Goal: Task Accomplishment & Management: Complete application form

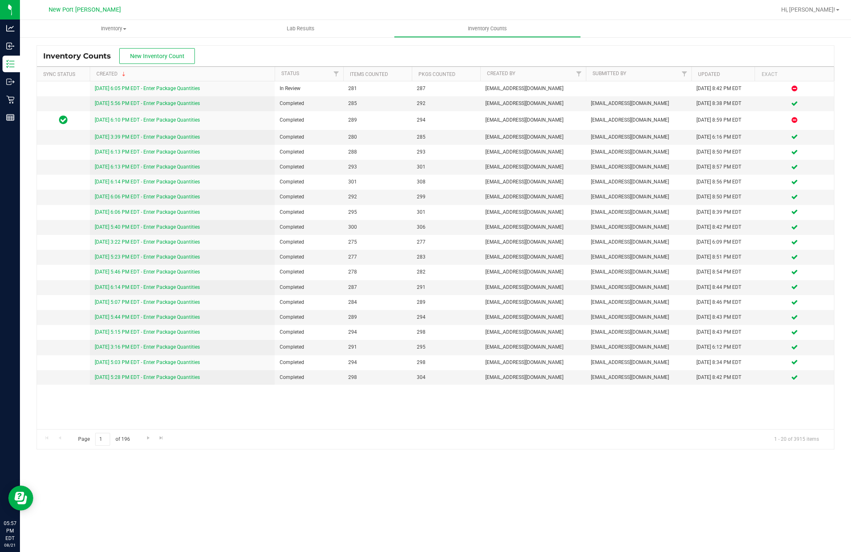
click at [163, 67] on th "Created" at bounding box center [182, 74] width 185 height 15
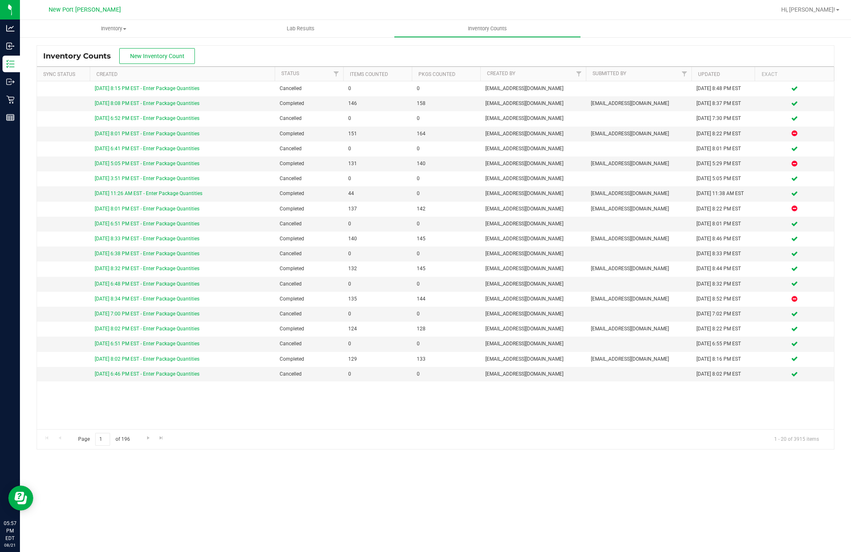
click at [167, 56] on span "New Inventory Count" at bounding box center [157, 56] width 54 height 7
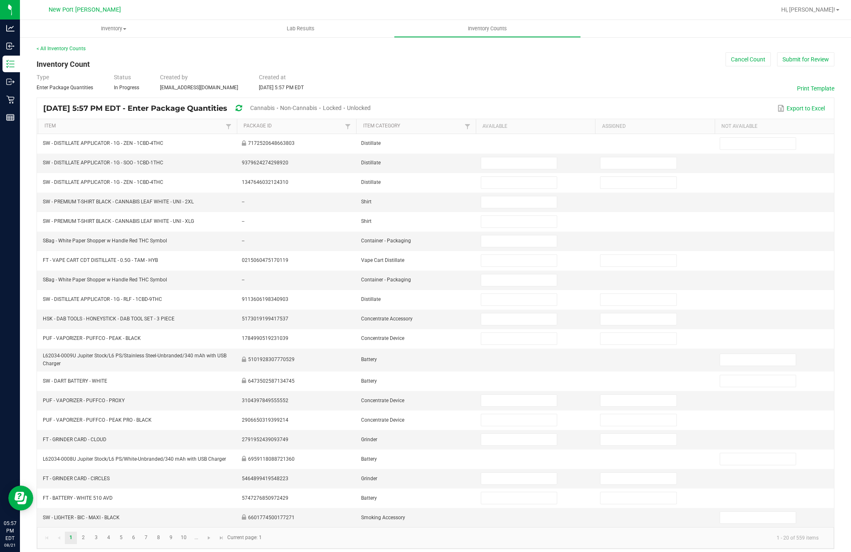
click at [808, 60] on button "Submit for Review" at bounding box center [805, 59] width 57 height 14
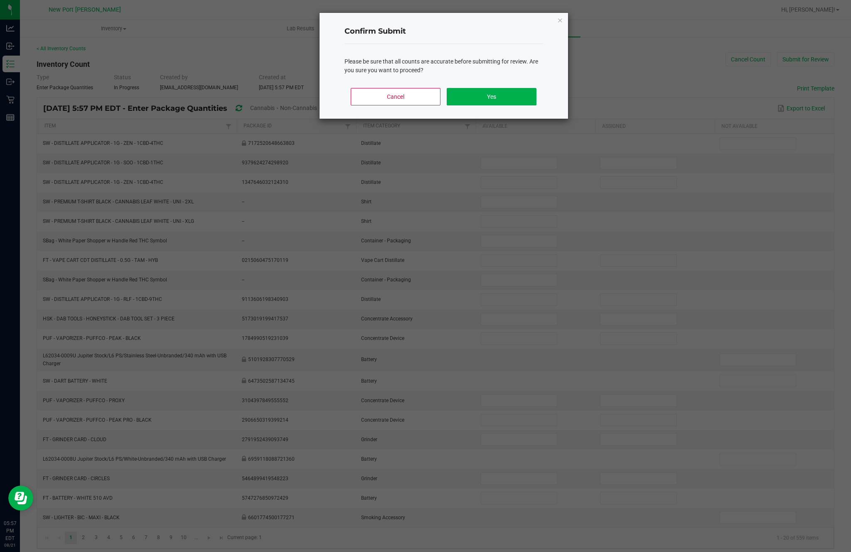
click at [496, 106] on button "Yes" at bounding box center [491, 96] width 89 height 17
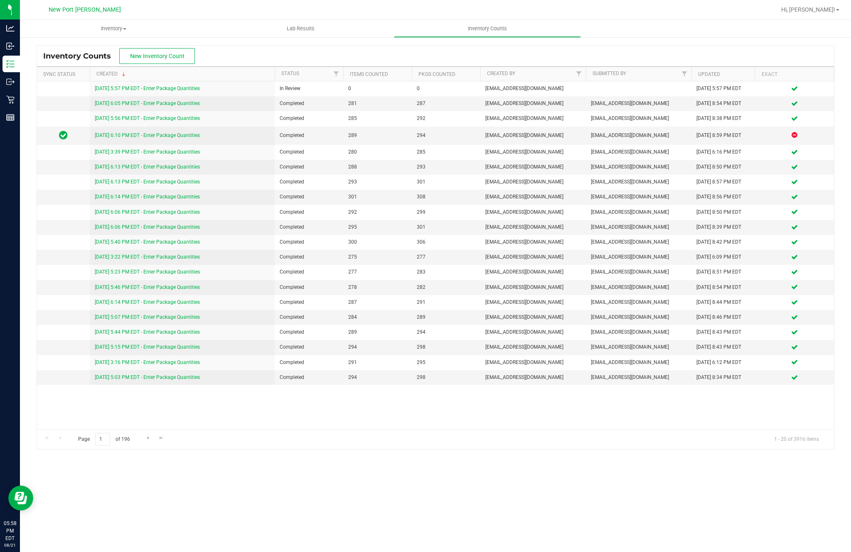
click at [174, 52] on button "New Inventory Count" at bounding box center [157, 56] width 76 height 16
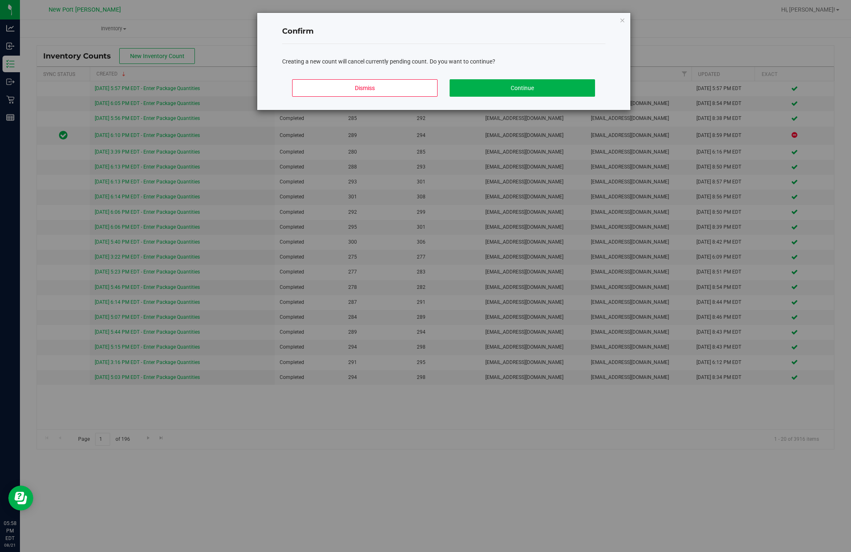
click at [526, 92] on button "Continue" at bounding box center [521, 87] width 145 height 17
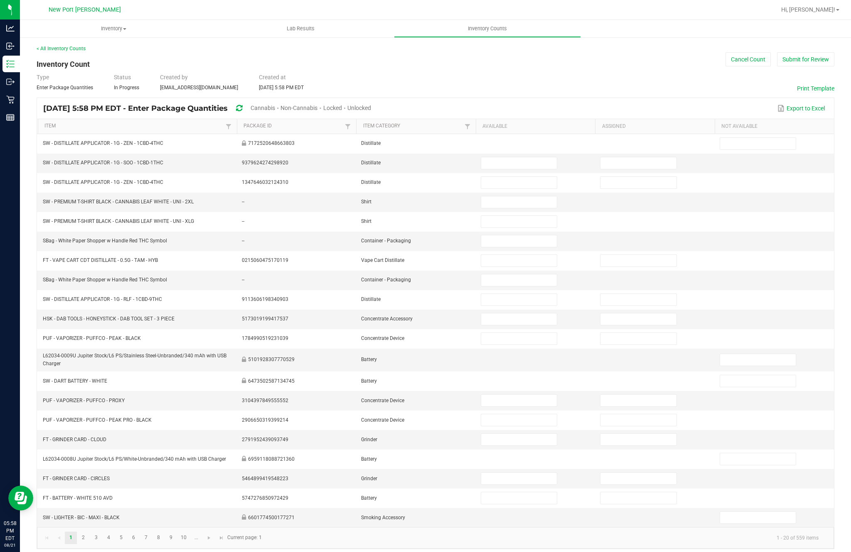
click at [275, 111] on span "Cannabis" at bounding box center [262, 108] width 25 height 7
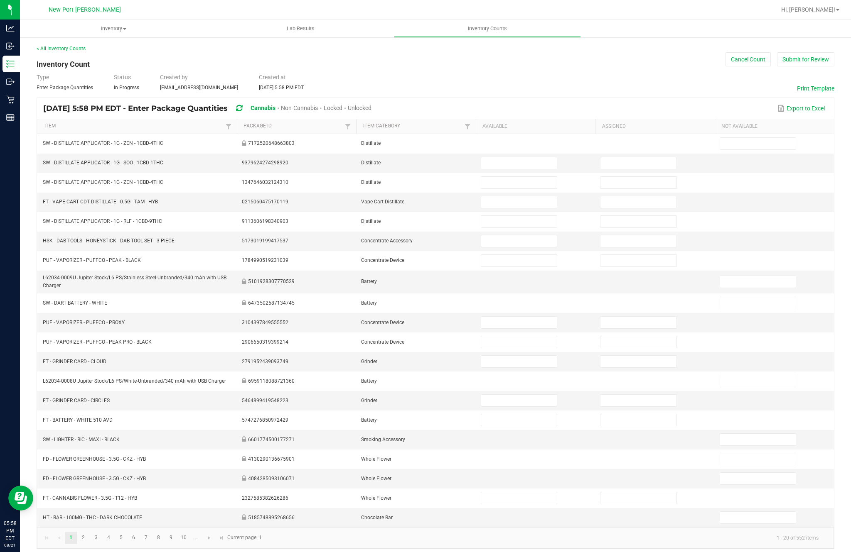
click at [371, 111] on span "Unlocked" at bounding box center [360, 108] width 24 height 7
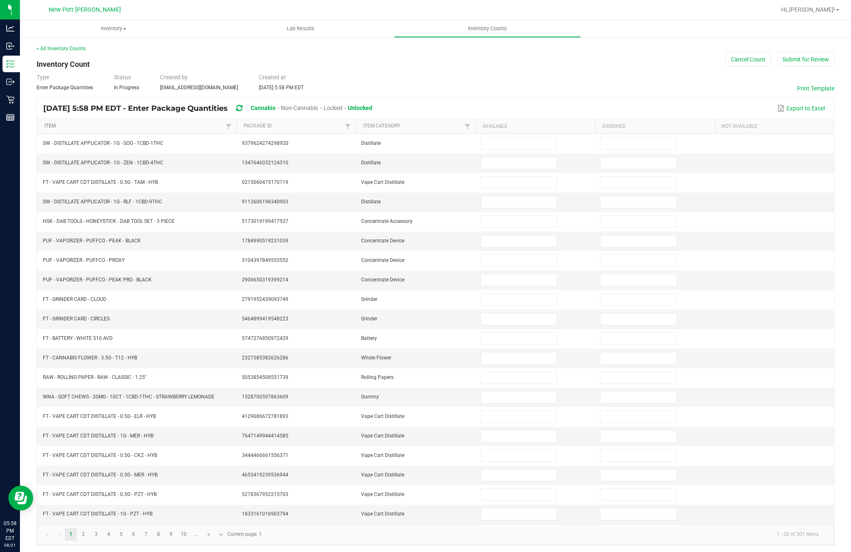
click at [59, 130] on link "Item" at bounding box center [133, 126] width 179 height 7
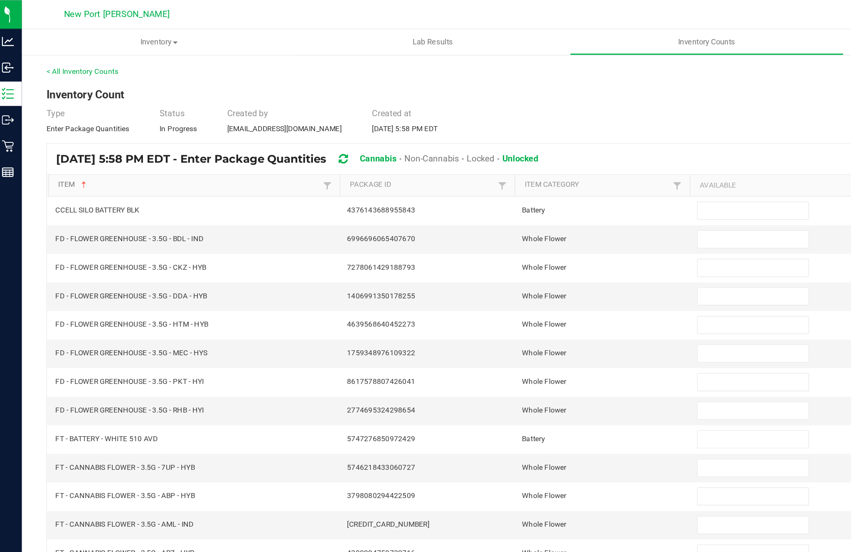
scroll to position [29, 0]
click at [505, 138] on input at bounding box center [519, 144] width 76 height 12
type input "1"
click at [501, 157] on input at bounding box center [519, 163] width 76 height 12
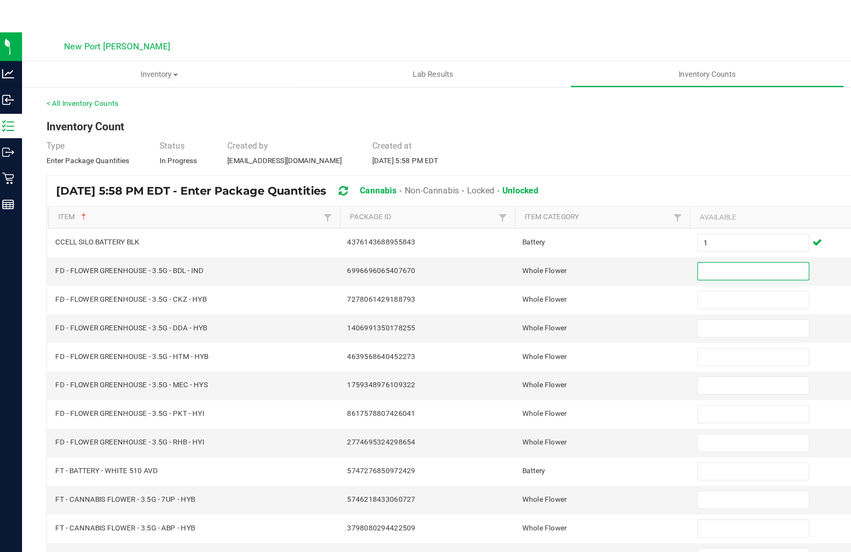
scroll to position [53, 0]
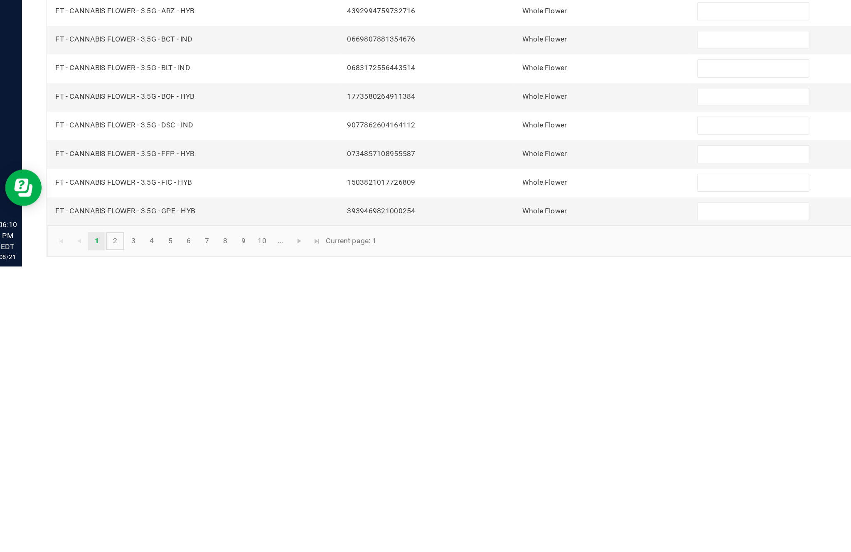
click at [87, 529] on link "2" at bounding box center [83, 535] width 12 height 12
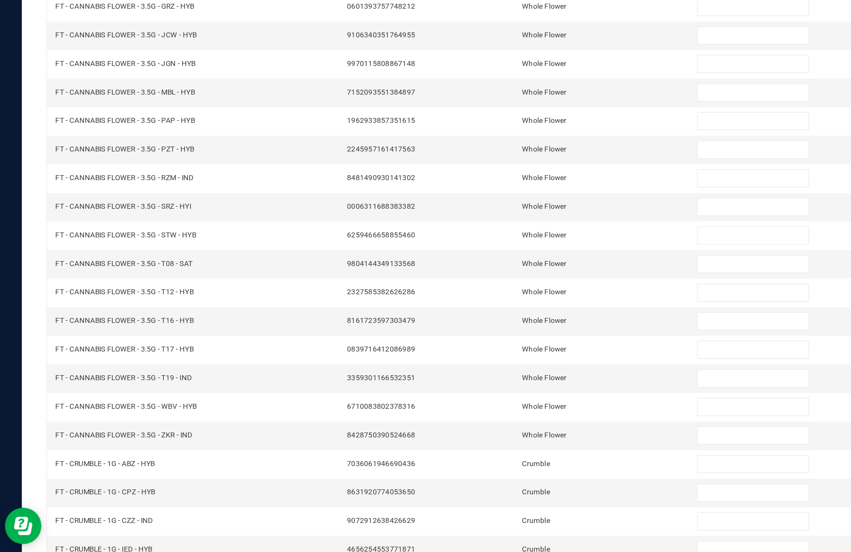
click at [100, 529] on link "3" at bounding box center [96, 535] width 12 height 12
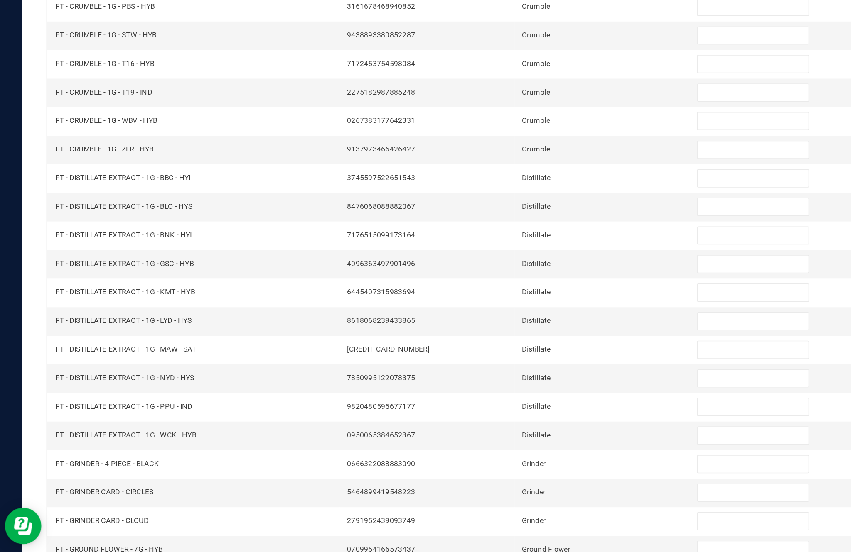
click at [504, 255] on input at bounding box center [519, 261] width 76 height 12
type input "1"
click at [498, 275] on input at bounding box center [519, 281] width 76 height 12
type input "11"
click at [521, 294] on input at bounding box center [519, 300] width 76 height 12
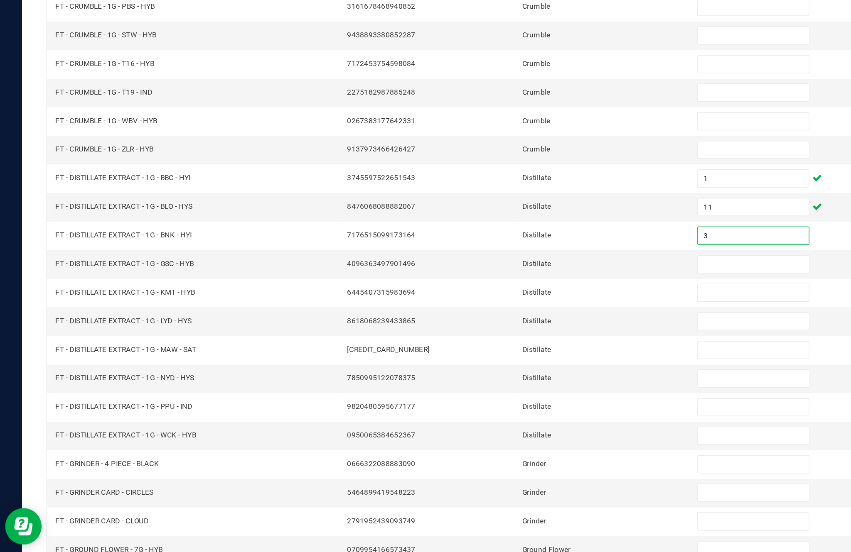
type input "3"
click at [510, 314] on input at bounding box center [519, 320] width 76 height 12
type input "8"
click at [508, 333] on input at bounding box center [519, 339] width 76 height 12
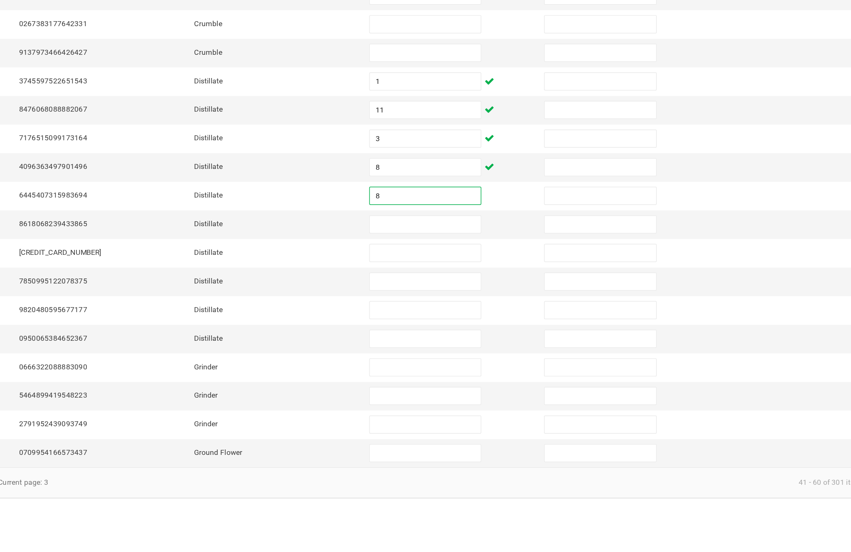
type input "8"
click at [481, 353] on input at bounding box center [519, 359] width 76 height 12
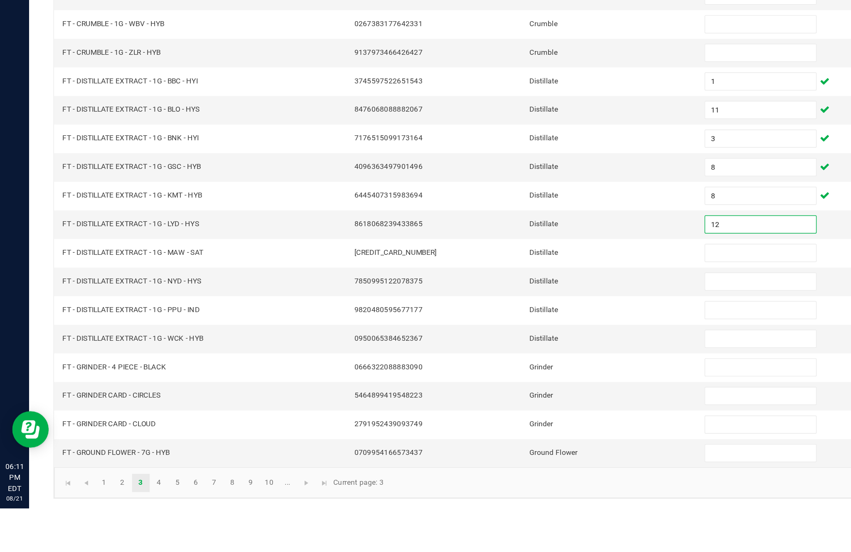
type input "12"
click at [509, 372] on input at bounding box center [519, 378] width 76 height 12
type input "4"
click at [510, 392] on input at bounding box center [519, 398] width 76 height 12
type input "7"
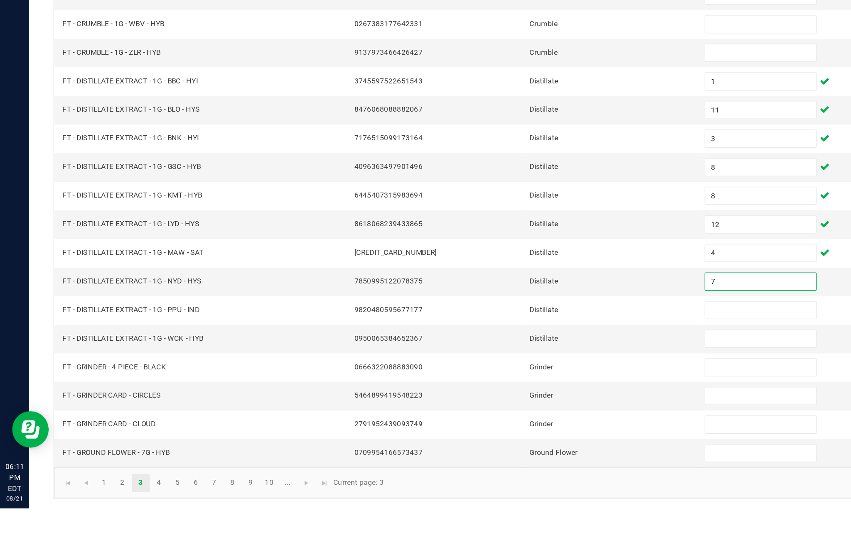
click at [505, 411] on input at bounding box center [519, 417] width 76 height 12
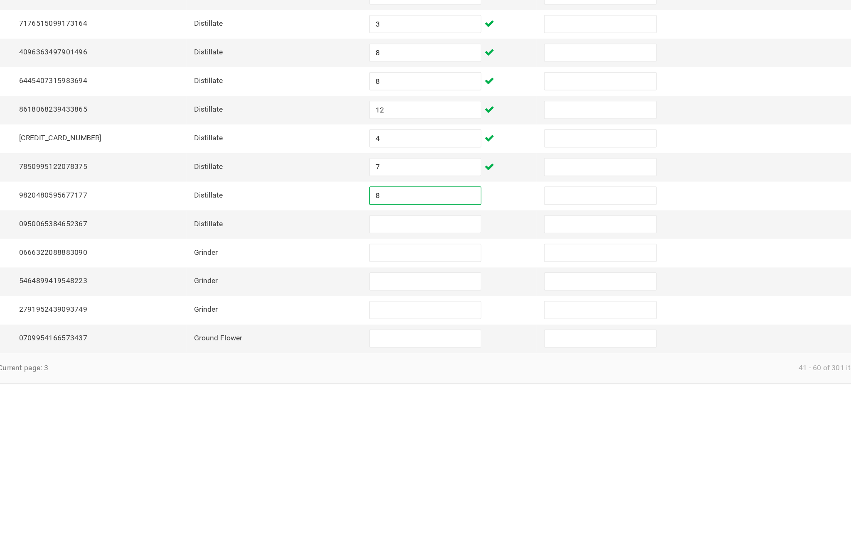
type input "8"
click at [481, 431] on input at bounding box center [519, 437] width 76 height 12
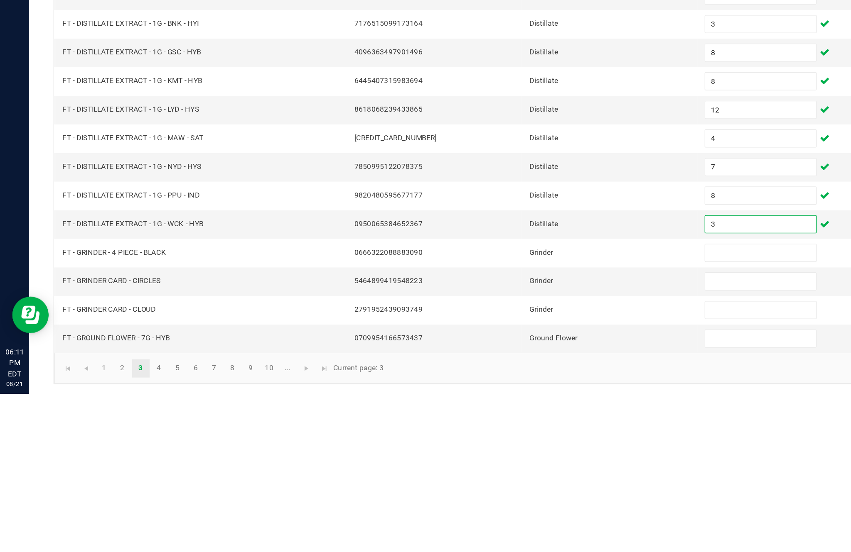
type input "3"
click at [509, 450] on input at bounding box center [519, 456] width 76 height 12
click at [503, 470] on input at bounding box center [519, 476] width 76 height 12
click at [505, 470] on input "1" at bounding box center [519, 476] width 76 height 12
type input "1"
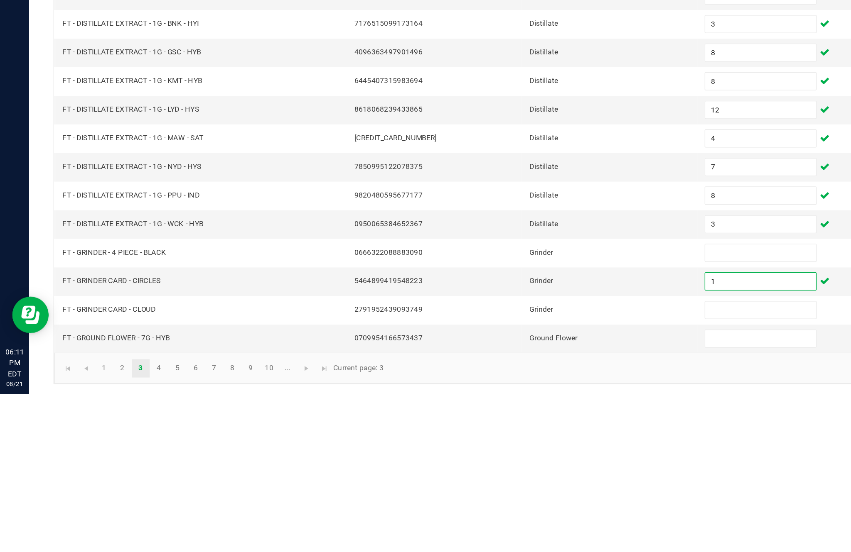
click at [502, 489] on input at bounding box center [519, 495] width 76 height 12
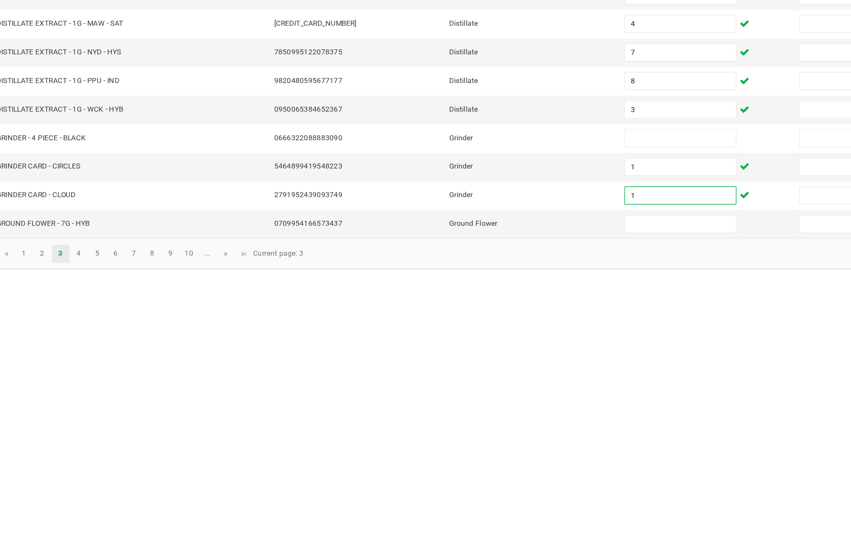
type input "1"
click at [481, 450] on input at bounding box center [519, 456] width 76 height 12
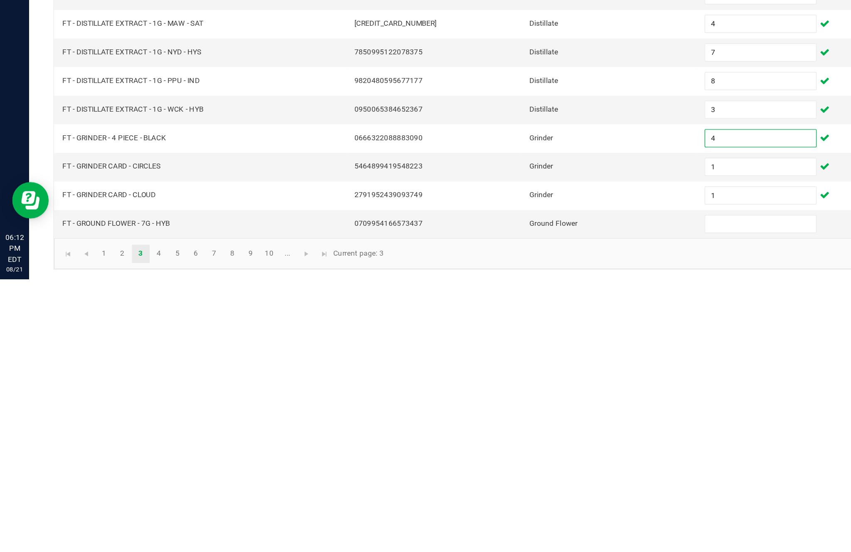
type input "4"
click at [115, 529] on link "4" at bounding box center [109, 535] width 12 height 12
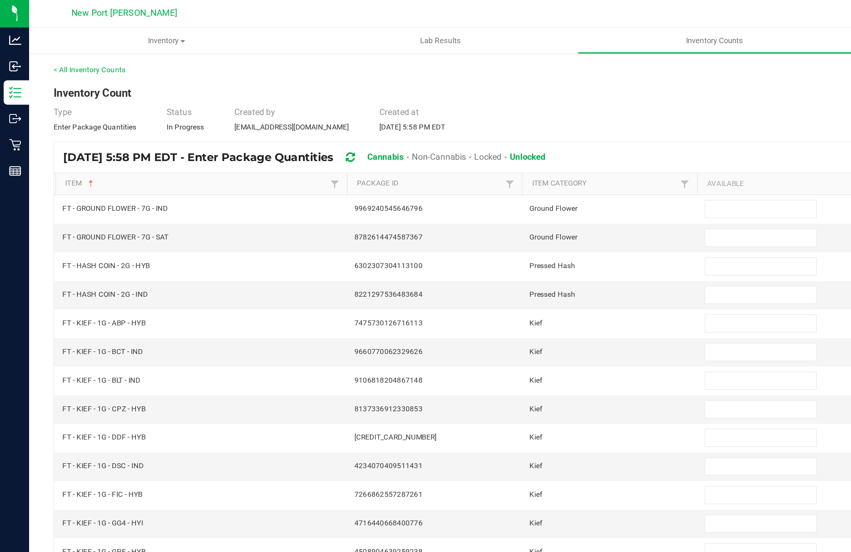
scroll to position [49, 0]
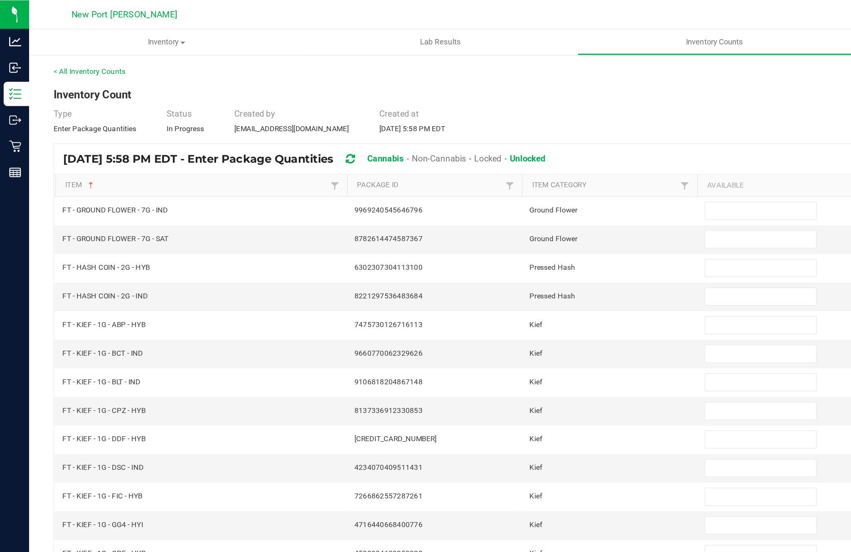
click at [503, 177] on input at bounding box center [519, 183] width 76 height 12
type input "0"
click at [512, 196] on input at bounding box center [519, 202] width 76 height 12
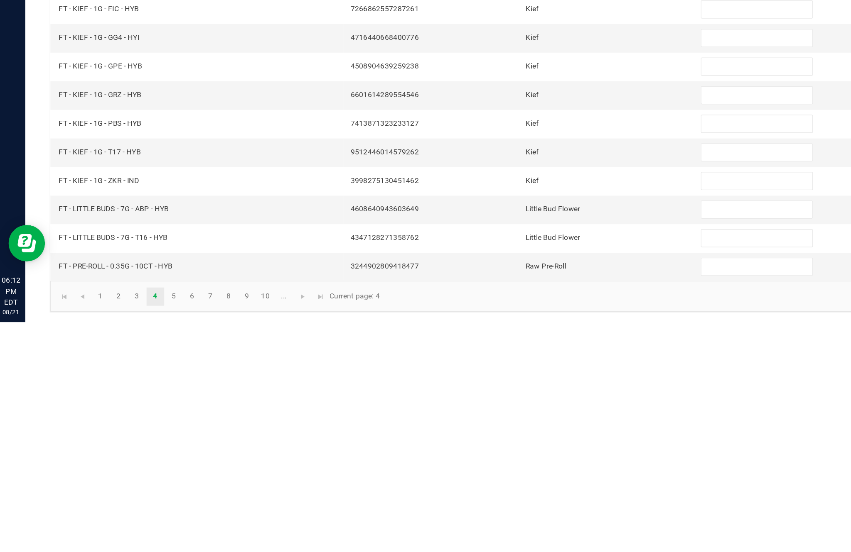
type input "0"
click at [501, 470] on input at bounding box center [519, 476] width 76 height 12
type input "9"
click at [507, 489] on input at bounding box center [519, 495] width 76 height 12
type input "8"
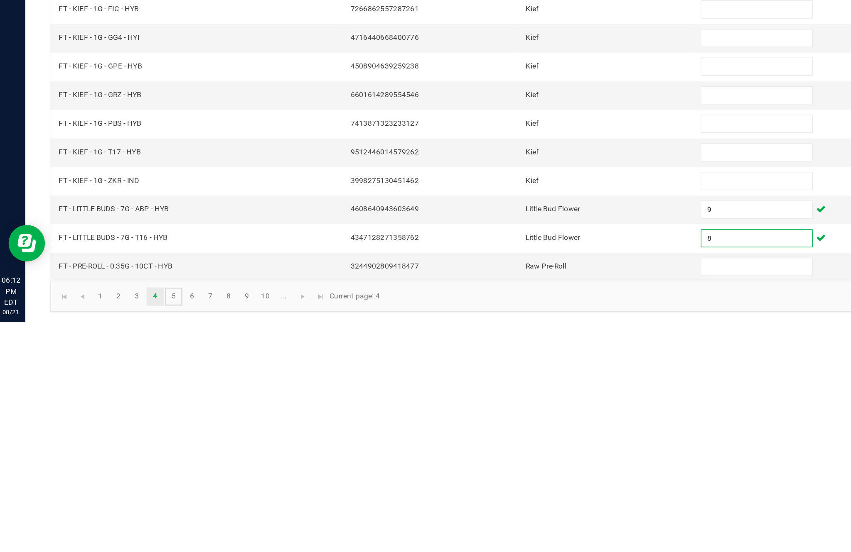
click at [127, 529] on link "5" at bounding box center [121, 535] width 12 height 12
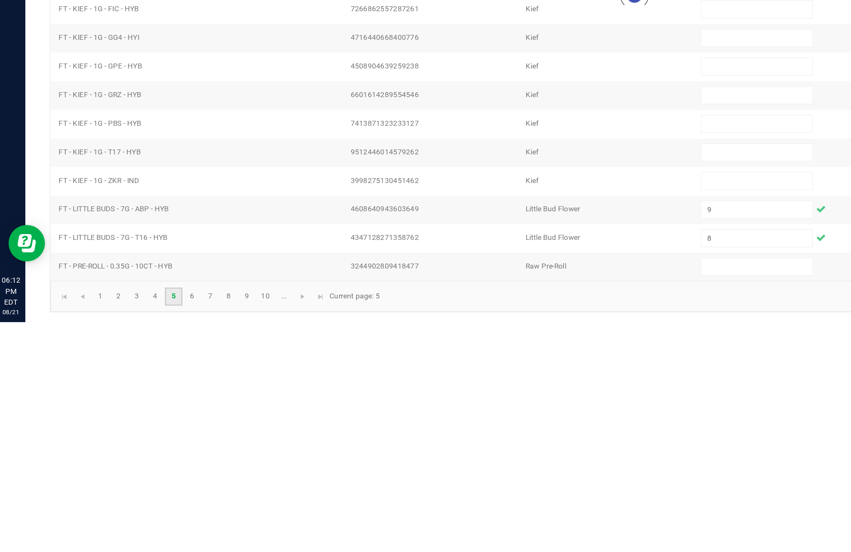
scroll to position [53, 0]
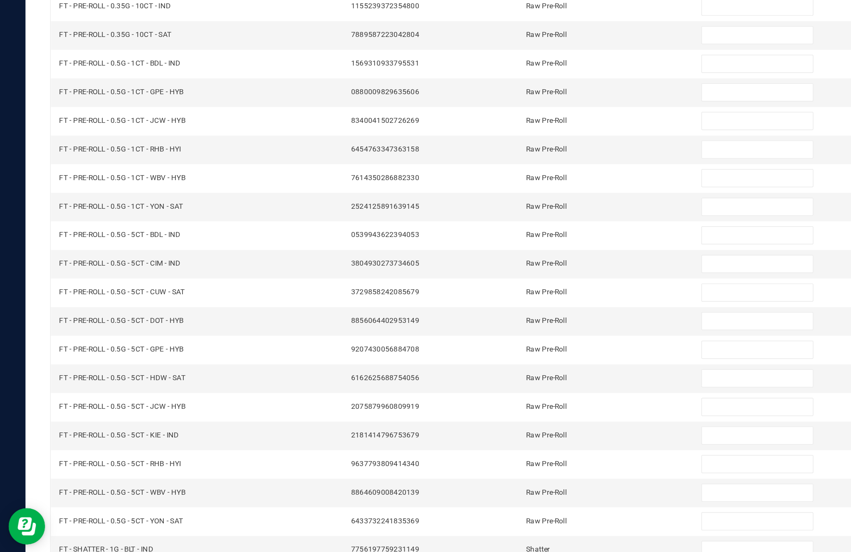
click at [140, 529] on link "6" at bounding box center [134, 535] width 12 height 12
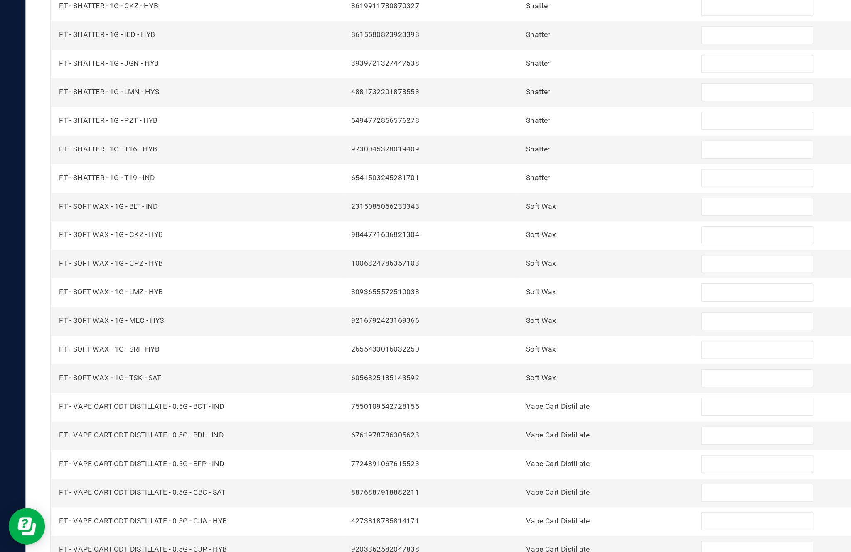
click at [508, 275] on input at bounding box center [519, 281] width 76 height 12
type input "8"
click at [510, 294] on input at bounding box center [519, 300] width 76 height 12
type input "1"
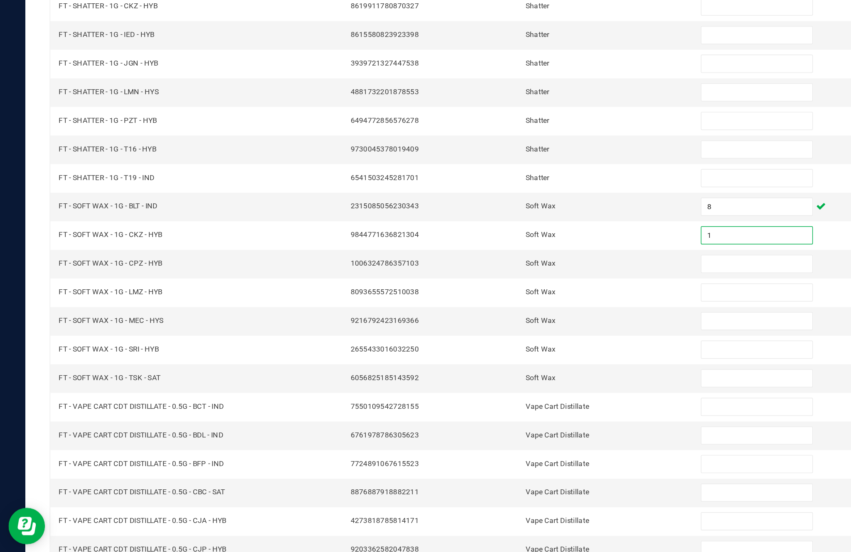
click at [493, 333] on input at bounding box center [519, 339] width 76 height 12
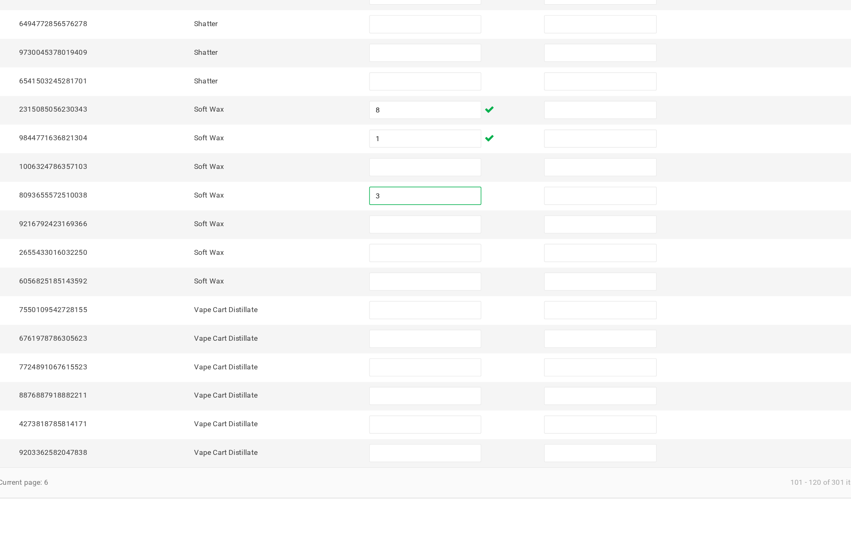
type input "3"
click at [481, 314] on input at bounding box center [519, 320] width 76 height 12
type input "3"
click at [481, 333] on input "3" at bounding box center [519, 339] width 76 height 12
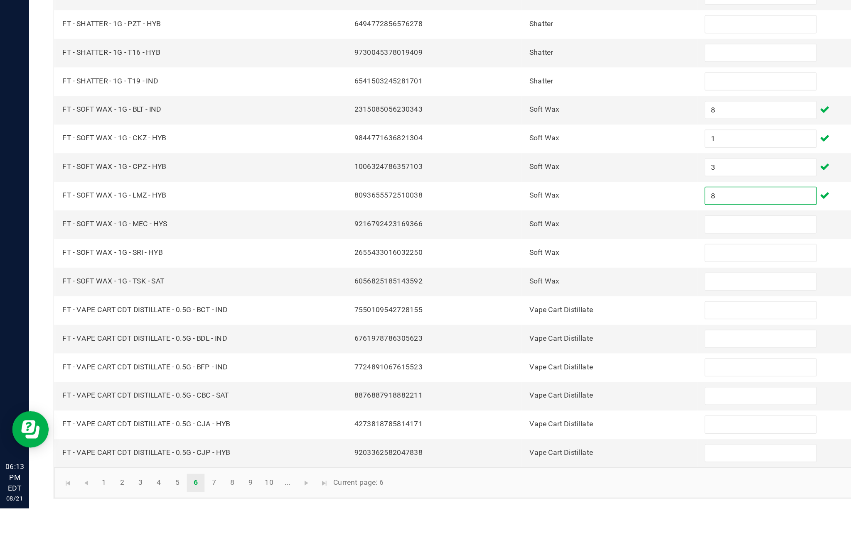
type input "8"
click at [513, 353] on input at bounding box center [519, 359] width 76 height 12
type input "1"
click at [504, 372] on input at bounding box center [519, 378] width 76 height 12
type input "3"
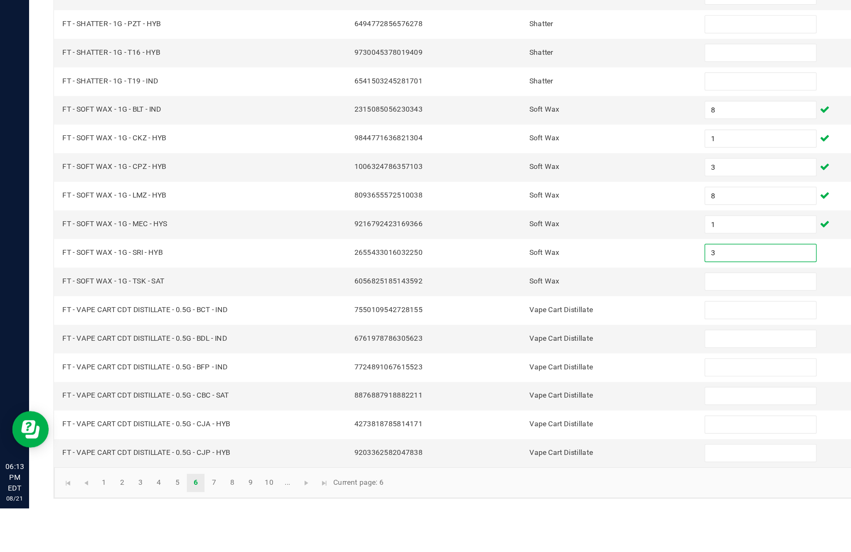
click at [488, 392] on input at bounding box center [519, 398] width 76 height 12
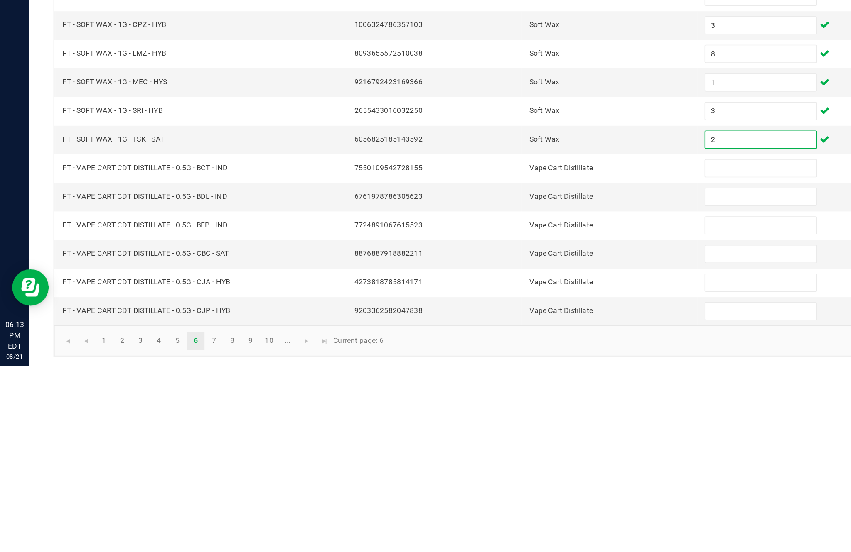
scroll to position [53, 0]
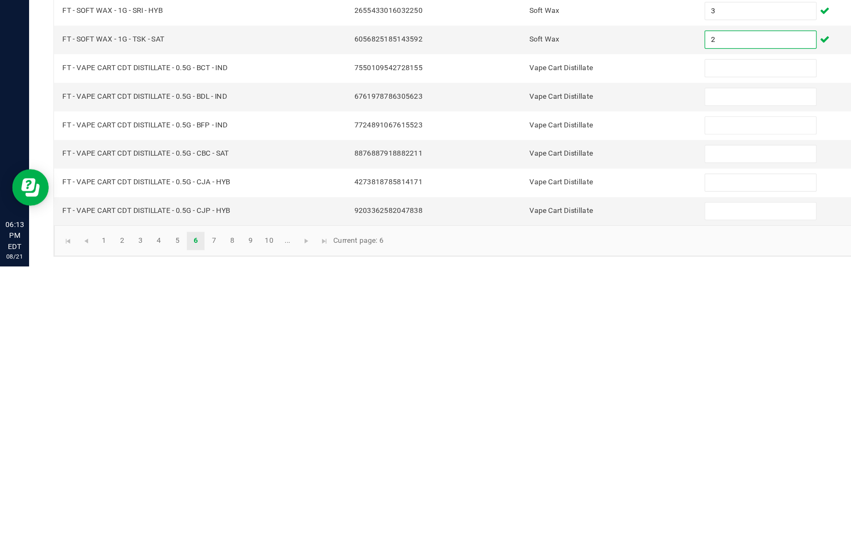
type input "2"
click at [152, 529] on link "7" at bounding box center [146, 535] width 12 height 12
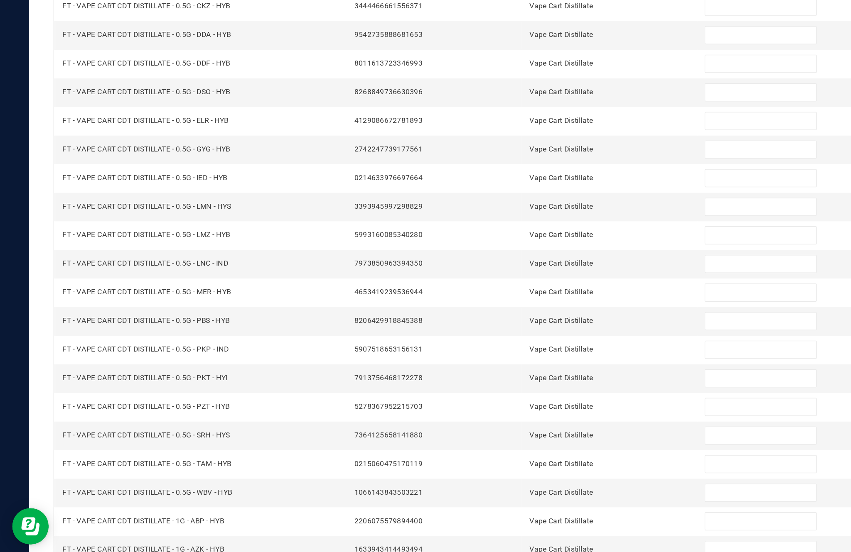
click at [164, 529] on link "8" at bounding box center [158, 535] width 12 height 12
click at [190, 529] on link "10" at bounding box center [184, 535] width 12 height 12
click at [202, 529] on link "..." at bounding box center [196, 535] width 12 height 12
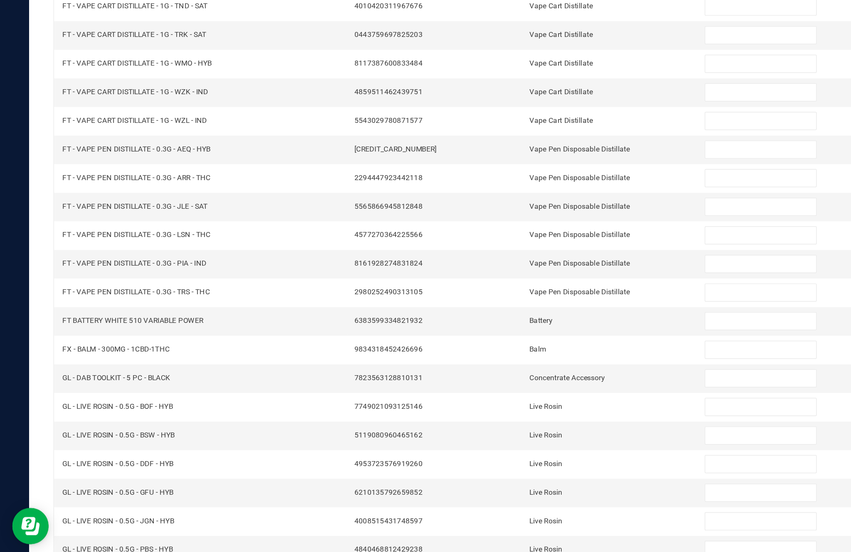
scroll to position [32, 0]
click at [506, 372] on input at bounding box center [519, 378] width 76 height 12
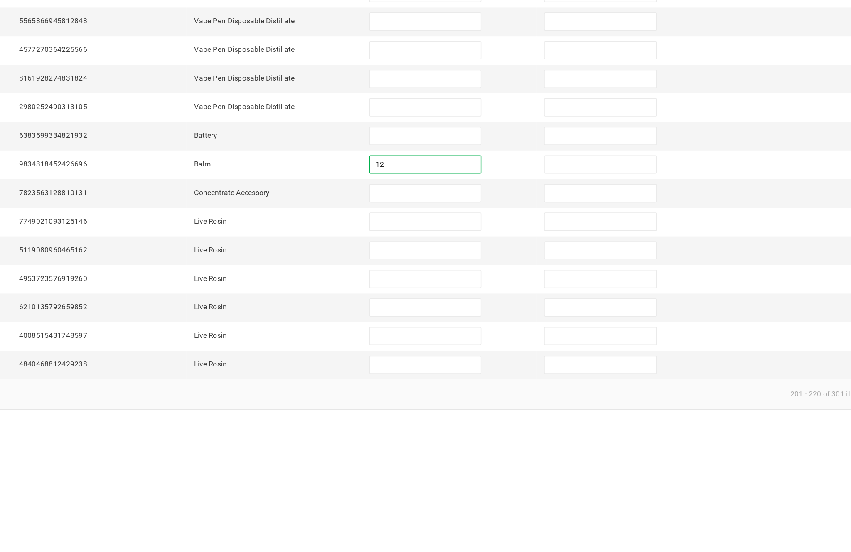
type input "12"
click at [481, 392] on input at bounding box center [519, 398] width 76 height 12
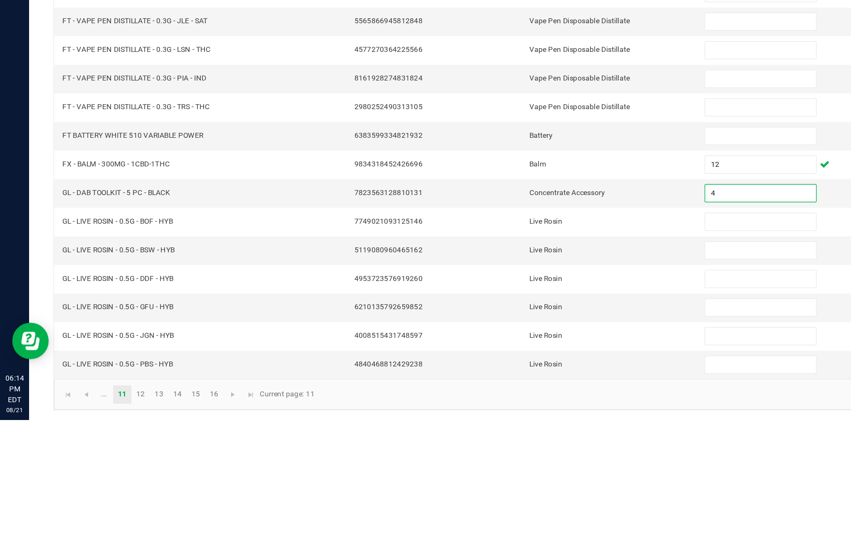
type input "4"
click at [503, 411] on input at bounding box center [519, 417] width 76 height 12
type input "7"
click at [504, 431] on input at bounding box center [519, 437] width 76 height 12
type input "4"
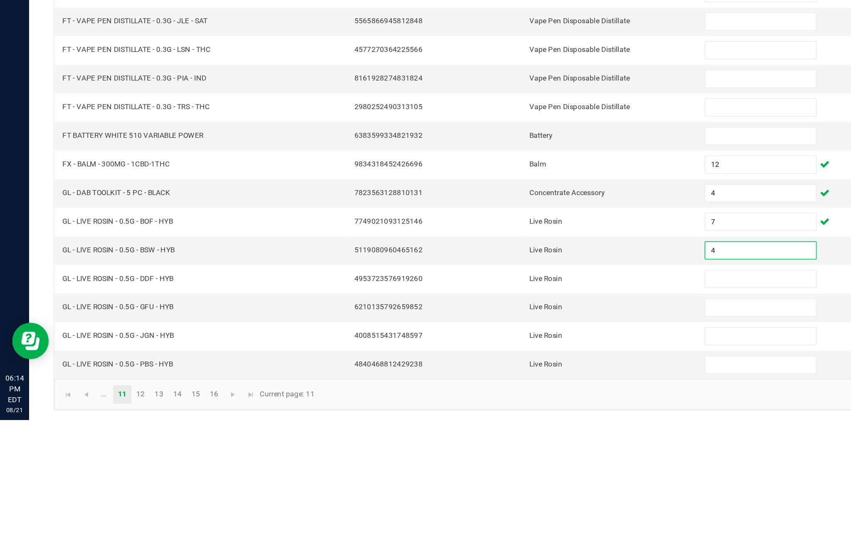
click at [506, 450] on input at bounding box center [519, 456] width 76 height 12
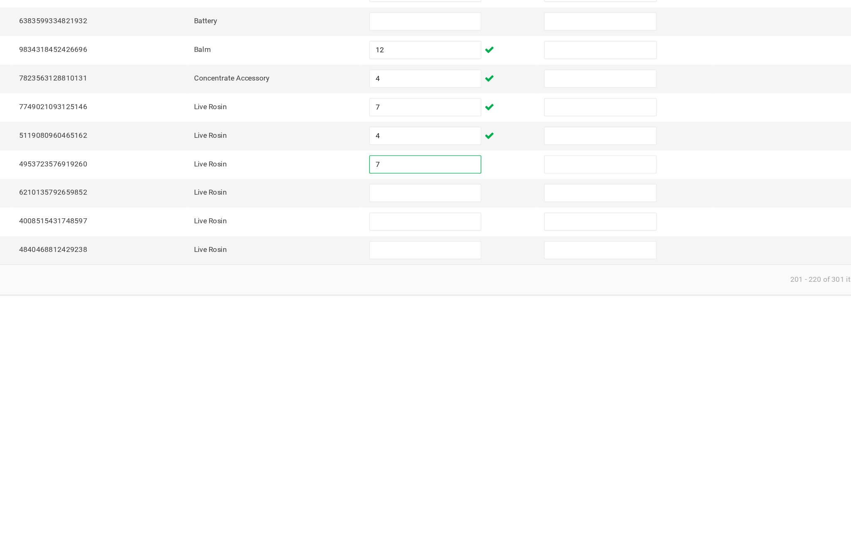
type input "7"
click at [481, 470] on input at bounding box center [519, 476] width 76 height 12
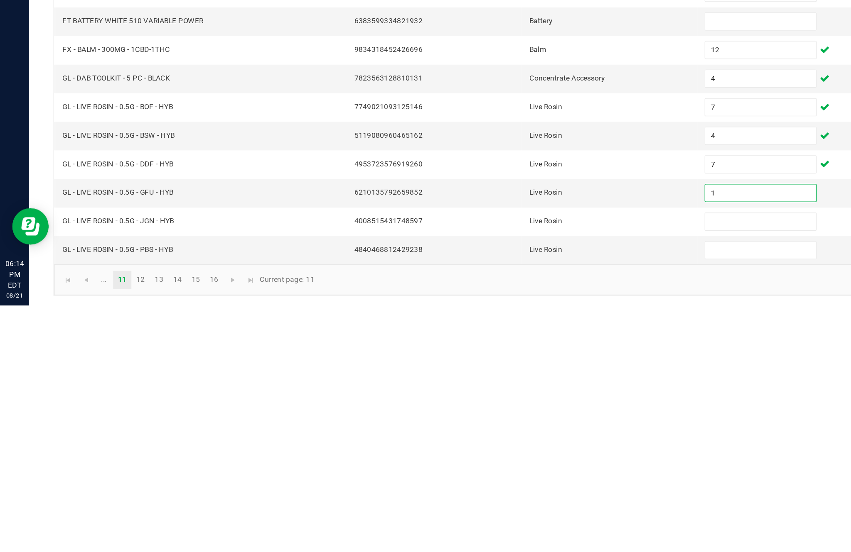
type input "1"
click at [519, 489] on input at bounding box center [519, 495] width 76 height 12
type input "7"
click at [512, 509] on input at bounding box center [519, 515] width 76 height 12
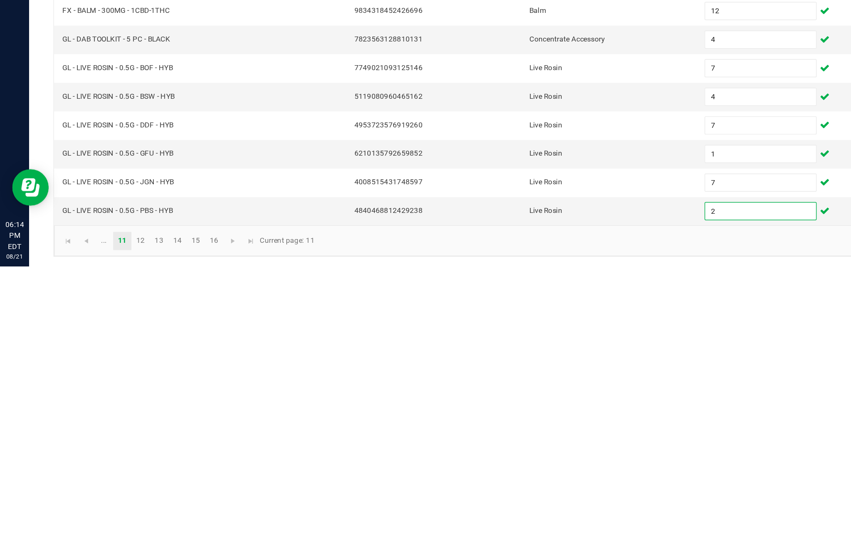
type input "2"
click at [102, 529] on link "12" at bounding box center [96, 535] width 12 height 12
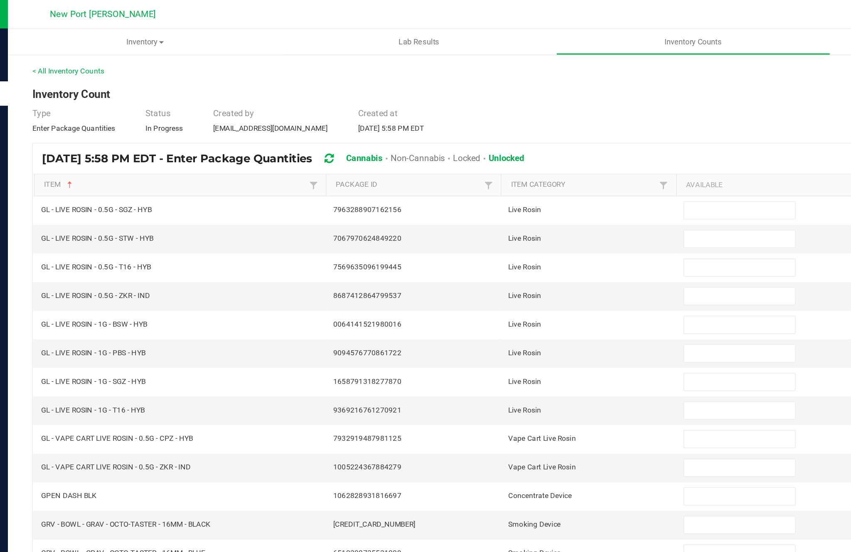
scroll to position [1, 0]
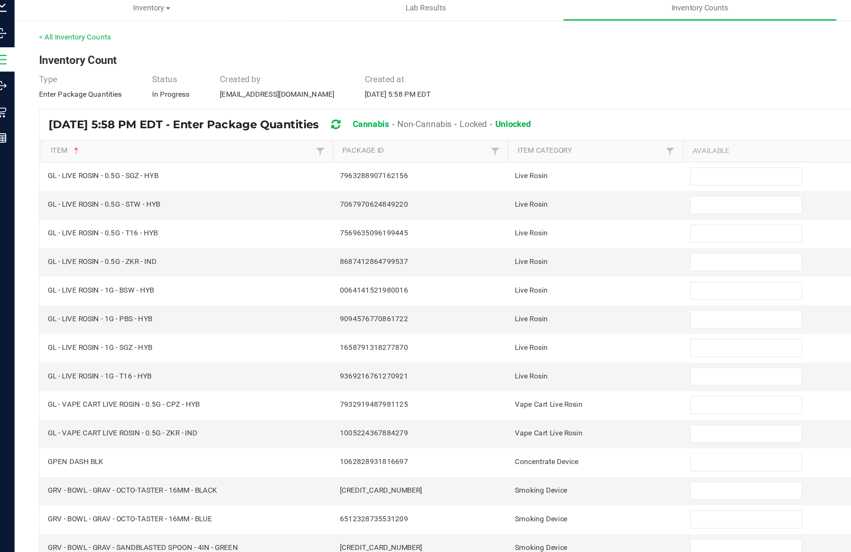
click at [500, 138] on input at bounding box center [519, 144] width 76 height 12
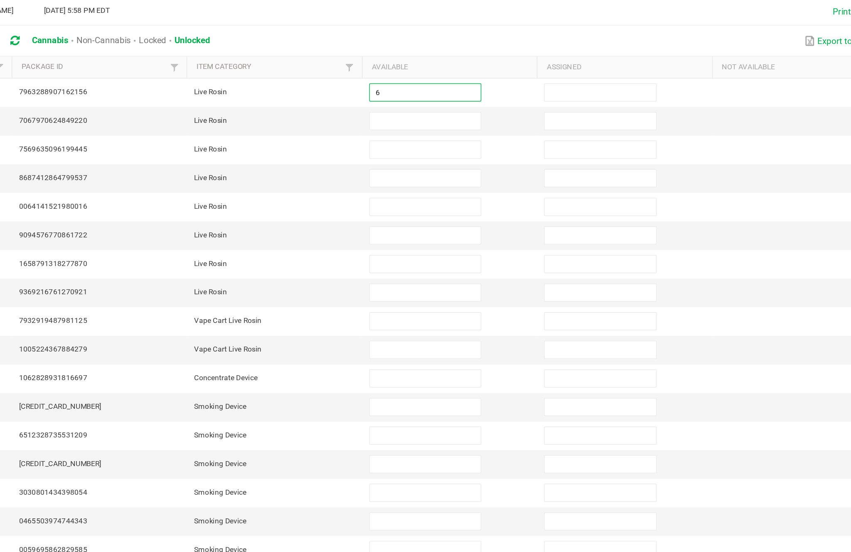
type input "6"
click at [481, 157] on input at bounding box center [519, 163] width 76 height 12
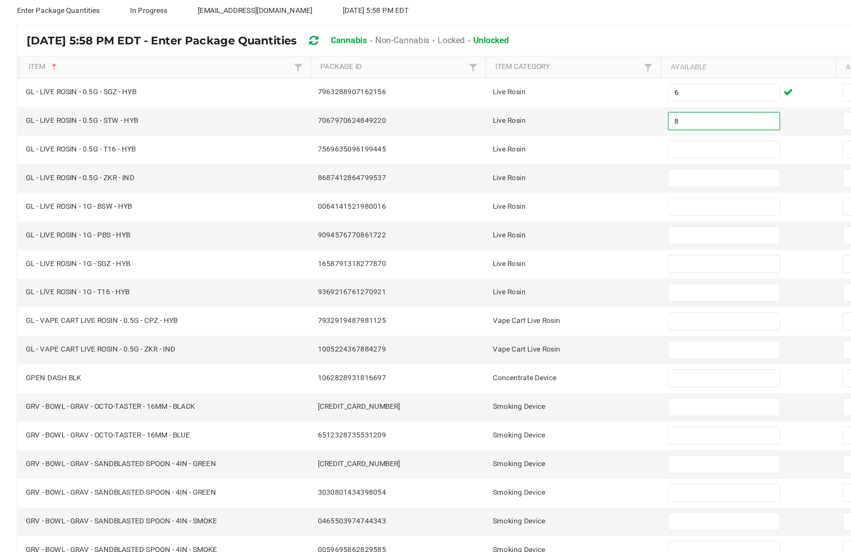
type input "8"
click at [490, 177] on input at bounding box center [519, 183] width 76 height 12
type input "7"
click at [489, 196] on input at bounding box center [519, 202] width 76 height 12
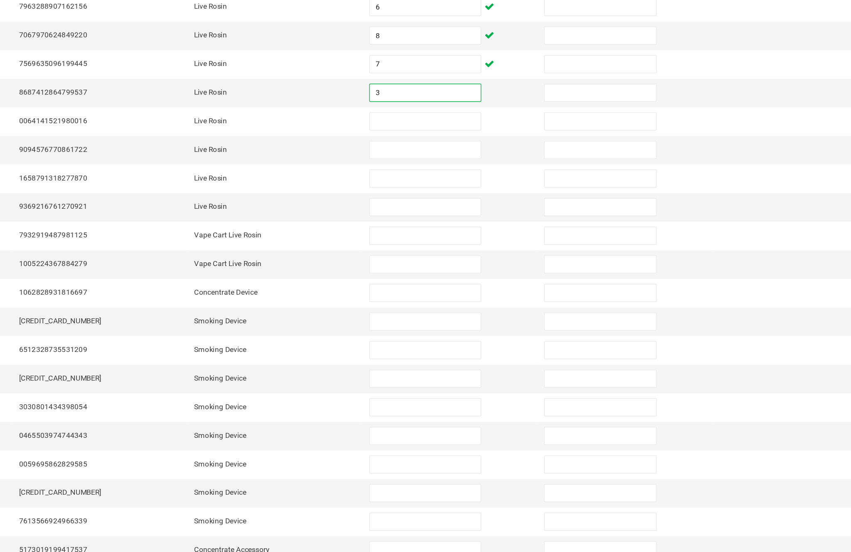
type input "3"
click at [481, 216] on input at bounding box center [519, 222] width 76 height 12
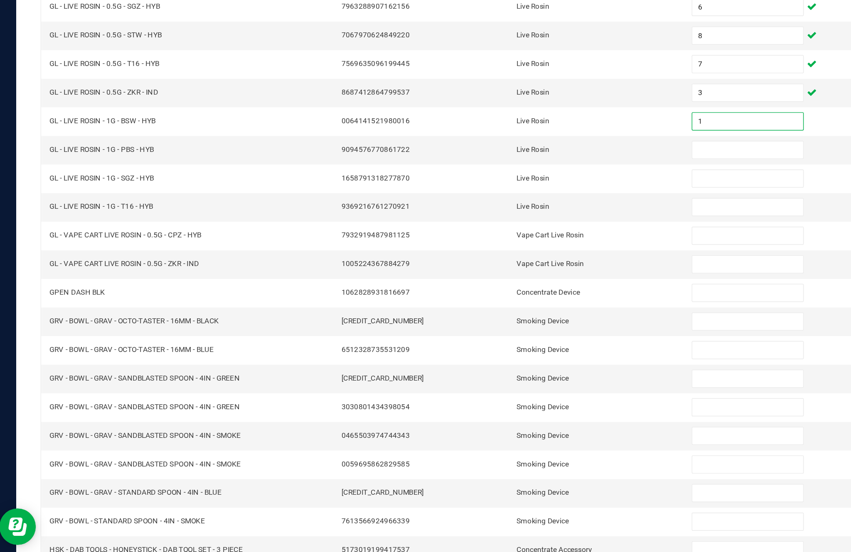
type input "1"
click at [500, 236] on input at bounding box center [519, 242] width 76 height 12
type input "1"
click at [511, 255] on input at bounding box center [519, 261] width 76 height 12
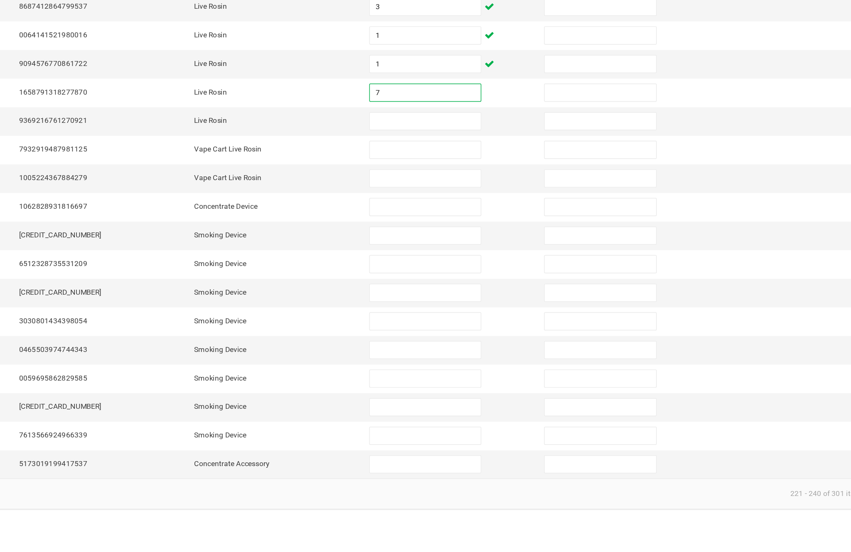
type input "7"
click at [481, 275] on input at bounding box center [519, 281] width 76 height 12
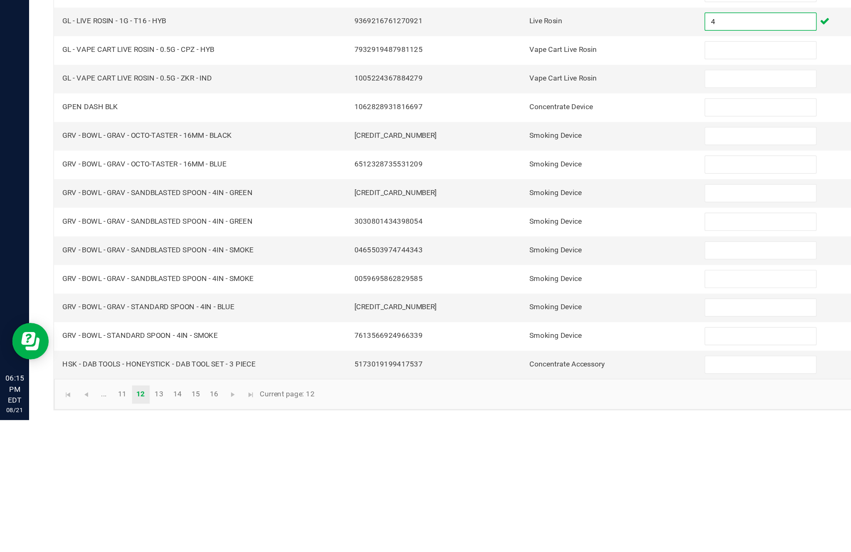
type input "4"
click at [510, 294] on input at bounding box center [519, 300] width 76 height 12
type input "5"
click at [515, 314] on input at bounding box center [519, 320] width 76 height 12
type input "4"
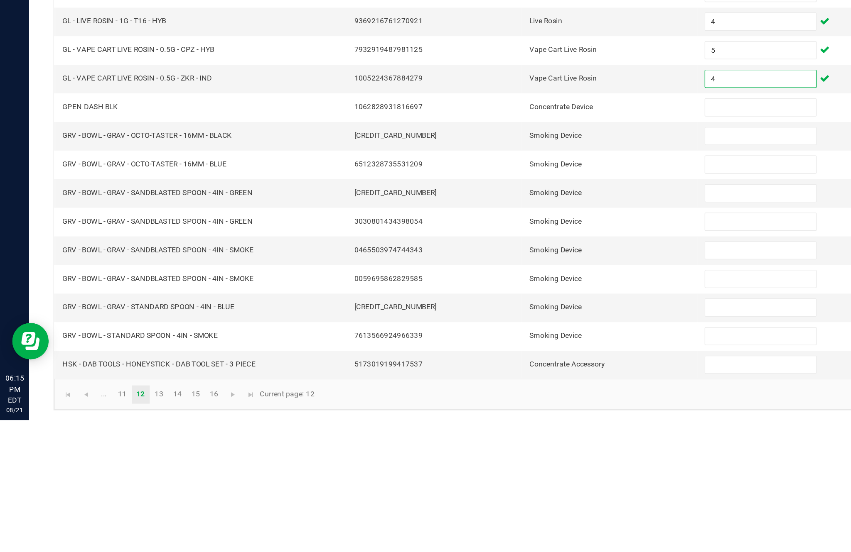
click at [512, 333] on input at bounding box center [519, 339] width 76 height 12
type input "3"
click at [519, 353] on input at bounding box center [519, 359] width 76 height 12
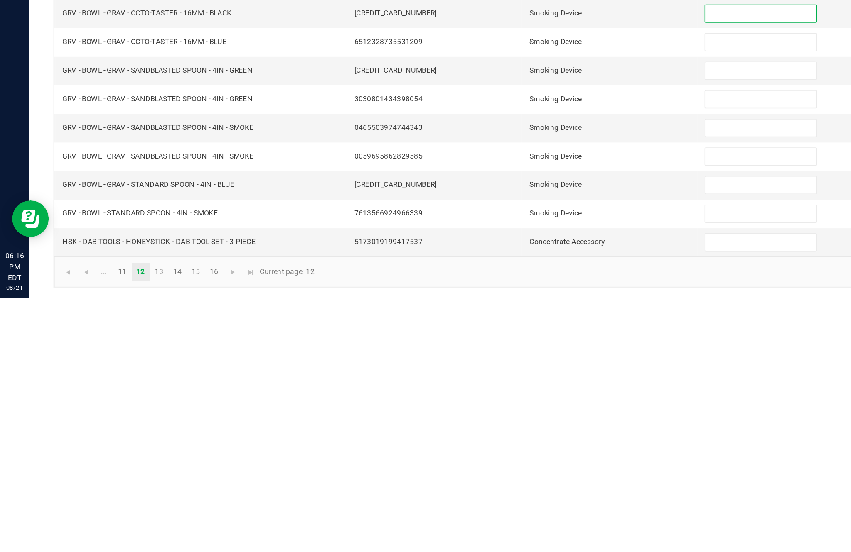
click at [506, 392] on input at bounding box center [519, 398] width 76 height 12
type input "22"
click at [503, 411] on input at bounding box center [519, 417] width 76 height 12
type input "0"
click at [517, 431] on input at bounding box center [519, 437] width 76 height 12
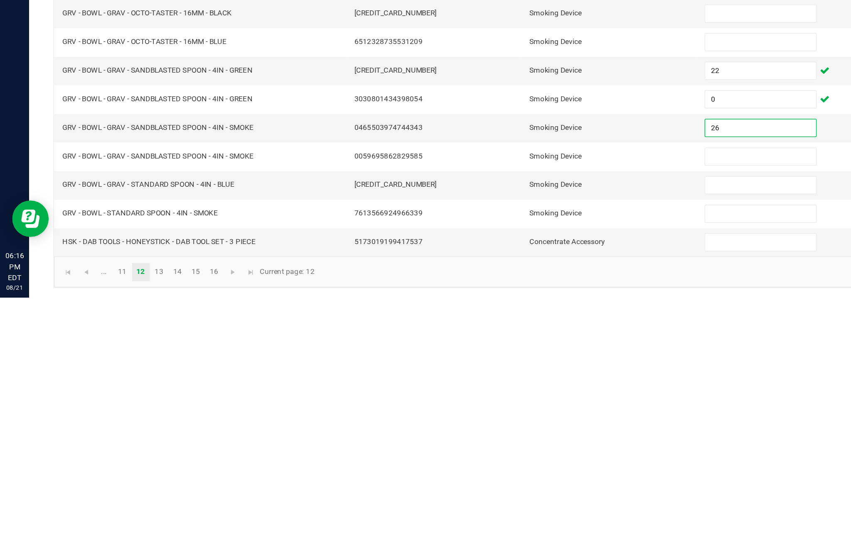
type input "26"
click at [509, 450] on input at bounding box center [519, 456] width 76 height 12
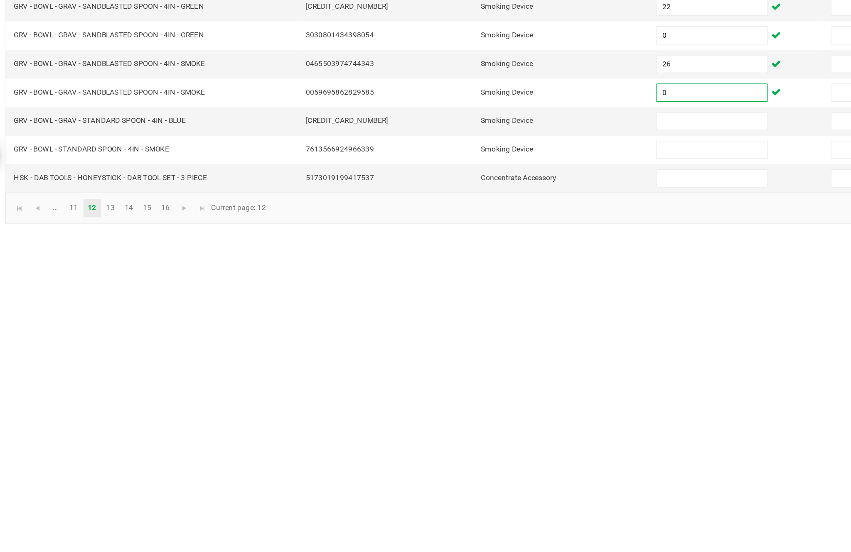
type input "0"
click at [481, 470] on input at bounding box center [519, 476] width 76 height 12
type input "12"
click at [481, 489] on input at bounding box center [519, 495] width 76 height 12
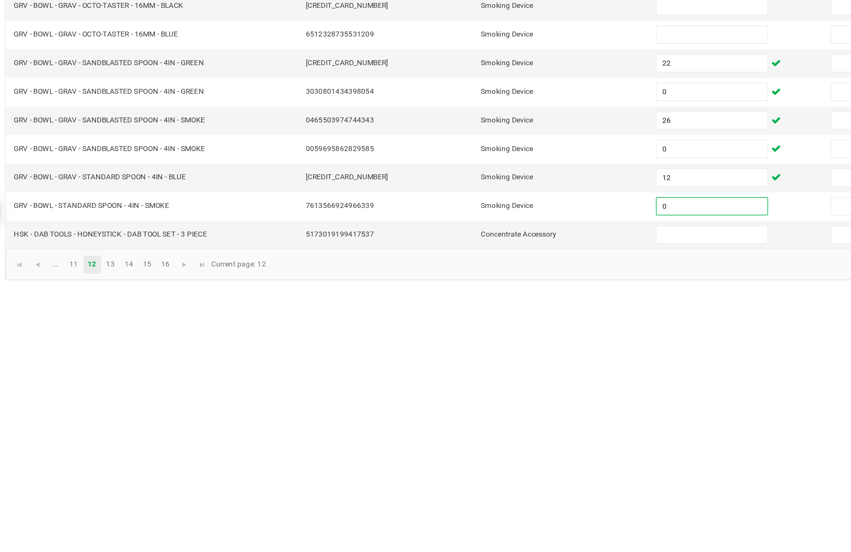
scroll to position [41, 0]
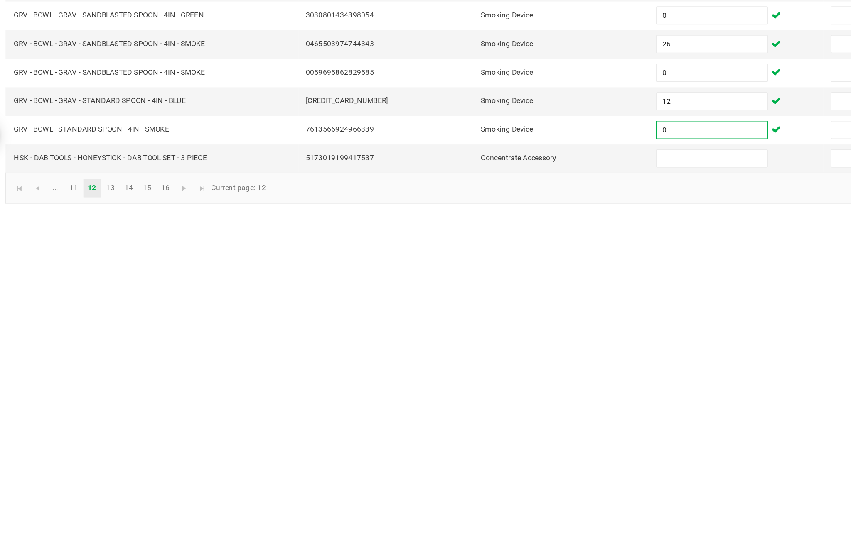
type input "0"
click at [481, 509] on input at bounding box center [519, 515] width 76 height 12
type input "4"
click at [103, 529] on link "13" at bounding box center [109, 535] width 12 height 12
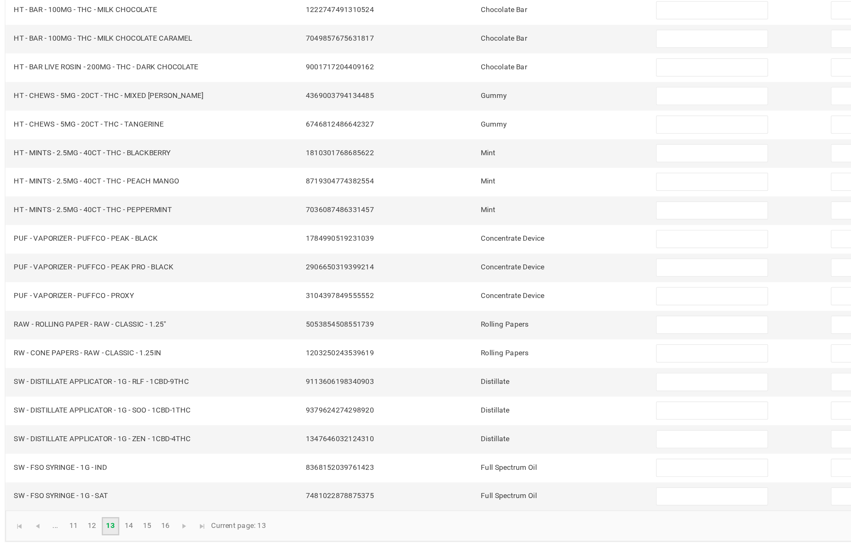
scroll to position [53, 0]
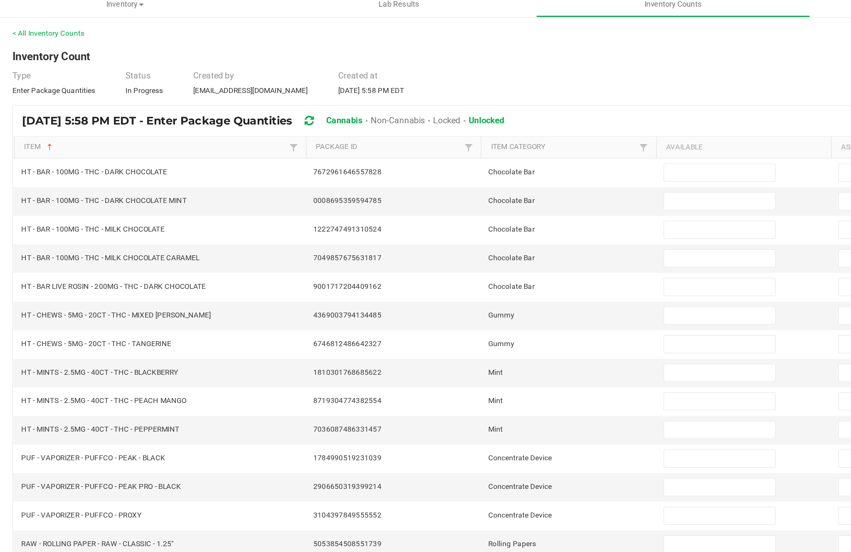
click at [489, 275] on input at bounding box center [519, 281] width 76 height 12
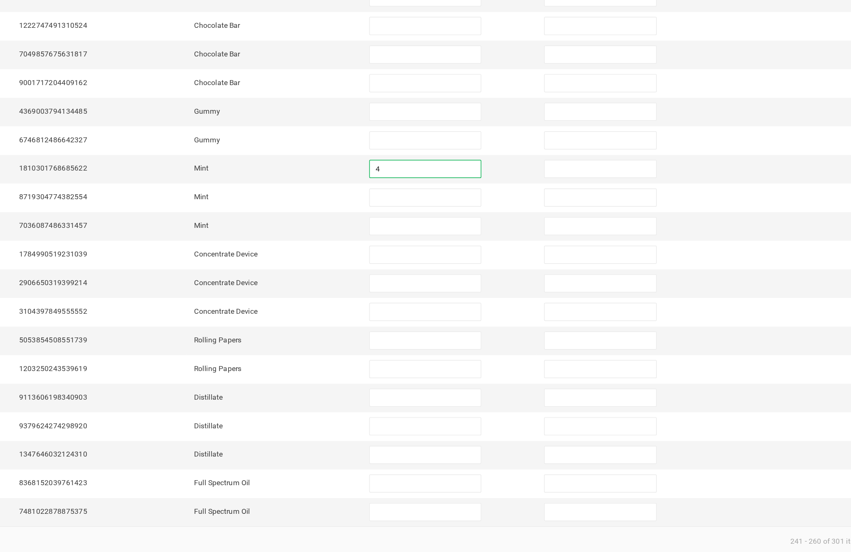
type input "4"
click at [481, 294] on input at bounding box center [519, 300] width 76 height 12
type input "14"
click at [481, 314] on input at bounding box center [519, 320] width 76 height 12
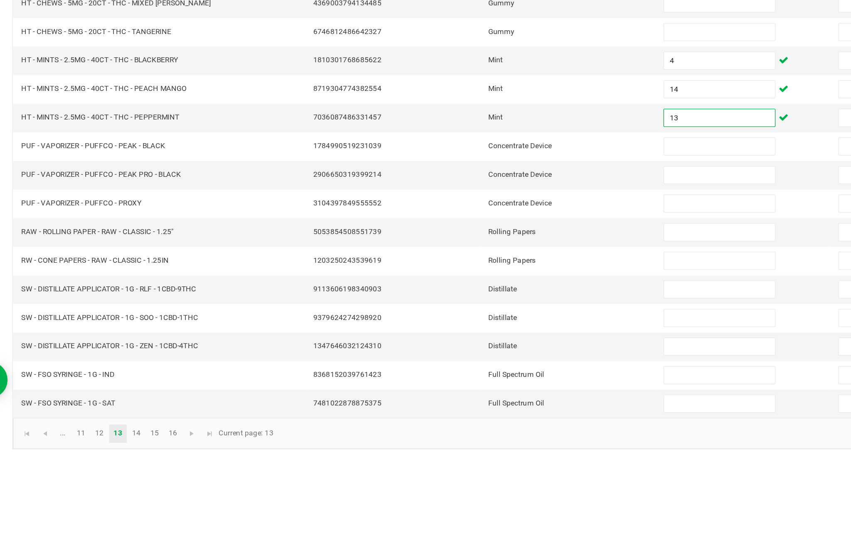
type input "13"
click at [489, 333] on input at bounding box center [519, 339] width 76 height 12
type input "1"
click at [486, 353] on input at bounding box center [519, 359] width 76 height 12
type input "5"
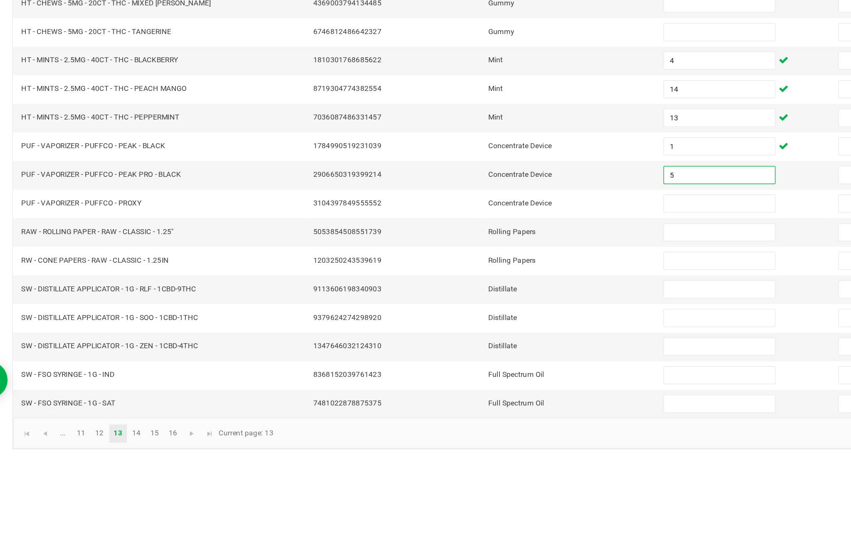
click at [481, 372] on input at bounding box center [519, 378] width 76 height 12
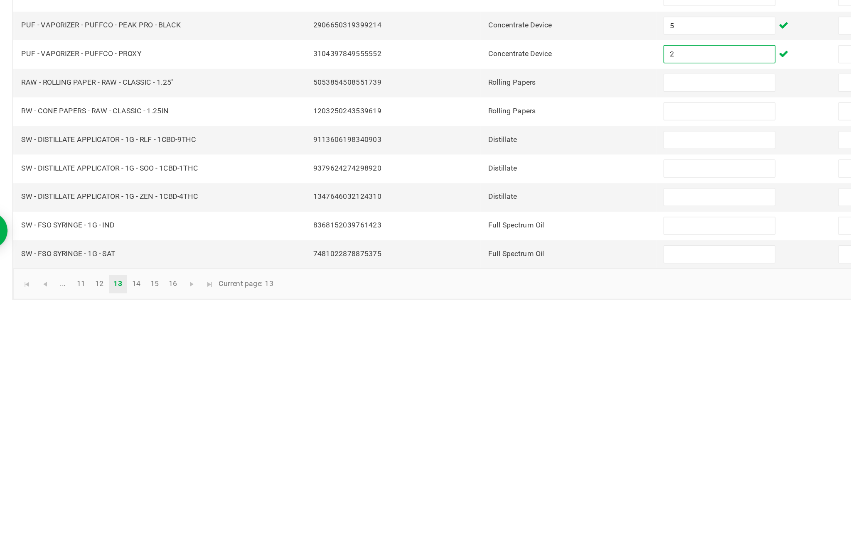
type input "2"
click at [481, 431] on input at bounding box center [519, 437] width 76 height 12
type input "9"
click at [483, 450] on input at bounding box center [519, 456] width 76 height 12
type input "1"
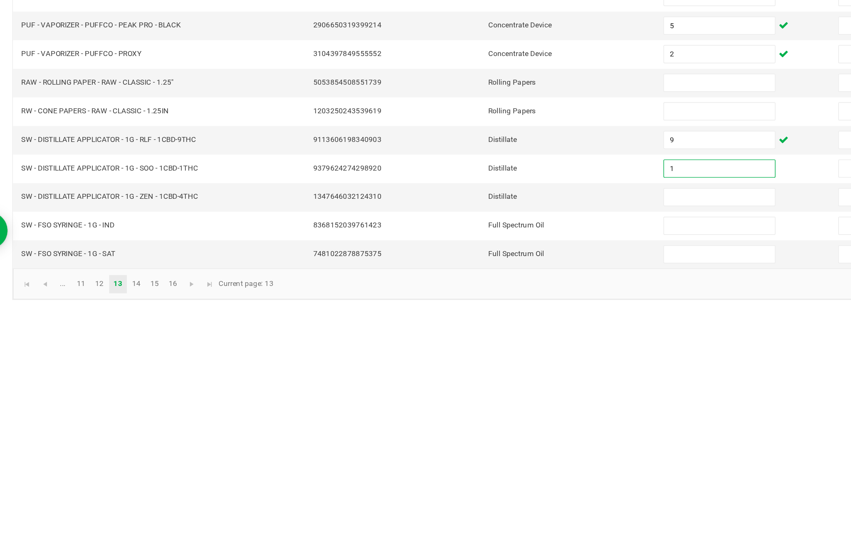
click at [481, 470] on input at bounding box center [519, 476] width 76 height 12
type input "3"
click at [481, 489] on input at bounding box center [519, 495] width 76 height 12
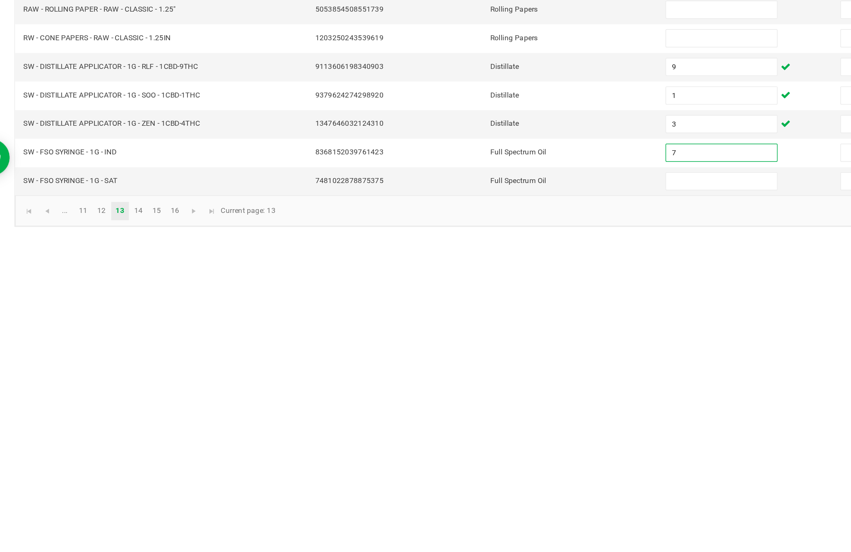
type input "7"
click at [490, 509] on input at bounding box center [519, 515] width 76 height 12
type input "8"
click at [115, 529] on link "14" at bounding box center [121, 535] width 12 height 12
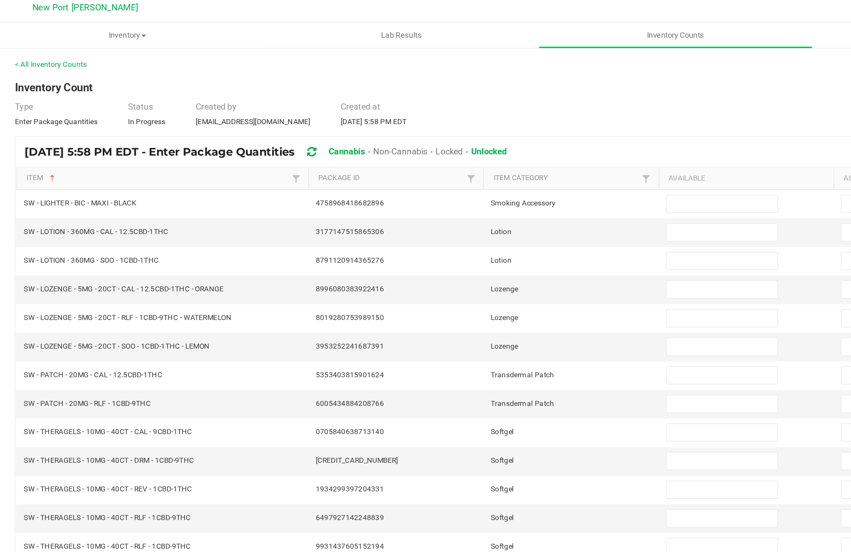
scroll to position [51, 0]
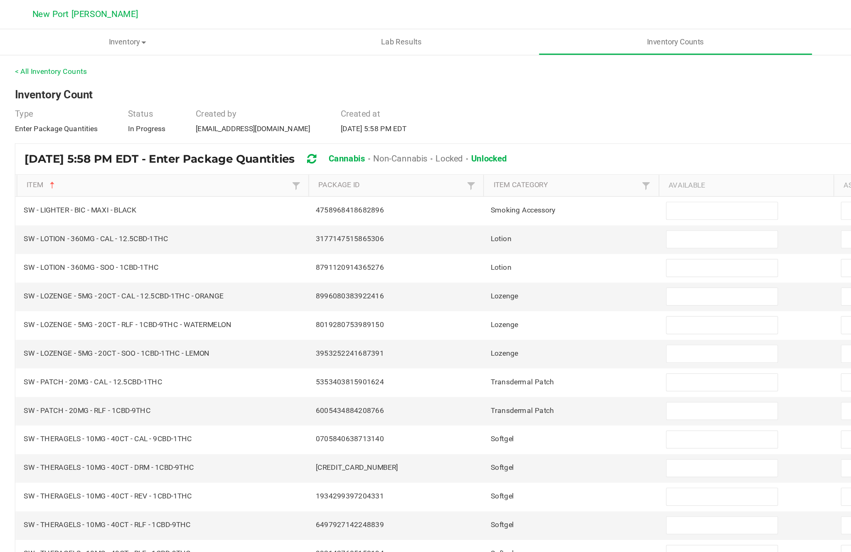
click at [481, 157] on input at bounding box center [519, 163] width 76 height 12
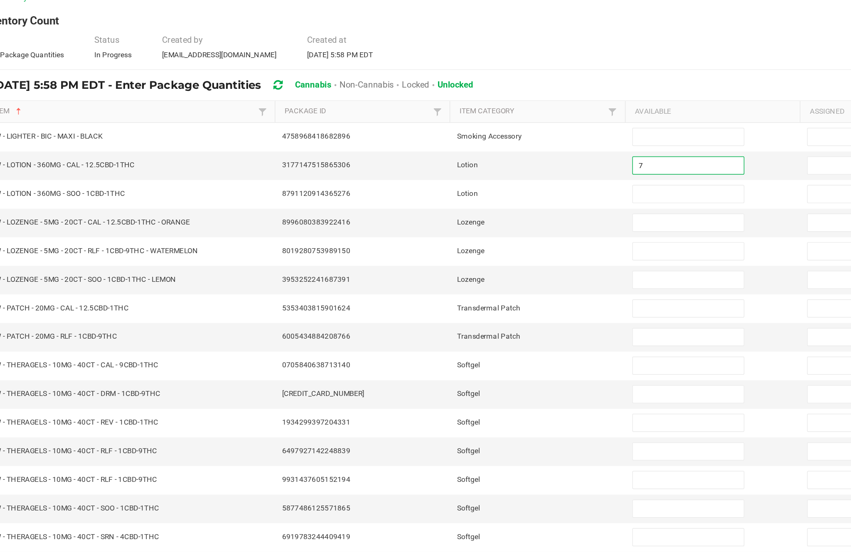
type input "7"
click at [481, 177] on input at bounding box center [519, 183] width 76 height 12
type input "10"
click at [481, 196] on input at bounding box center [519, 202] width 76 height 12
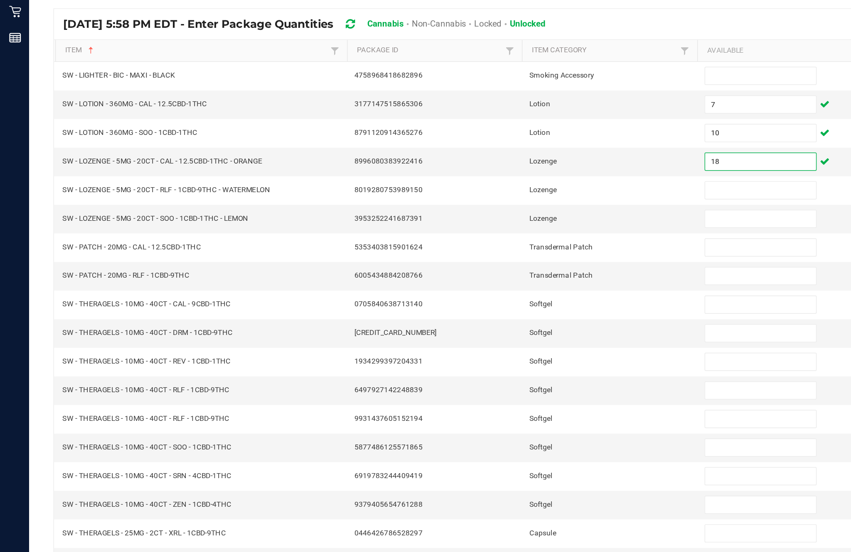
type input "18"
click at [503, 236] on input at bounding box center [519, 242] width 76 height 12
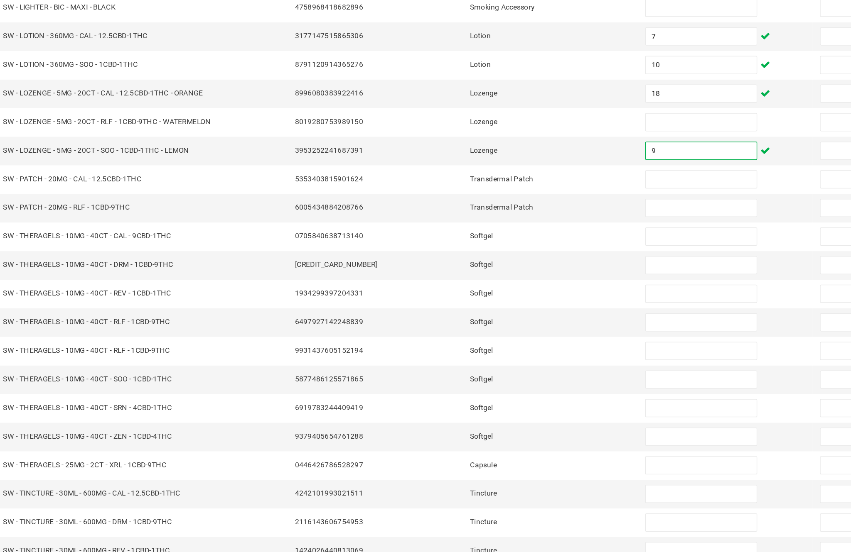
type input "9"
click at [481, 216] on input at bounding box center [519, 222] width 76 height 12
type input "12"
click at [481, 255] on input at bounding box center [519, 261] width 76 height 12
type input "7"
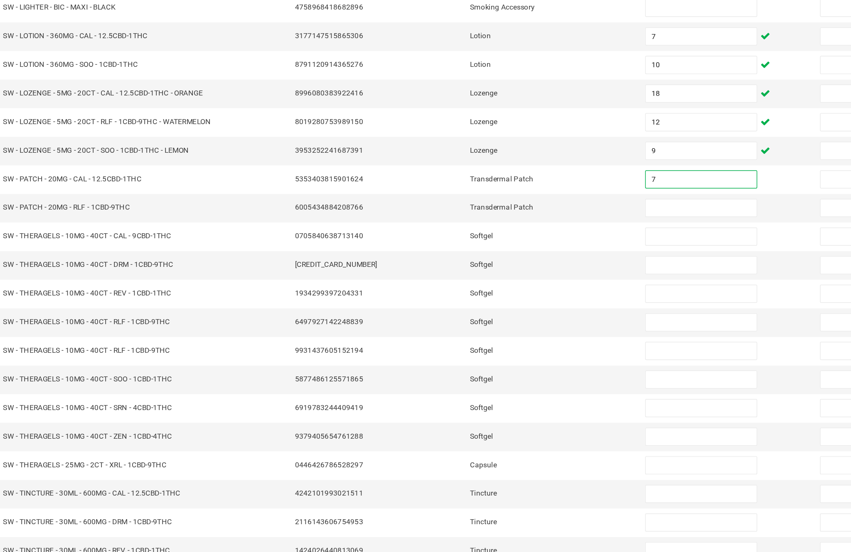
click at [481, 275] on input at bounding box center [519, 281] width 76 height 12
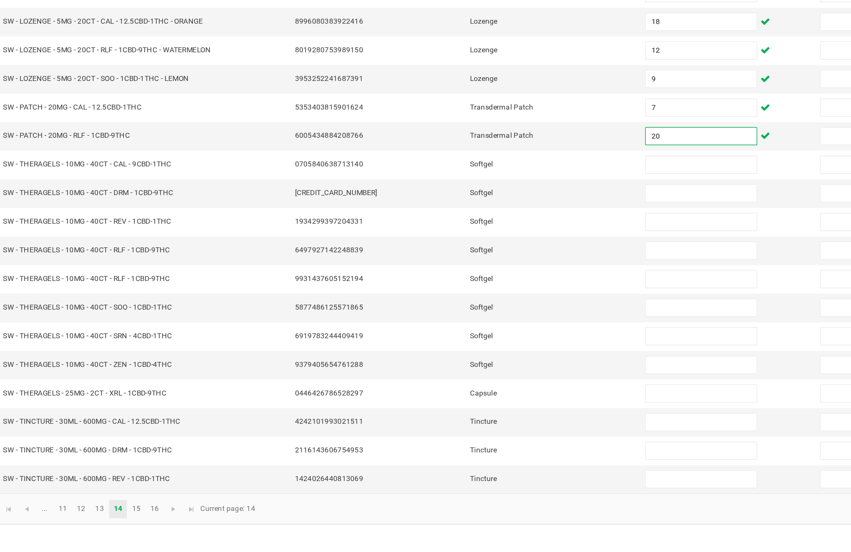
type input "20"
click at [487, 294] on input at bounding box center [519, 300] width 76 height 12
type input "2"
click at [481, 314] on input at bounding box center [519, 320] width 76 height 12
type input "1"
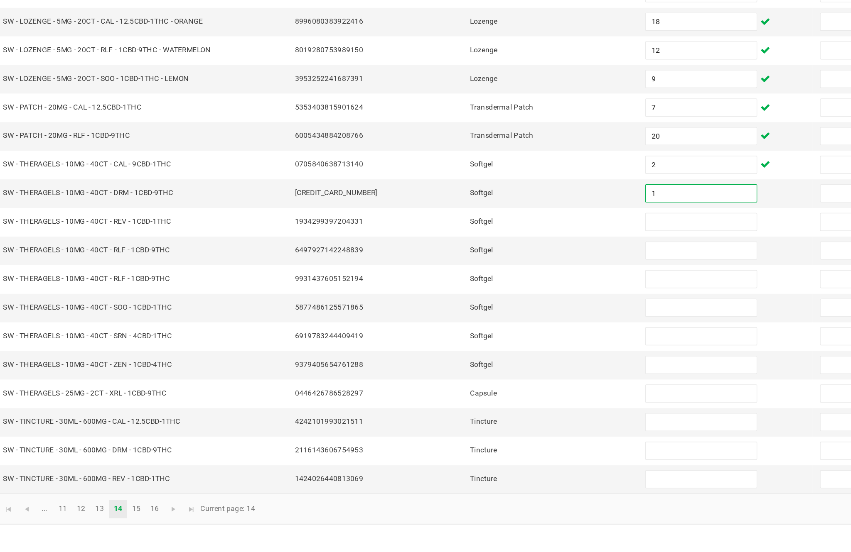
click at [481, 333] on input at bounding box center [519, 339] width 76 height 12
type input "6"
click at [481, 353] on input at bounding box center [519, 359] width 76 height 12
type input "1"
click at [481, 372] on input at bounding box center [519, 378] width 76 height 12
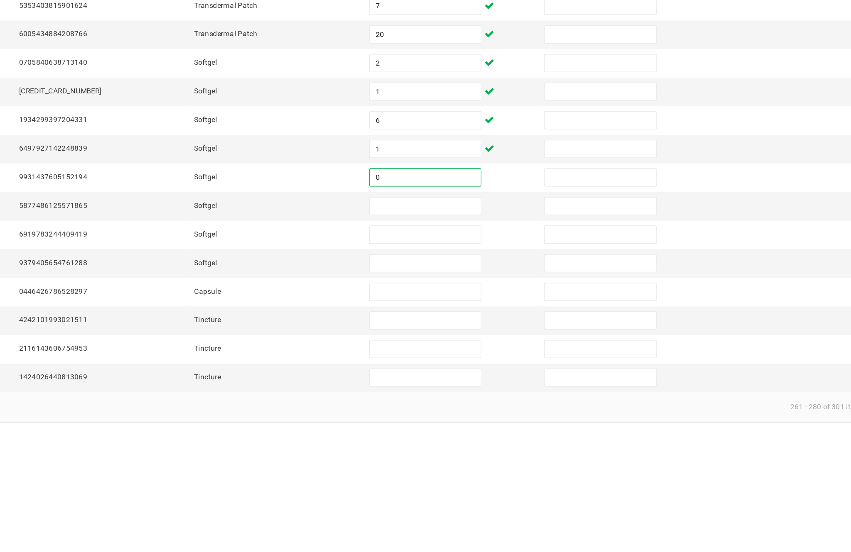
type input "0"
click at [481, 392] on input at bounding box center [519, 398] width 76 height 12
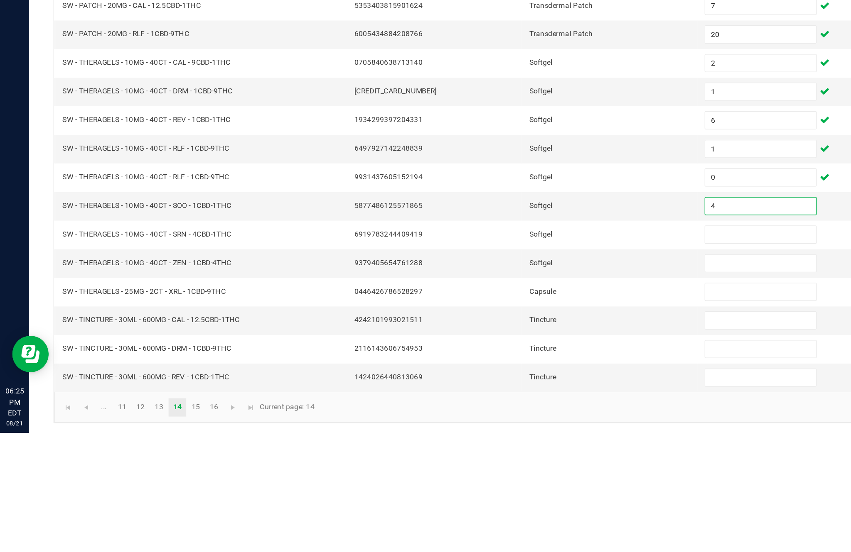
type input "4"
click at [511, 411] on input at bounding box center [519, 417] width 76 height 12
type input "6"
click at [501, 431] on input at bounding box center [519, 437] width 76 height 12
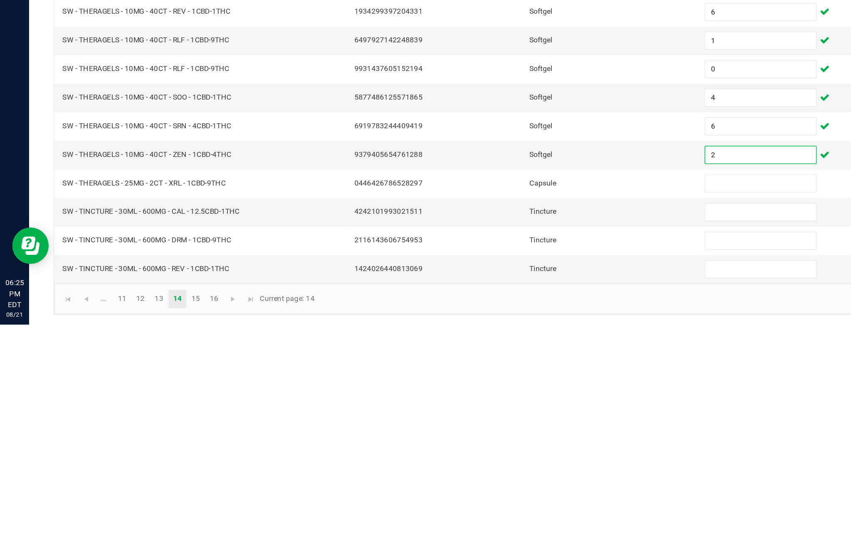
type input "2"
click at [513, 450] on input at bounding box center [519, 456] width 76 height 12
type input "9"
click at [507, 470] on input at bounding box center [519, 476] width 76 height 12
type input "17"
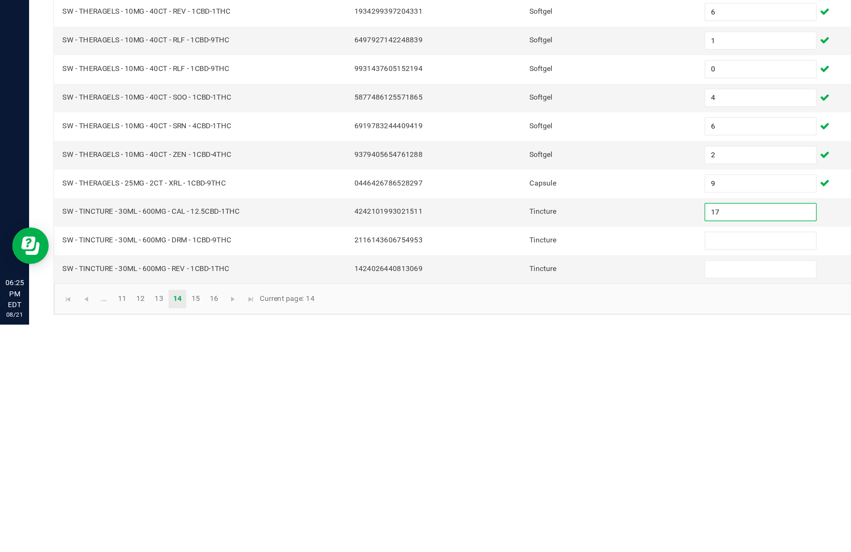
click at [497, 489] on input at bounding box center [519, 495] width 76 height 12
type input "4"
click at [512, 509] on input at bounding box center [519, 515] width 76 height 12
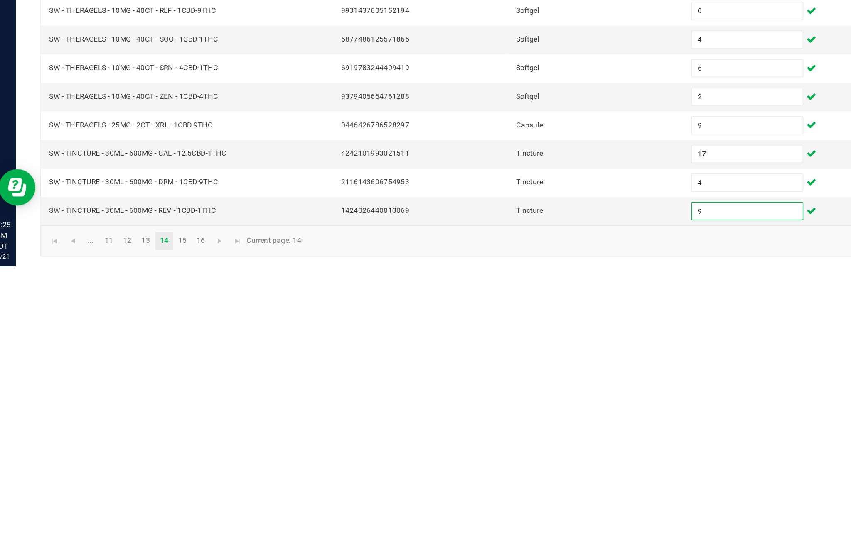
type input "9"
click at [136, 529] on link "15" at bounding box center [134, 535] width 12 height 12
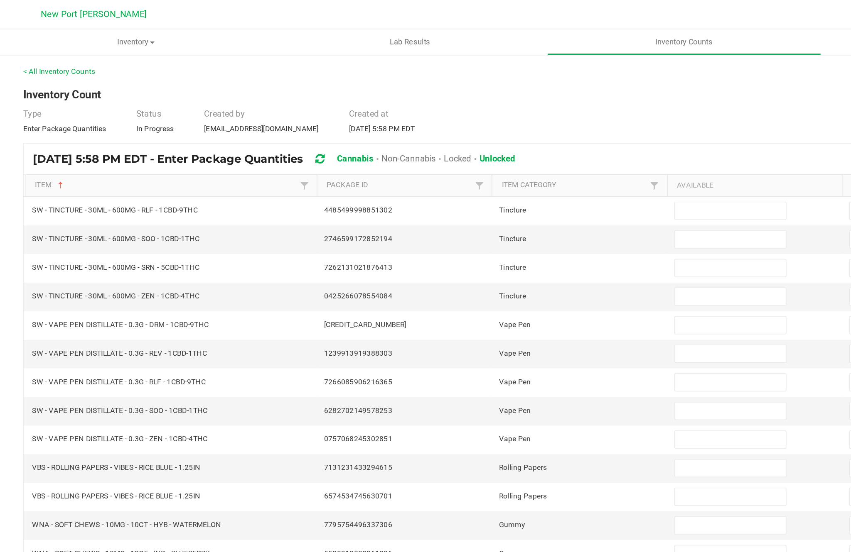
scroll to position [38, 0]
click at [496, 138] on input at bounding box center [519, 144] width 76 height 12
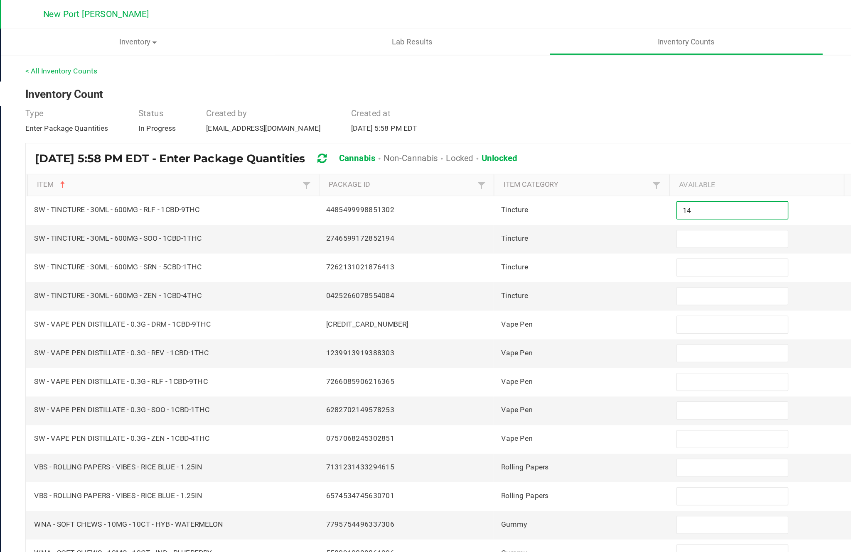
type input "14"
click at [495, 157] on input at bounding box center [519, 163] width 76 height 12
type input "7"
click at [485, 177] on input at bounding box center [519, 183] width 76 height 12
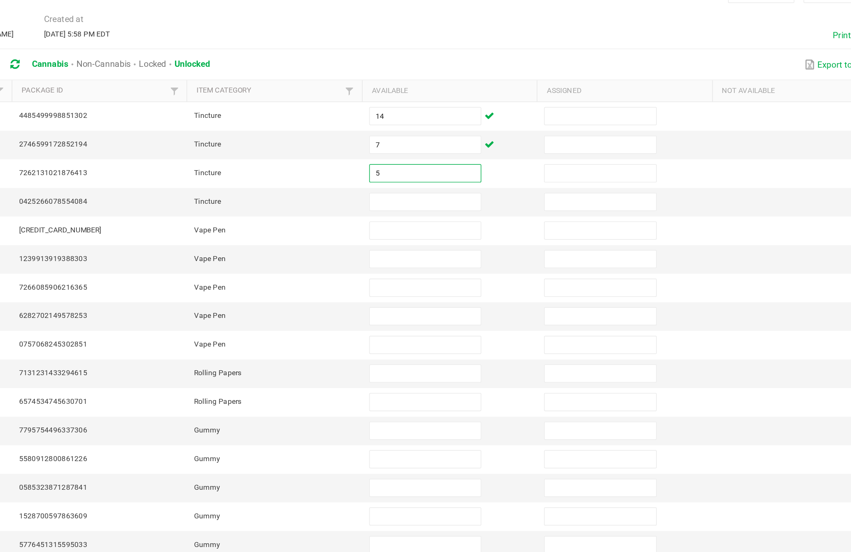
type input "5"
click at [481, 196] on input at bounding box center [519, 202] width 76 height 12
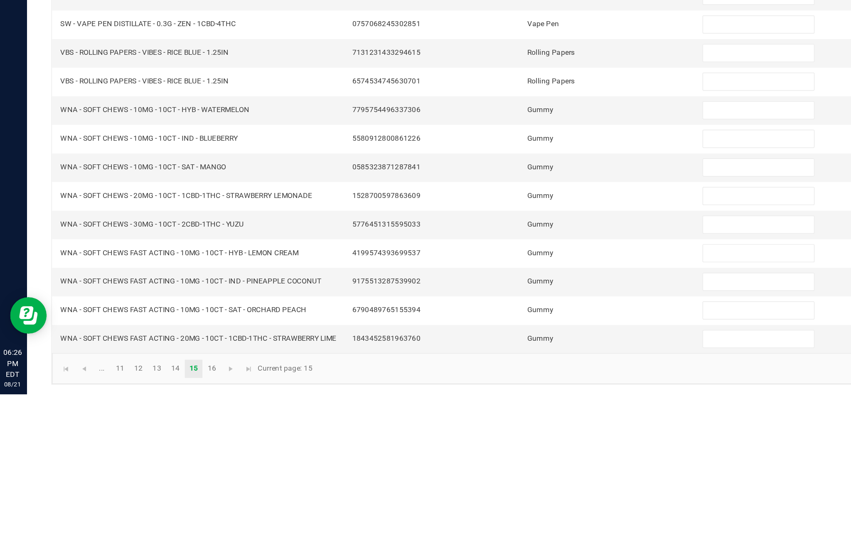
type input "1"
click at [502, 353] on input at bounding box center [519, 359] width 76 height 12
type input "6"
click at [518, 372] on input at bounding box center [519, 378] width 76 height 12
type input "13"
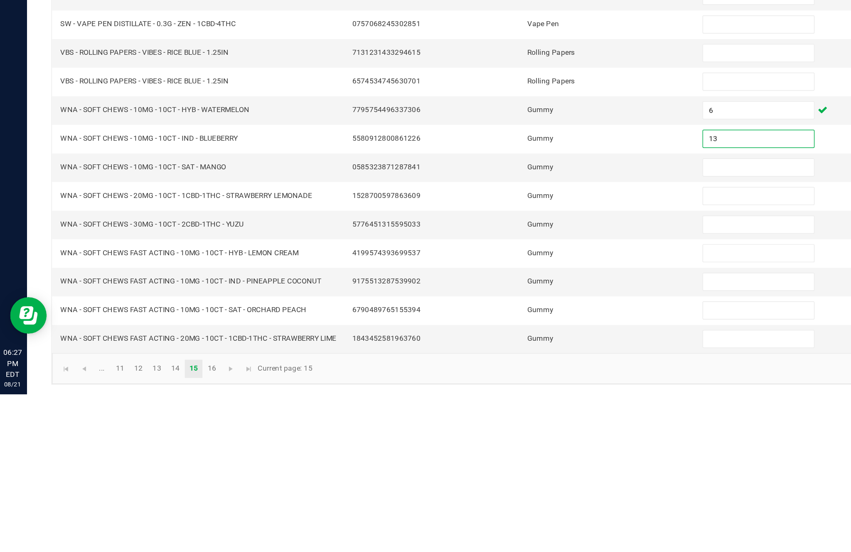
click at [514, 392] on input at bounding box center [519, 398] width 76 height 12
type input "13"
click at [518, 411] on input at bounding box center [519, 417] width 76 height 12
type input "7"
click at [505, 431] on input at bounding box center [519, 437] width 76 height 12
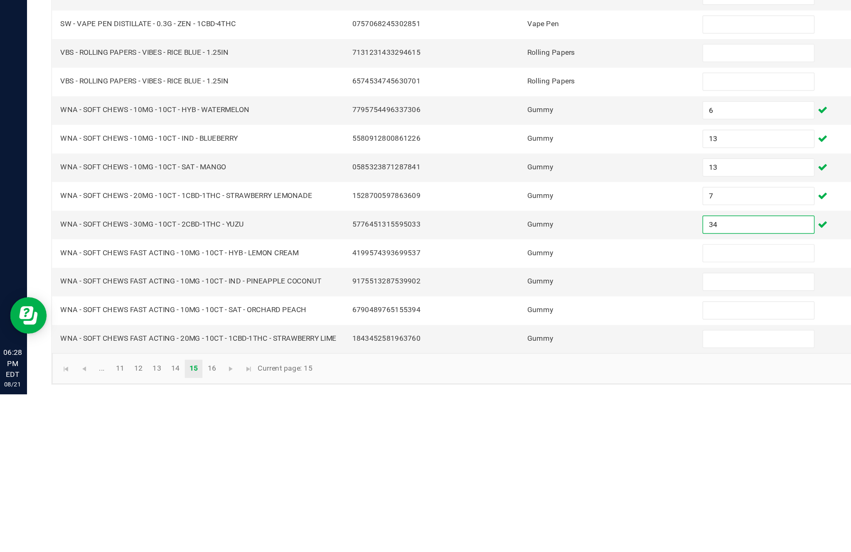
type input "34"
click at [510, 450] on input at bounding box center [519, 456] width 76 height 12
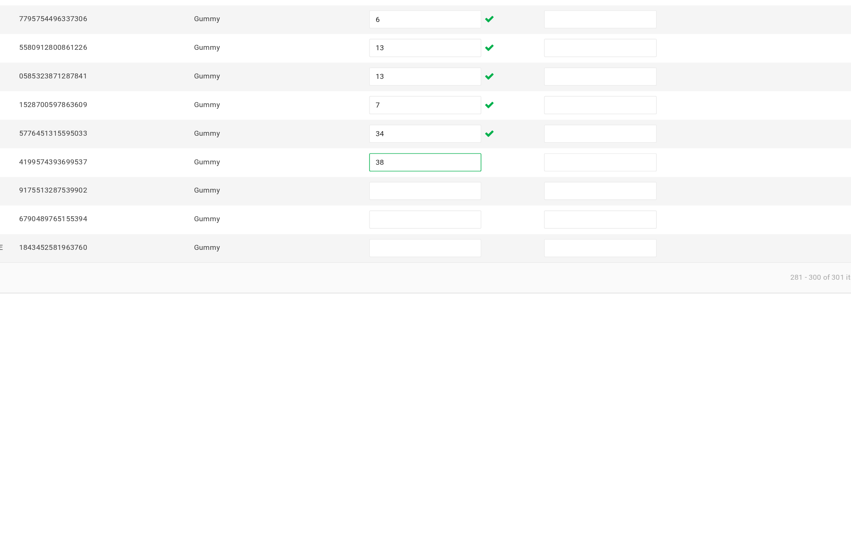
type input "38"
click at [481, 470] on input at bounding box center [519, 476] width 76 height 12
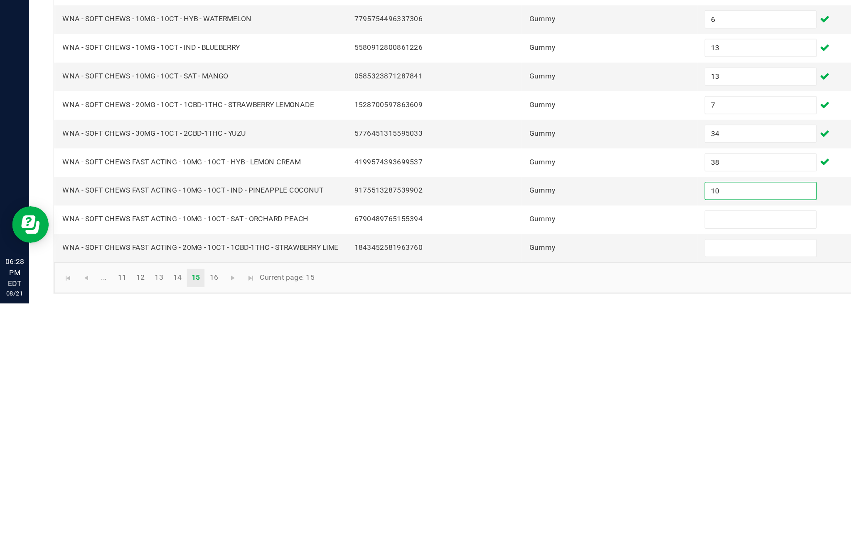
type input "10"
click at [511, 489] on input at bounding box center [519, 495] width 76 height 12
type input "22"
click at [510, 509] on input at bounding box center [519, 515] width 76 height 12
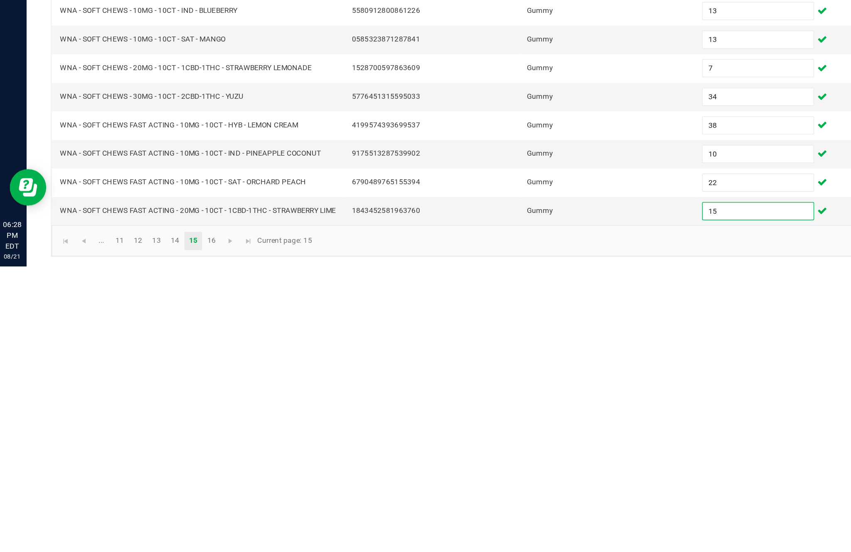
type input "15"
click at [152, 529] on link "16" at bounding box center [146, 535] width 12 height 12
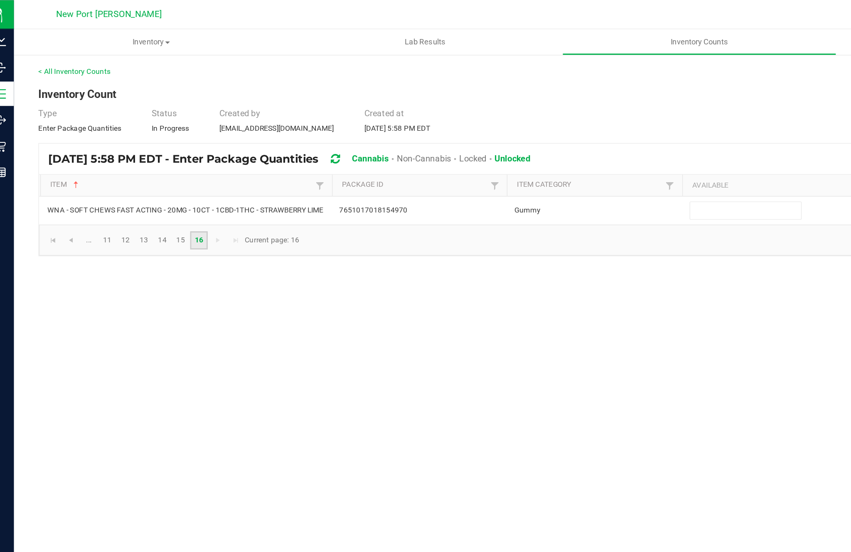
scroll to position [0, 0]
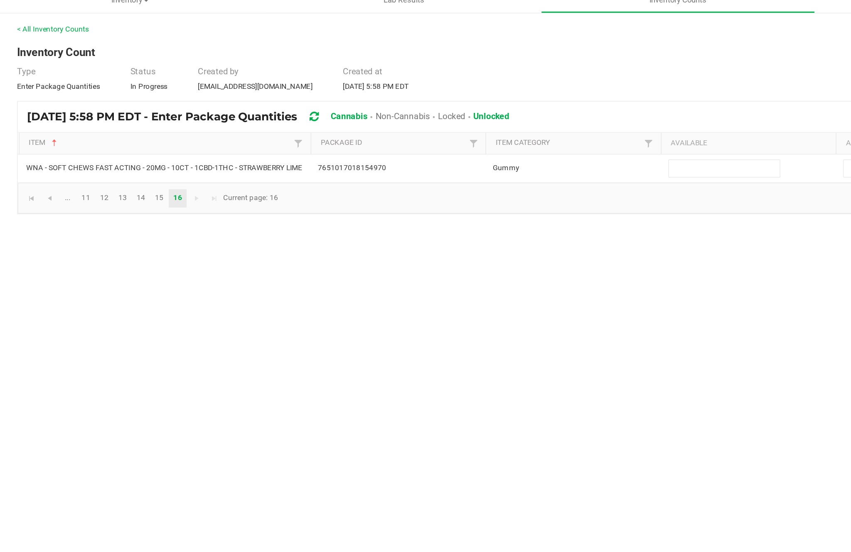
click at [492, 138] on input at bounding box center [519, 144] width 76 height 12
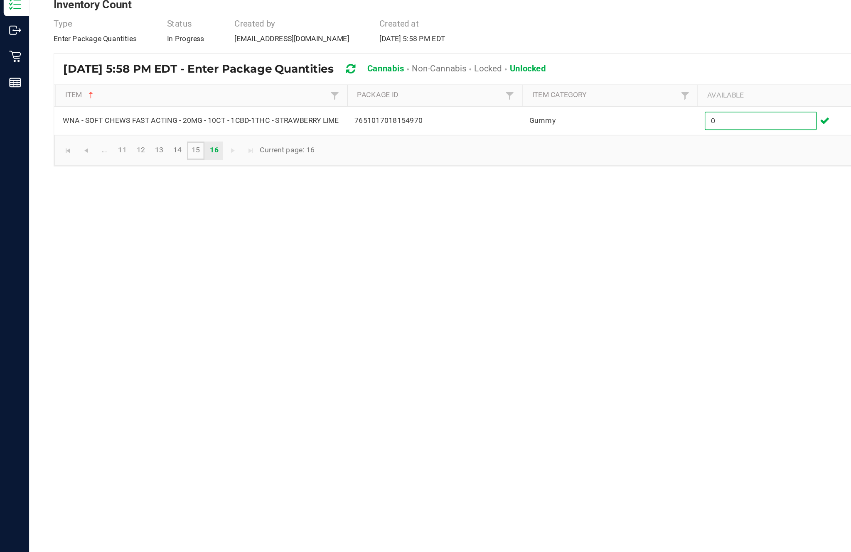
click at [140, 158] on link "15" at bounding box center [134, 164] width 12 height 12
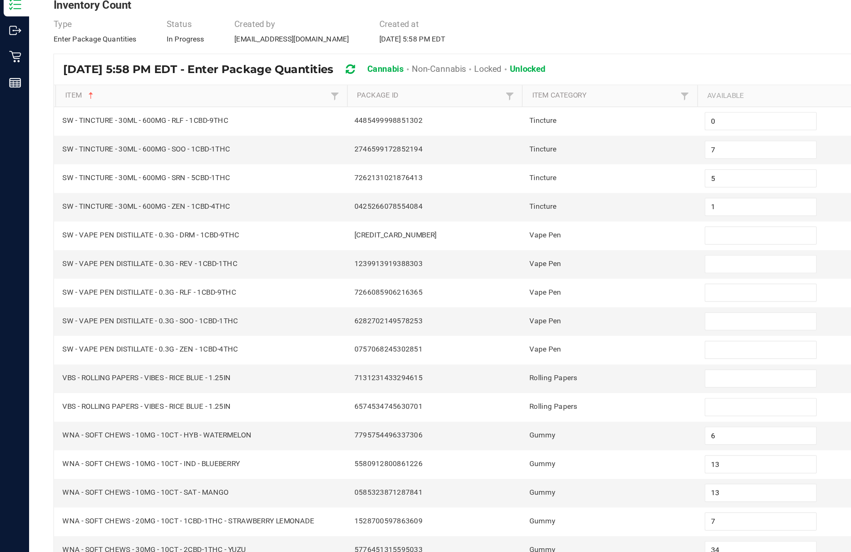
type input "14"
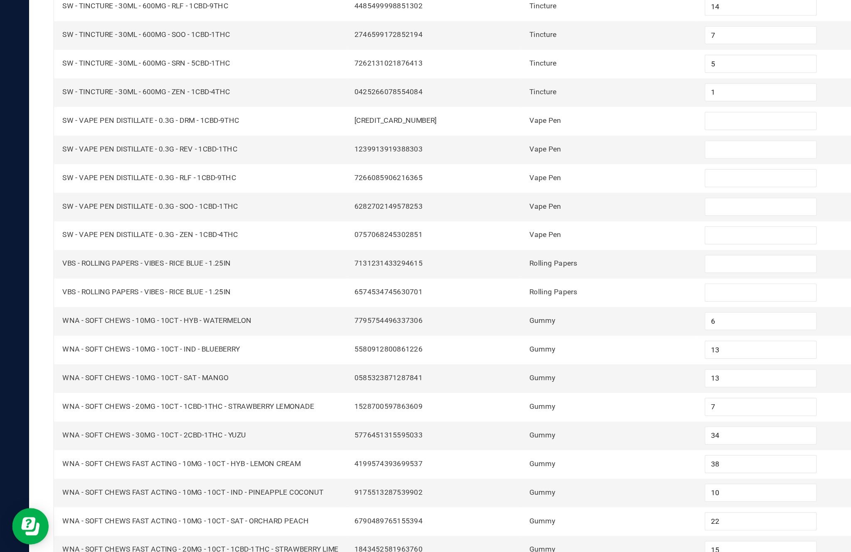
scroll to position [53, 0]
click at [77, 529] on link "..." at bounding box center [71, 535] width 12 height 12
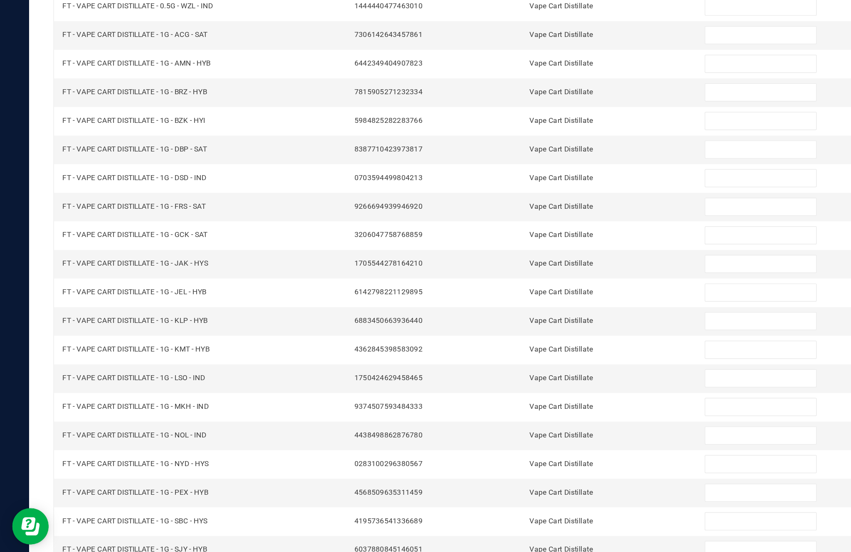
click at [77, 529] on link "1" at bounding box center [71, 535] width 12 height 12
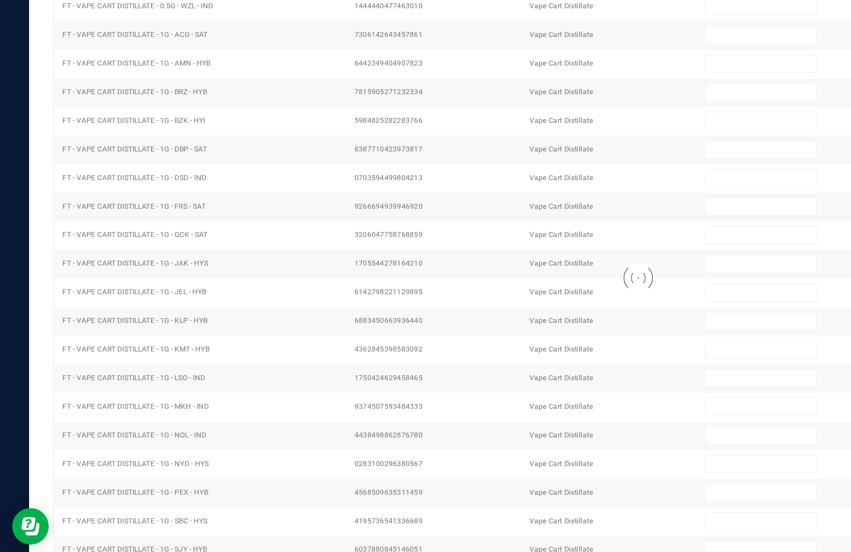
type input "1"
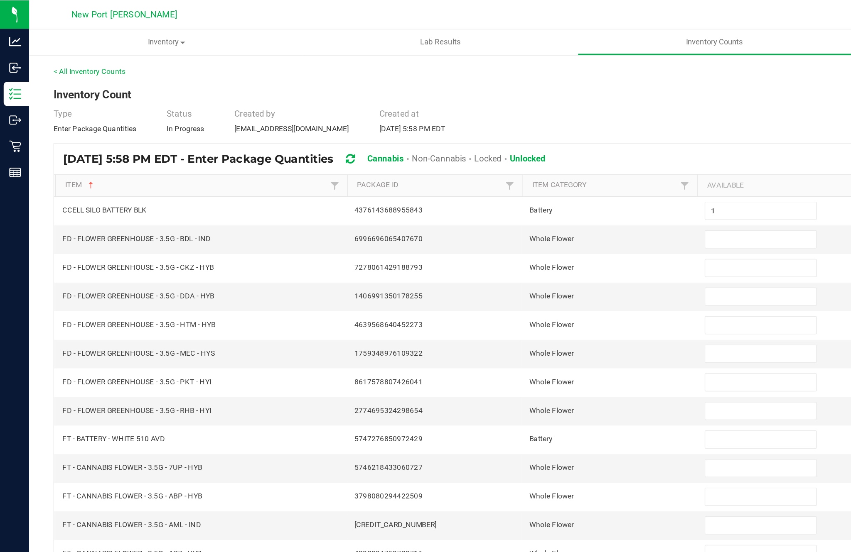
scroll to position [35, 0]
click at [512, 157] on input at bounding box center [519, 163] width 76 height 12
type input "19"
click at [513, 177] on input at bounding box center [519, 183] width 76 height 12
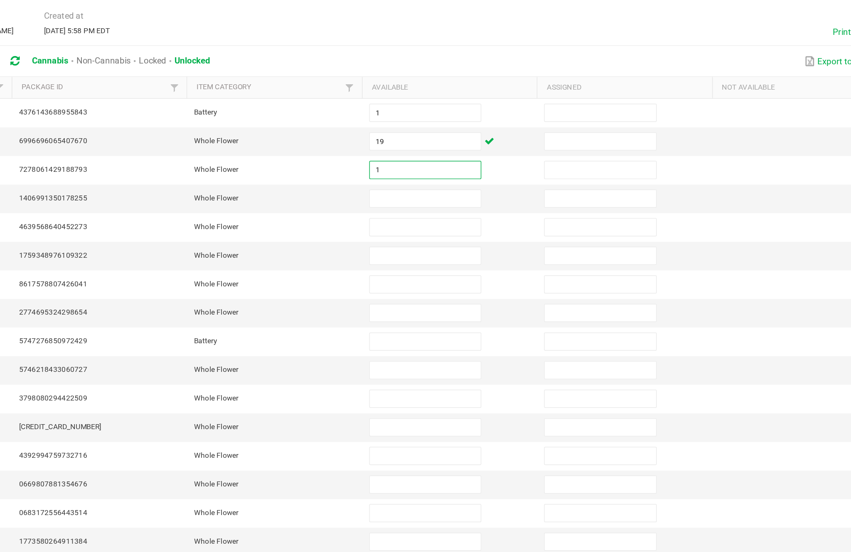
type input "1"
click at [481, 196] on input at bounding box center [519, 202] width 76 height 12
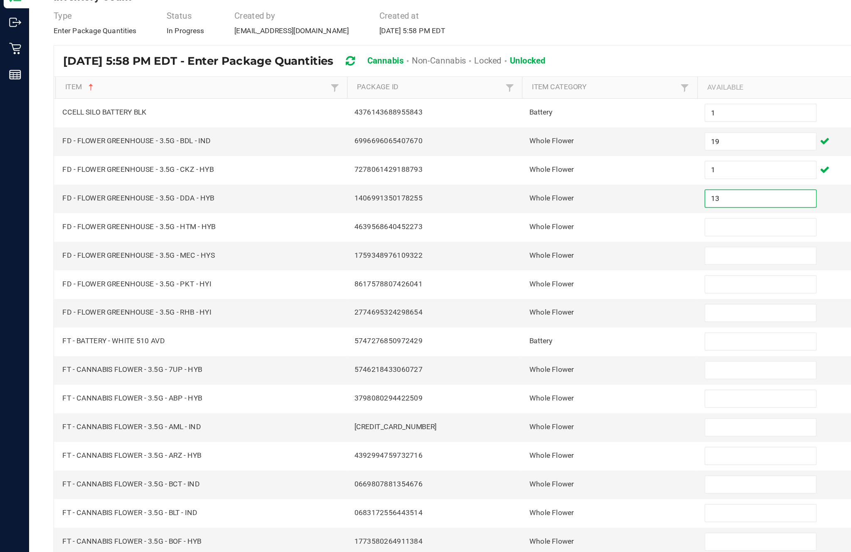
type input "13"
click at [510, 216] on input at bounding box center [519, 222] width 76 height 12
type input "18"
click at [521, 236] on input at bounding box center [519, 242] width 76 height 12
click at [502, 255] on input at bounding box center [519, 261] width 76 height 12
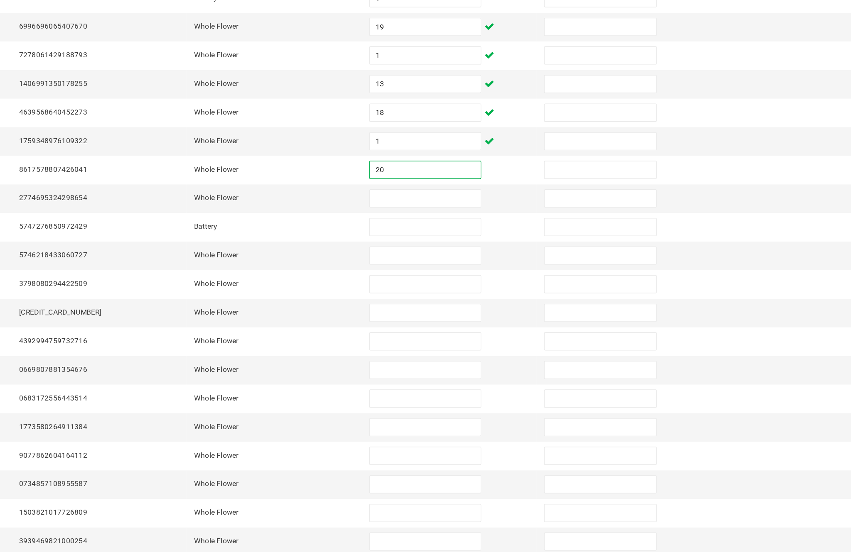
click at [481, 275] on input at bounding box center [519, 281] width 76 height 12
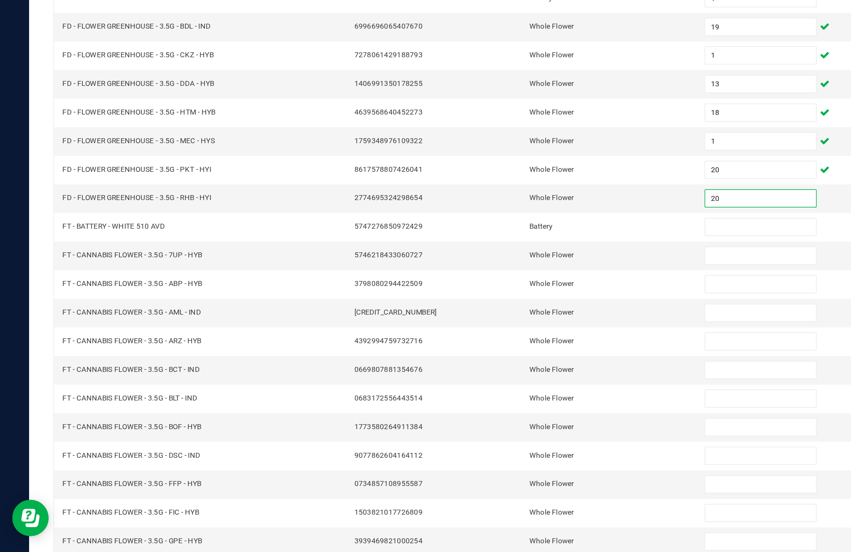
click at [517, 294] on input at bounding box center [519, 300] width 76 height 12
click at [510, 314] on input at bounding box center [519, 320] width 76 height 12
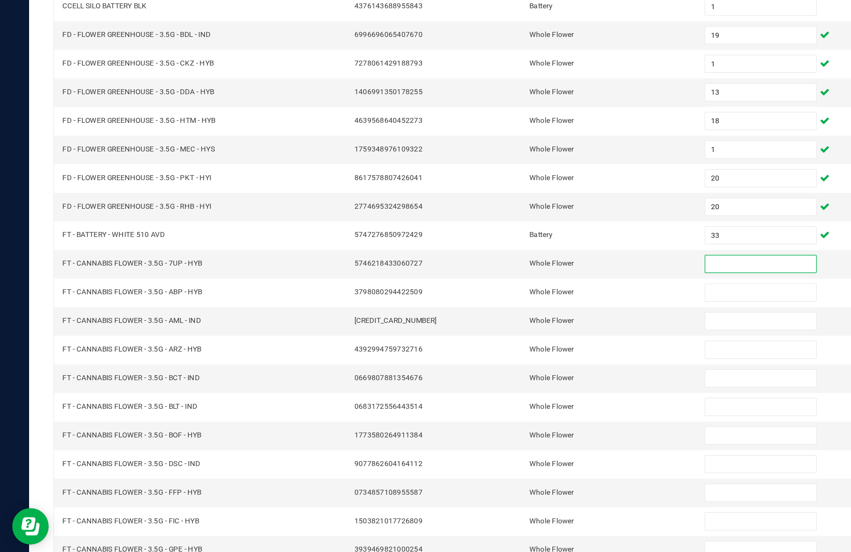
scroll to position [41, 0]
click at [519, 333] on input at bounding box center [519, 339] width 76 height 12
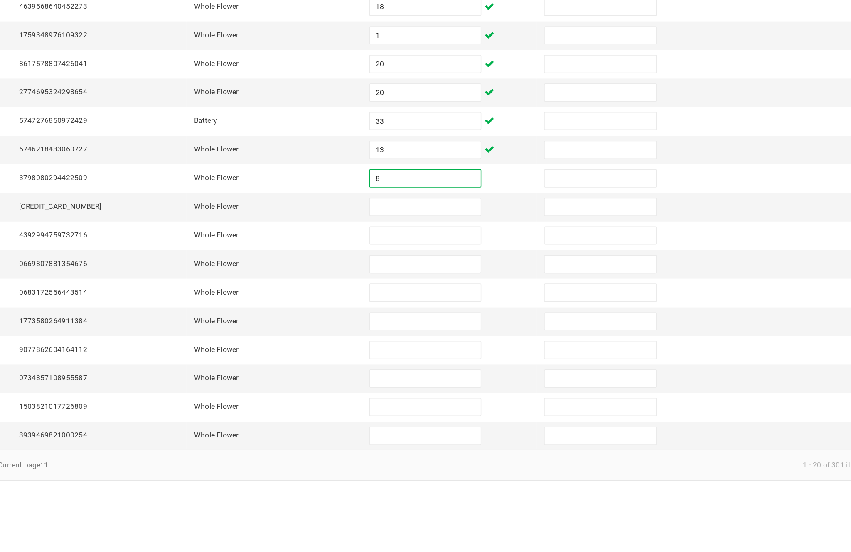
click at [481, 353] on input at bounding box center [519, 359] width 76 height 12
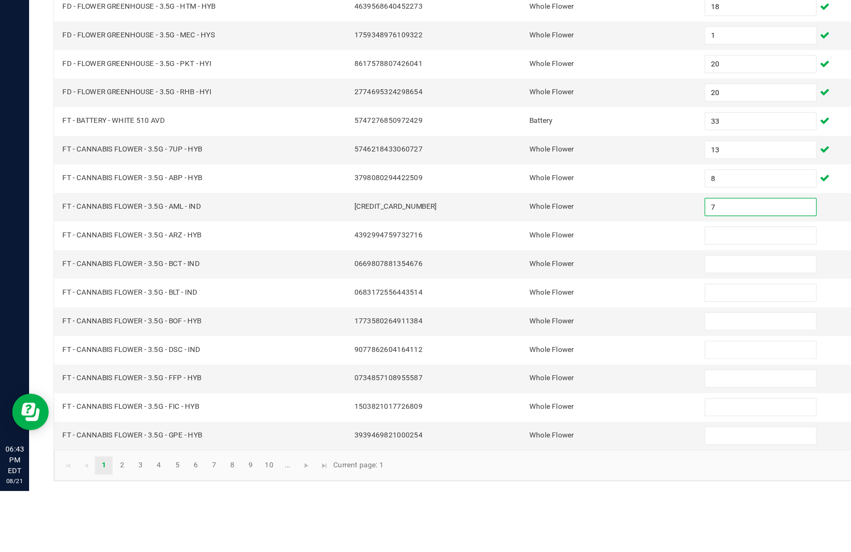
click at [517, 372] on input at bounding box center [519, 378] width 76 height 12
click at [512, 392] on input at bounding box center [519, 398] width 76 height 12
click at [502, 411] on input at bounding box center [519, 417] width 76 height 12
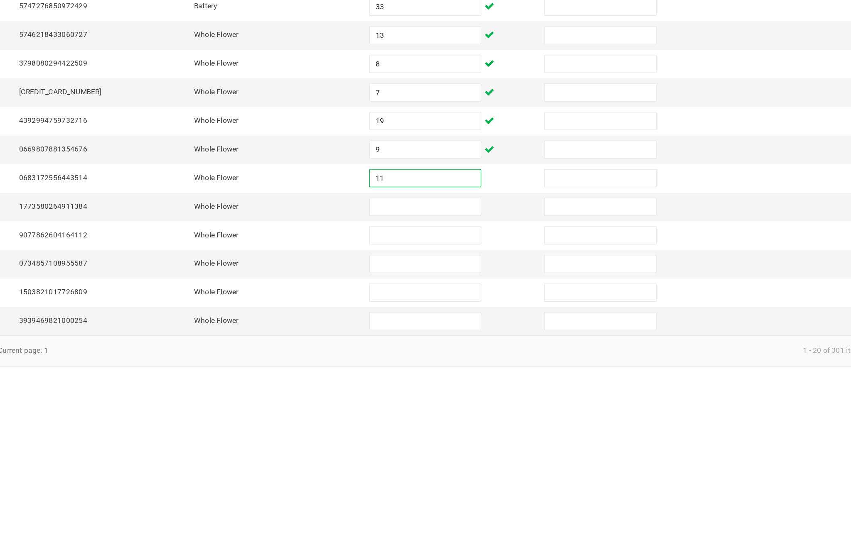
click at [481, 431] on input at bounding box center [519, 437] width 76 height 12
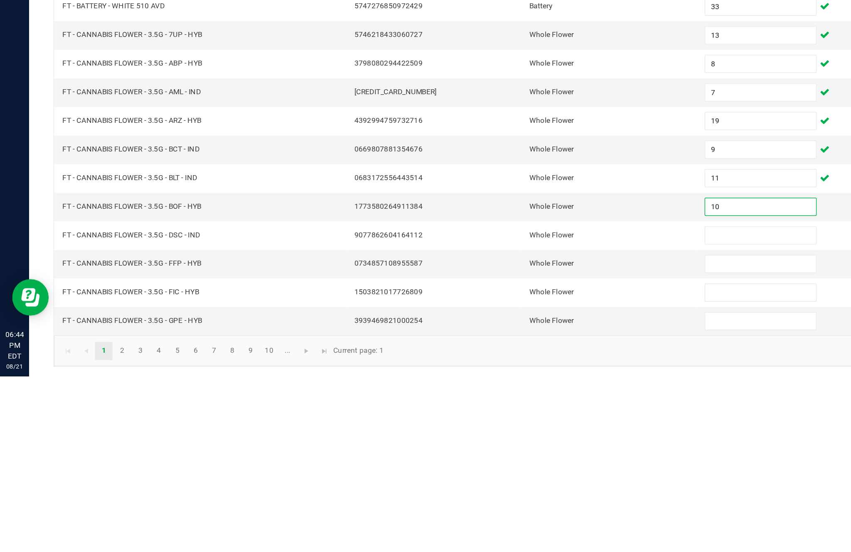
click at [501, 450] on input at bounding box center [519, 456] width 76 height 12
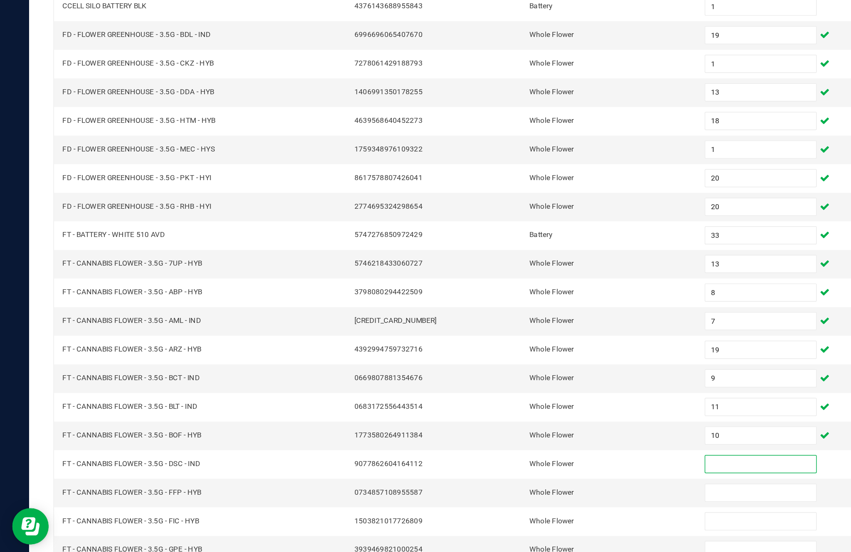
scroll to position [53, 0]
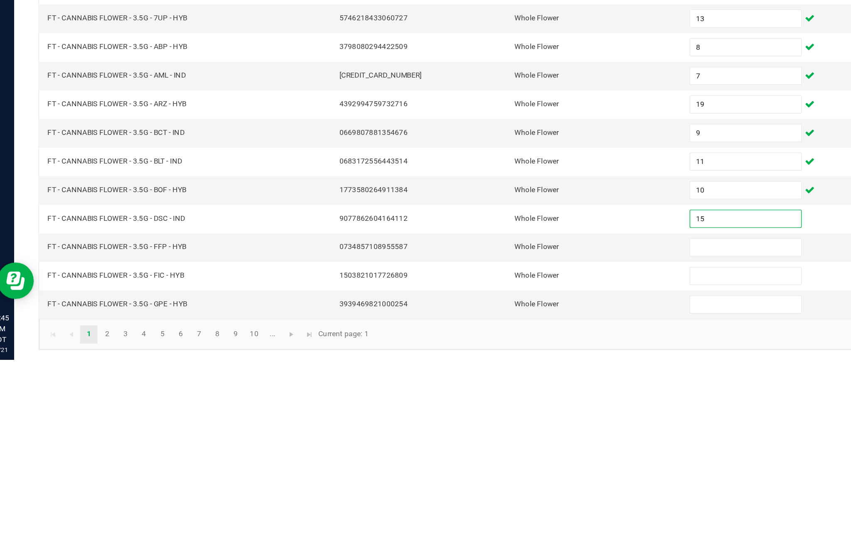
click at [501, 470] on input at bounding box center [519, 476] width 76 height 12
click at [496, 489] on input at bounding box center [519, 495] width 76 height 12
click at [498, 509] on input at bounding box center [519, 515] width 76 height 12
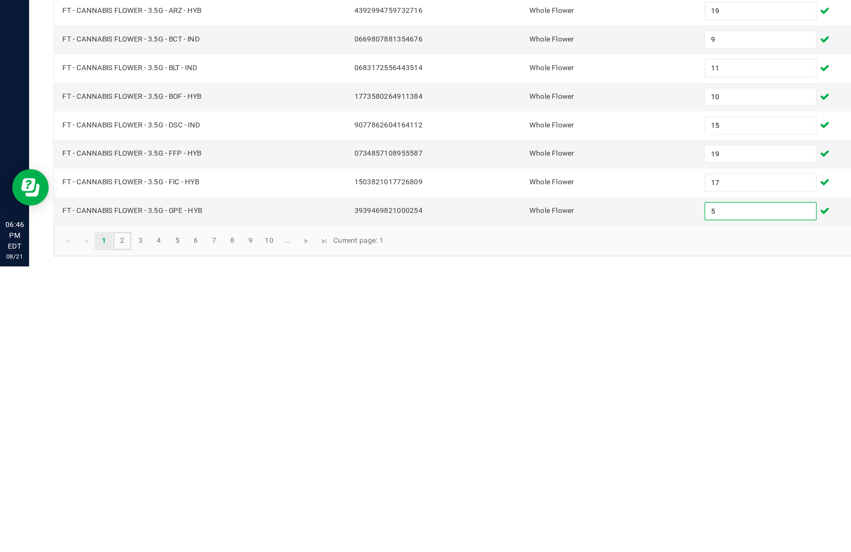
click at [89, 529] on link "2" at bounding box center [83, 535] width 12 height 12
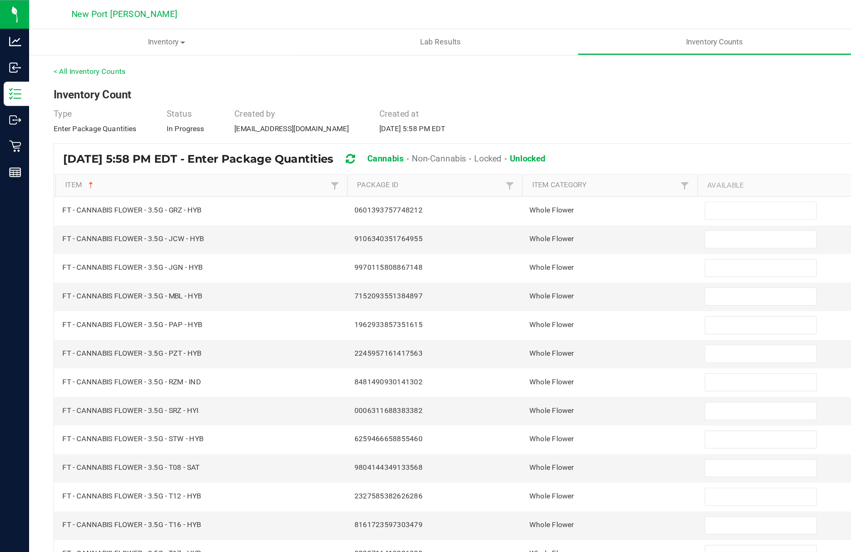
scroll to position [8, 0]
click at [507, 147] on input at bounding box center [519, 144] width 76 height 12
click at [506, 169] on input at bounding box center [519, 163] width 76 height 12
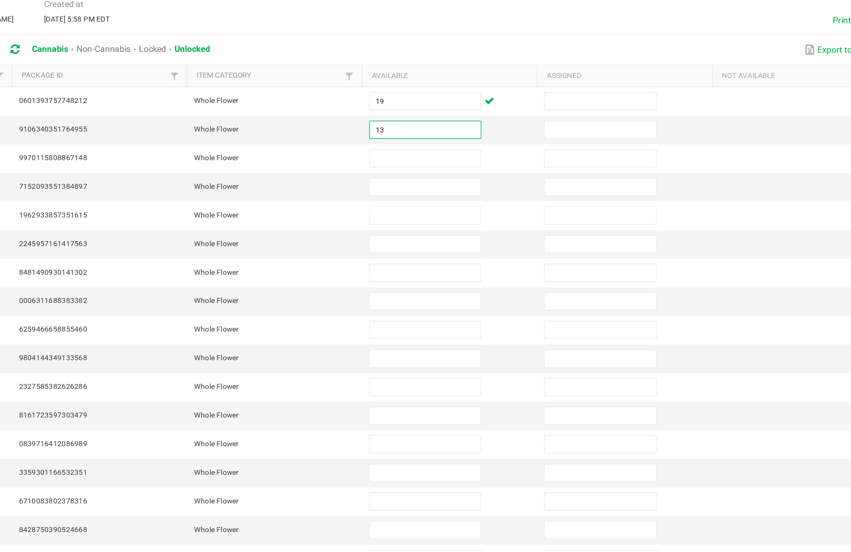
click at [481, 177] on input at bounding box center [519, 183] width 76 height 12
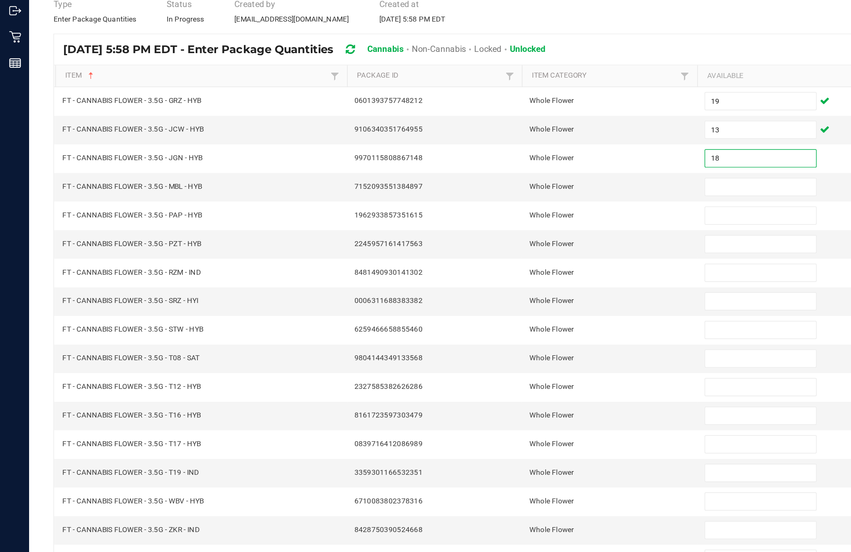
click at [505, 196] on input at bounding box center [519, 202] width 76 height 12
click at [515, 216] on input at bounding box center [519, 222] width 76 height 12
click at [523, 236] on input at bounding box center [519, 242] width 76 height 12
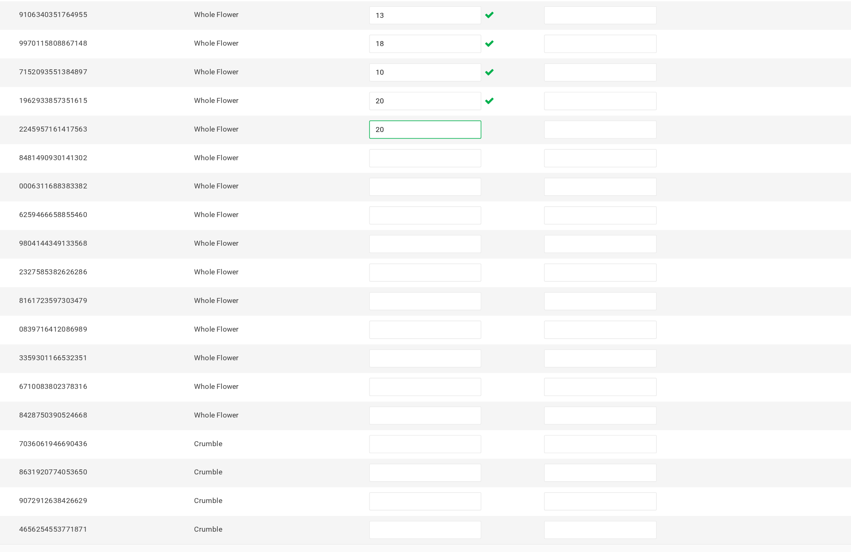
click at [481, 255] on input at bounding box center [519, 261] width 76 height 12
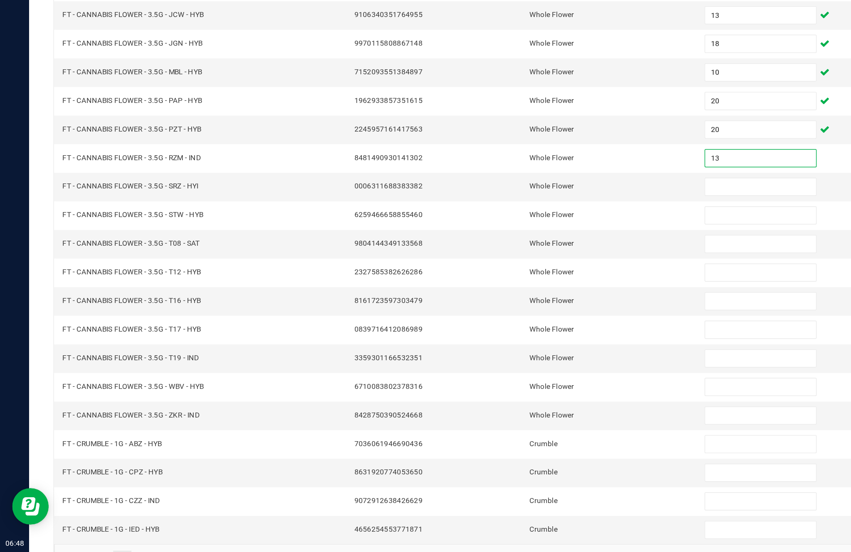
click at [510, 275] on input at bounding box center [519, 281] width 76 height 12
click at [520, 294] on input at bounding box center [519, 300] width 76 height 12
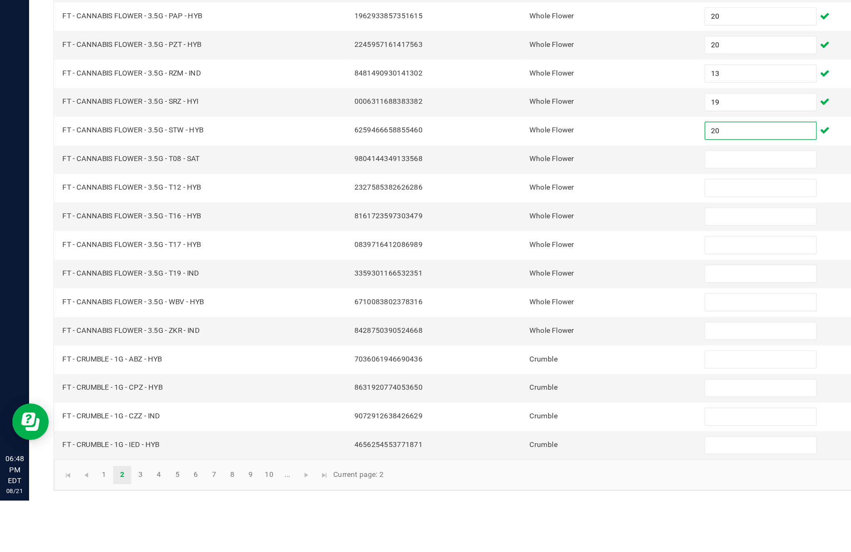
click at [517, 314] on input at bounding box center [519, 320] width 76 height 12
click at [510, 333] on input at bounding box center [519, 339] width 76 height 12
click at [515, 353] on input at bounding box center [519, 359] width 76 height 12
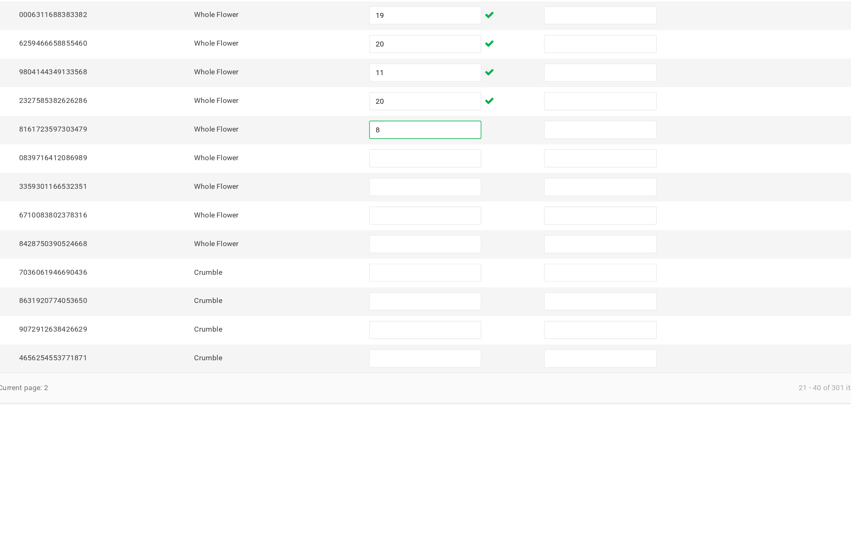
click at [481, 372] on input at bounding box center [519, 378] width 76 height 12
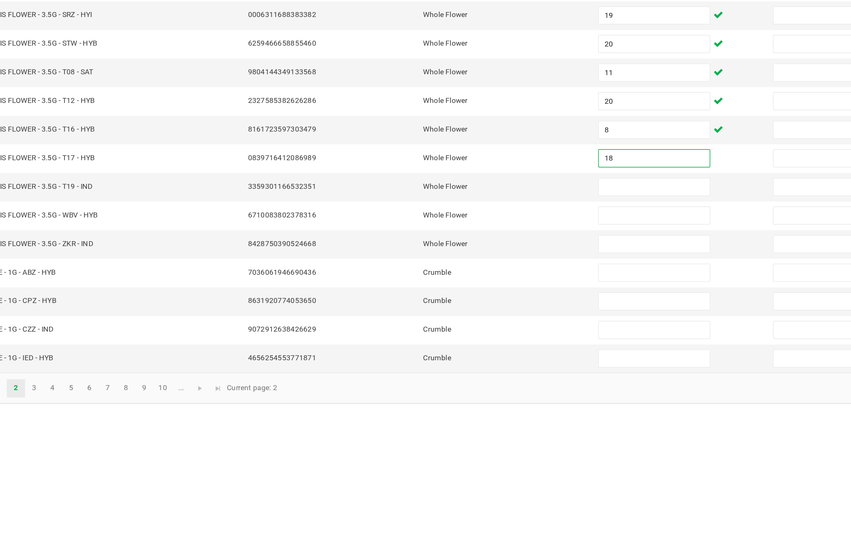
click at [481, 392] on input at bounding box center [519, 398] width 76 height 12
click at [481, 411] on input at bounding box center [519, 417] width 76 height 12
click at [481, 431] on input at bounding box center [519, 437] width 76 height 12
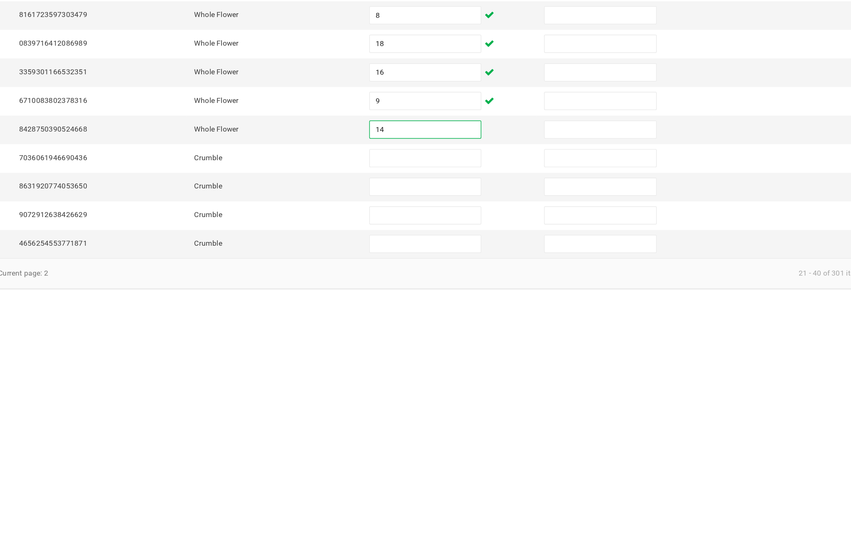
click at [481, 450] on input at bounding box center [519, 456] width 76 height 12
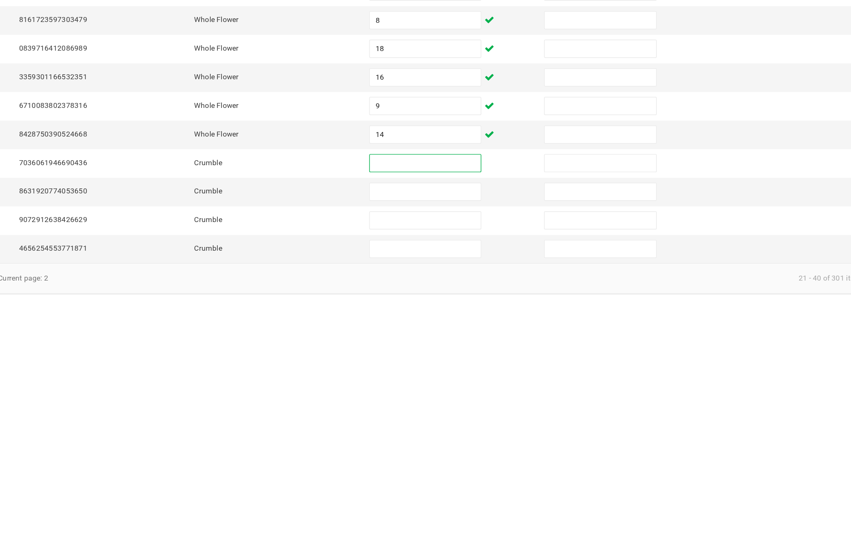
scroll to position [14, 0]
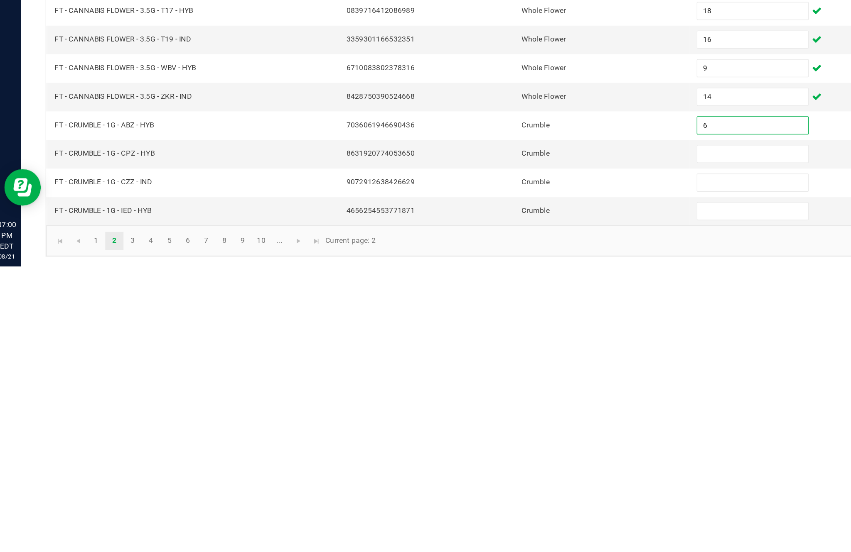
click at [493, 470] on input at bounding box center [519, 476] width 76 height 12
click at [494, 489] on input at bounding box center [519, 495] width 76 height 12
click at [508, 509] on input at bounding box center [519, 515] width 76 height 12
click at [102, 529] on link "3" at bounding box center [96, 535] width 12 height 12
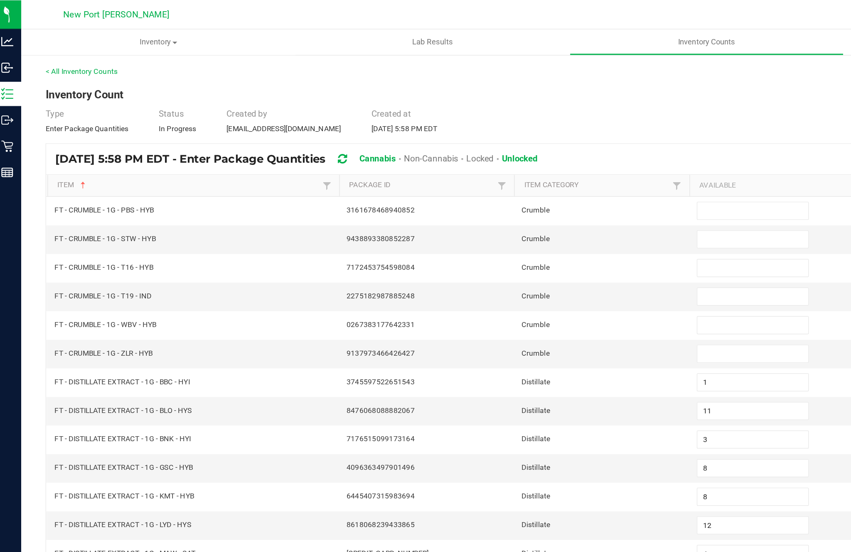
scroll to position [0, 0]
click at [508, 150] on input at bounding box center [519, 144] width 76 height 12
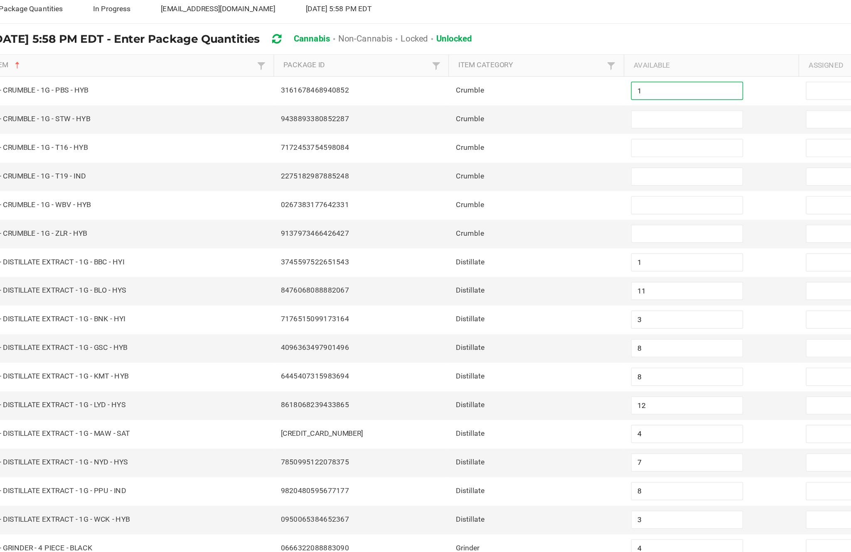
click at [481, 157] on input at bounding box center [519, 163] width 76 height 12
click at [481, 177] on input at bounding box center [519, 183] width 76 height 12
click at [481, 196] on input at bounding box center [519, 202] width 76 height 12
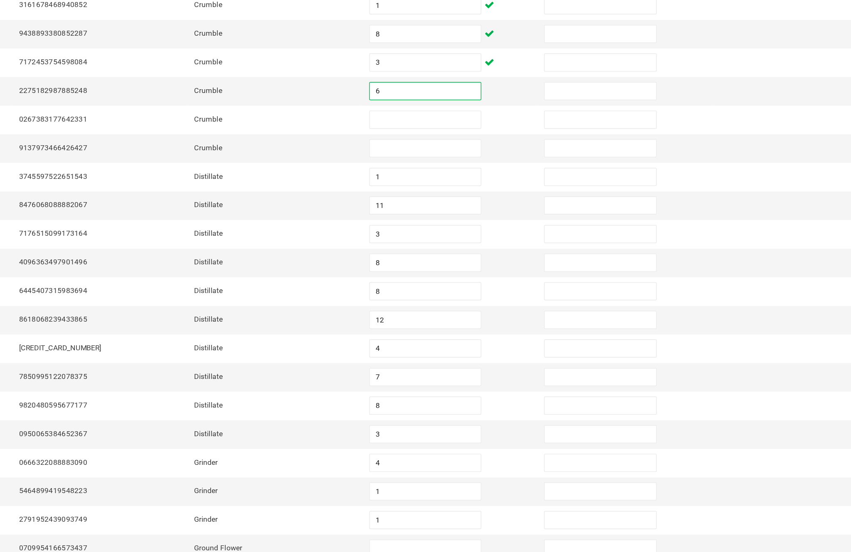
click at [481, 216] on input at bounding box center [519, 222] width 76 height 12
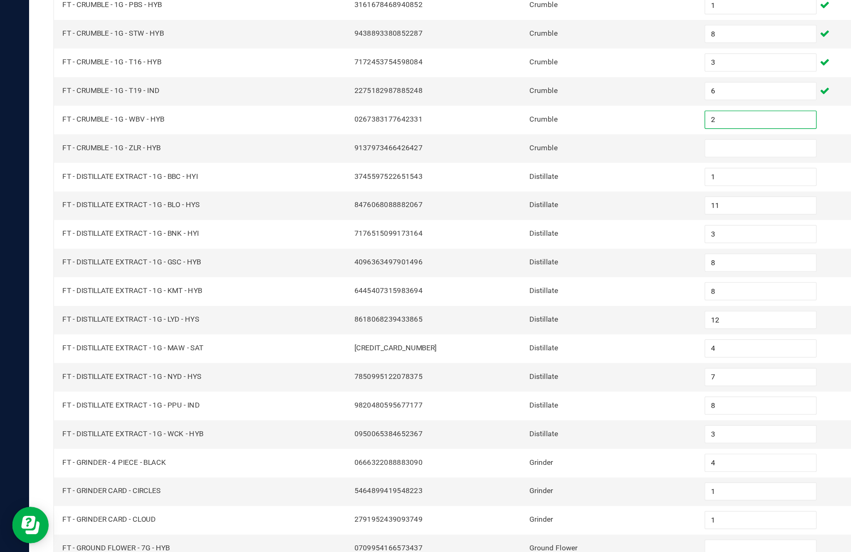
click at [512, 236] on input at bounding box center [519, 242] width 76 height 12
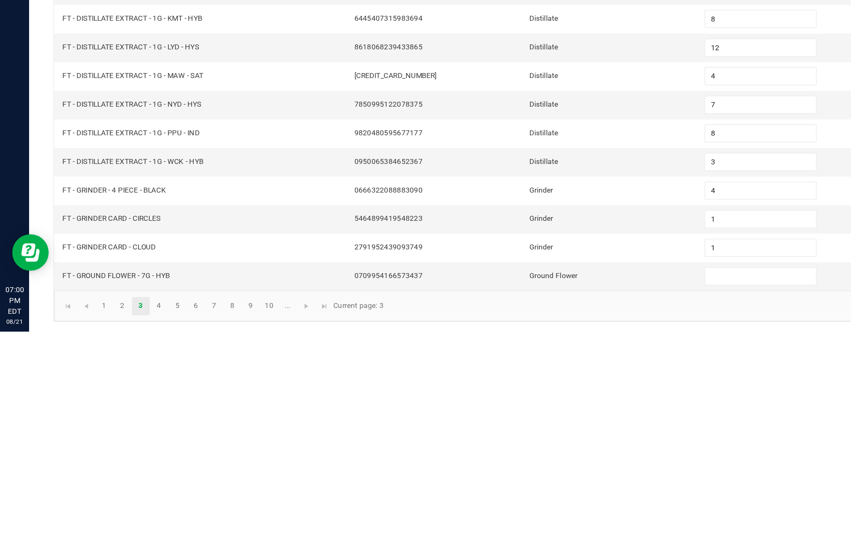
scroll to position [51, 0]
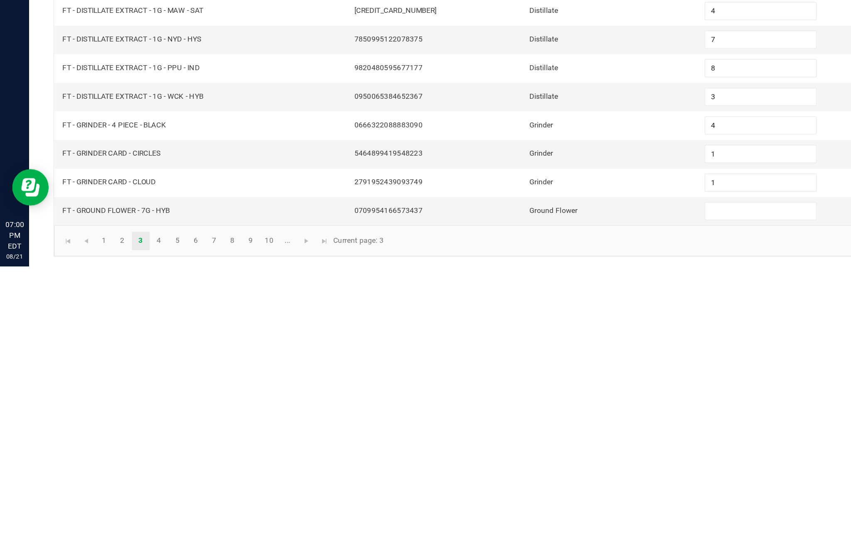
click at [508, 509] on input at bounding box center [519, 515] width 76 height 12
click at [115, 529] on link "4" at bounding box center [109, 535] width 12 height 12
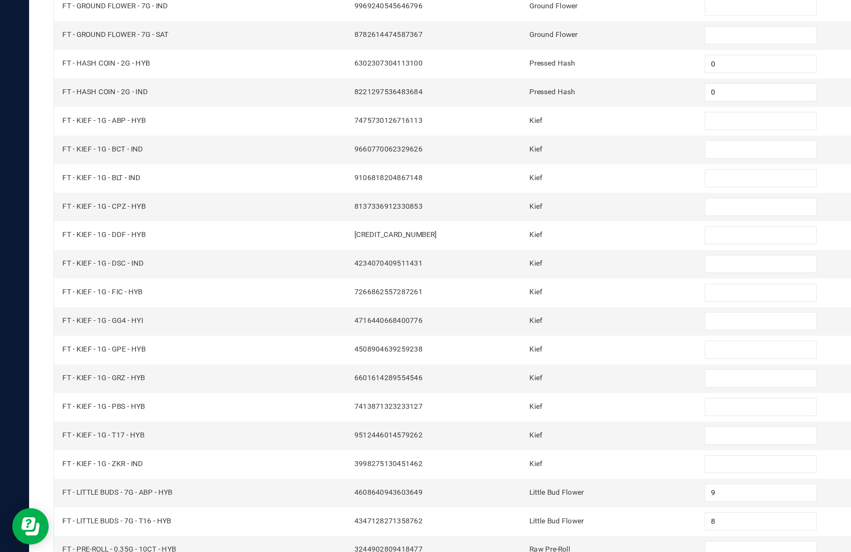
scroll to position [53, 0]
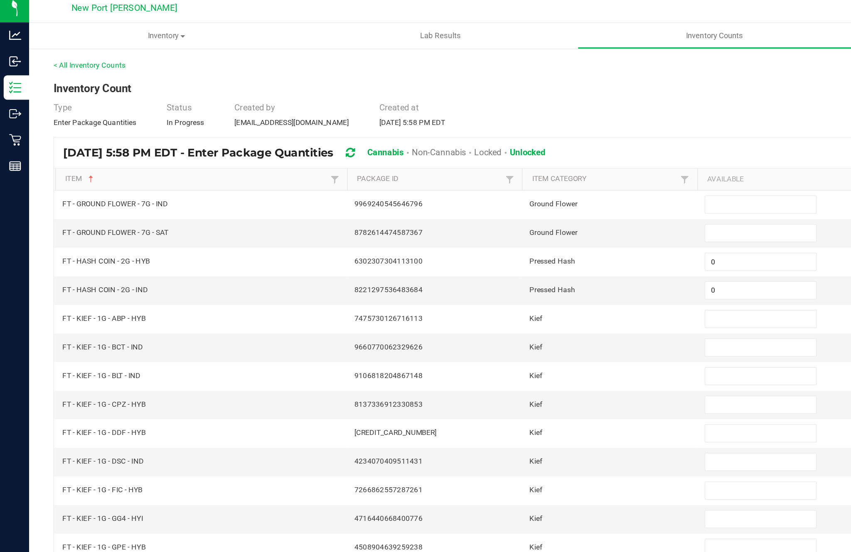
click at [510, 138] on input at bounding box center [519, 144] width 76 height 12
click at [521, 157] on input at bounding box center [519, 163] width 76 height 12
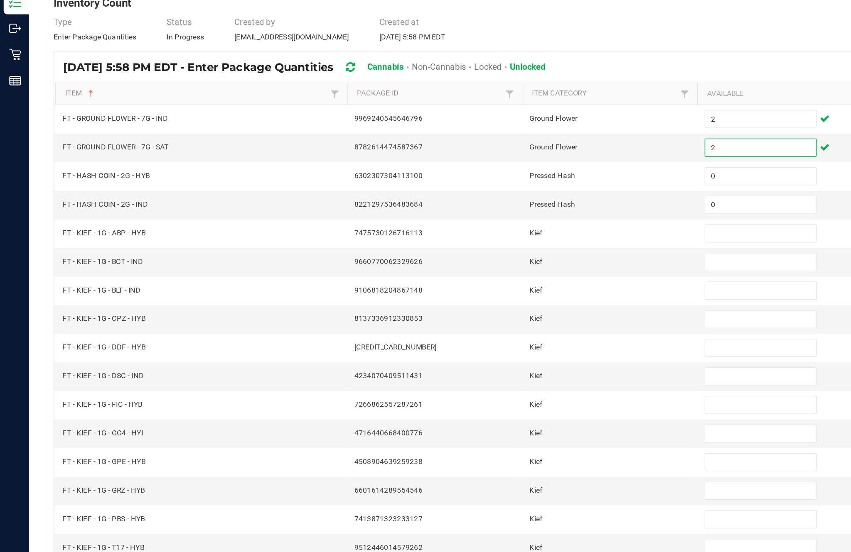
click at [515, 216] on input at bounding box center [519, 222] width 76 height 12
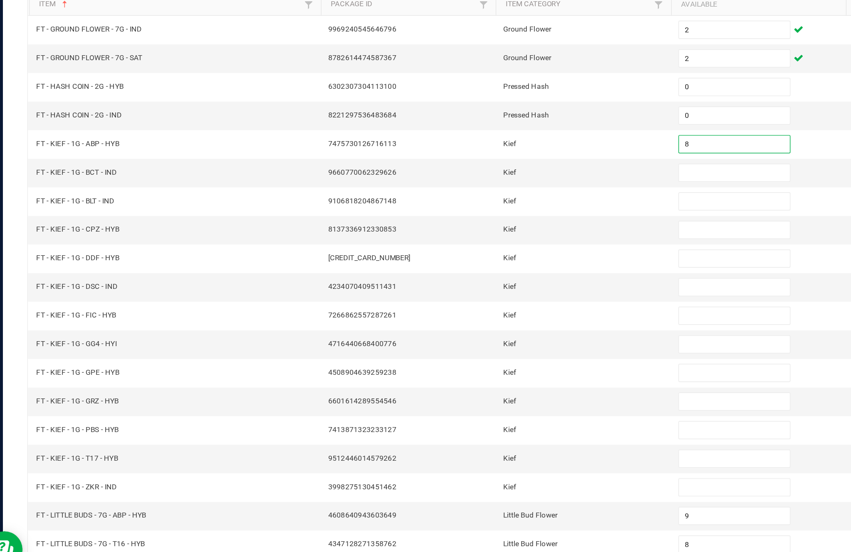
click at [481, 236] on input at bounding box center [519, 242] width 76 height 12
click at [481, 255] on input at bounding box center [519, 261] width 76 height 12
click at [492, 275] on input at bounding box center [519, 281] width 76 height 12
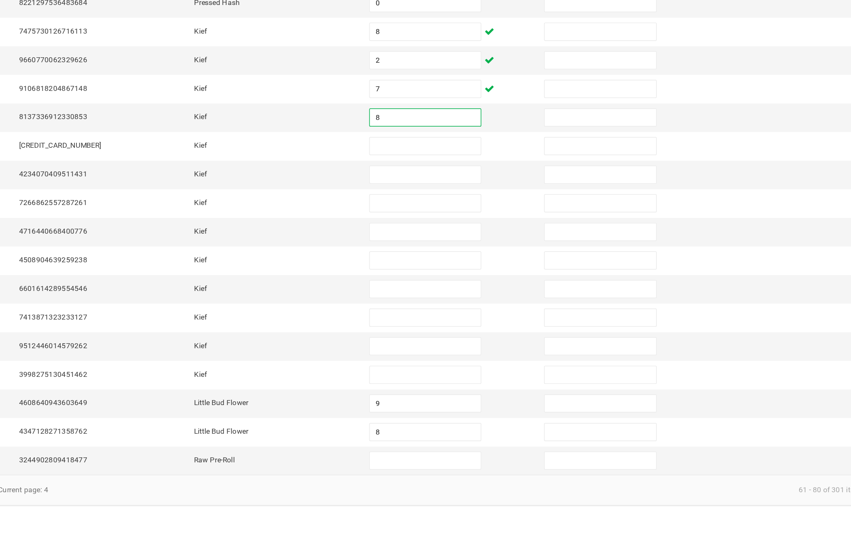
click at [481, 294] on input at bounding box center [519, 300] width 76 height 12
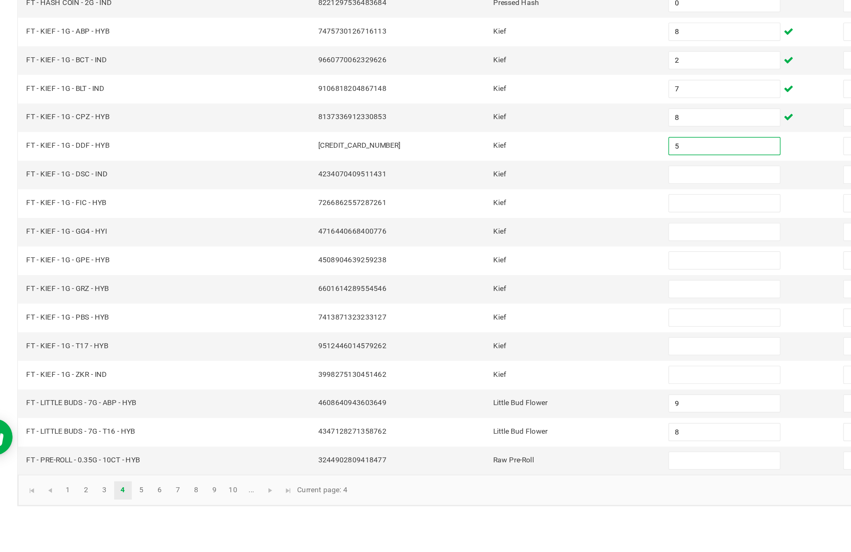
click at [481, 314] on input at bounding box center [519, 320] width 76 height 12
click at [481, 333] on input at bounding box center [519, 339] width 76 height 12
click at [485, 353] on input at bounding box center [519, 359] width 76 height 12
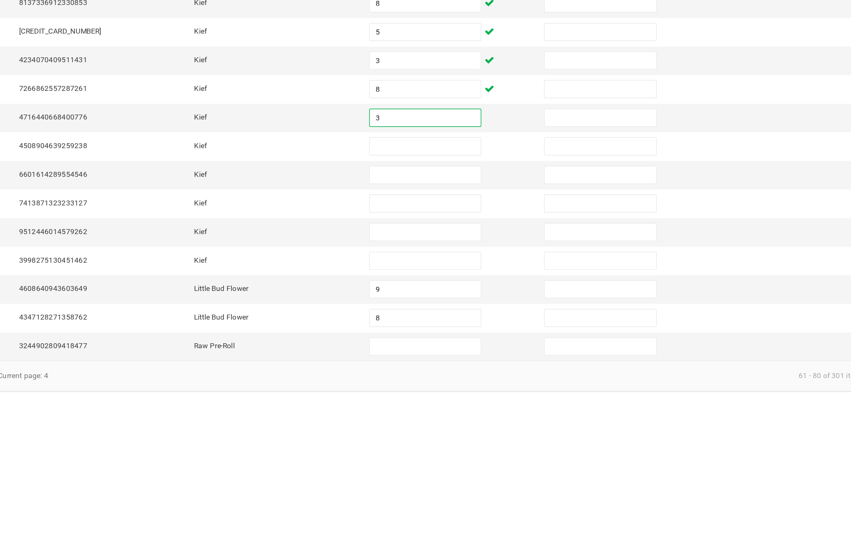
click at [481, 372] on input at bounding box center [519, 378] width 76 height 12
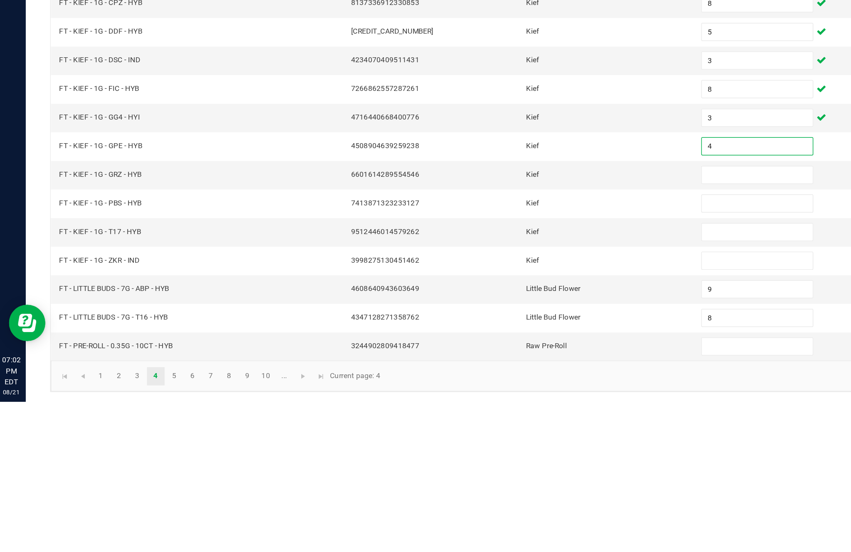
click at [501, 392] on input at bounding box center [519, 398] width 76 height 12
click at [512, 411] on input at bounding box center [519, 417] width 76 height 12
click at [512, 431] on input at bounding box center [519, 437] width 76 height 12
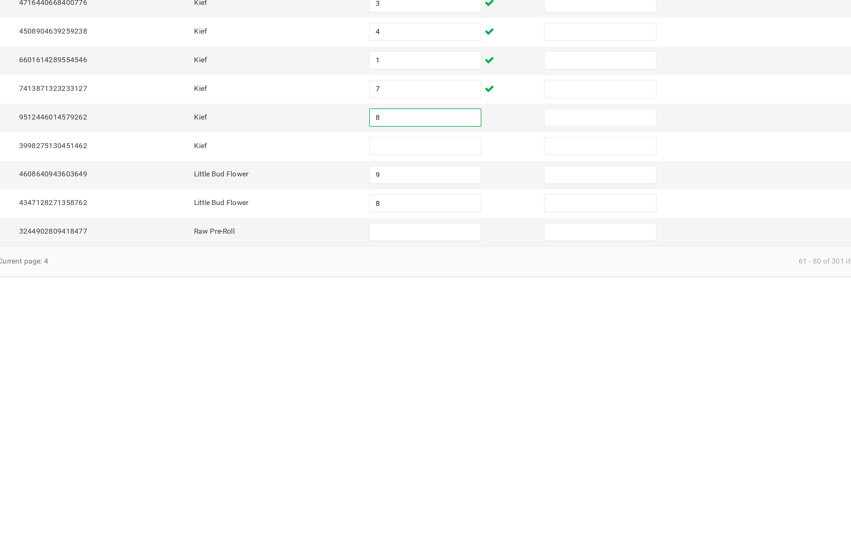
click at [481, 450] on input at bounding box center [519, 456] width 76 height 12
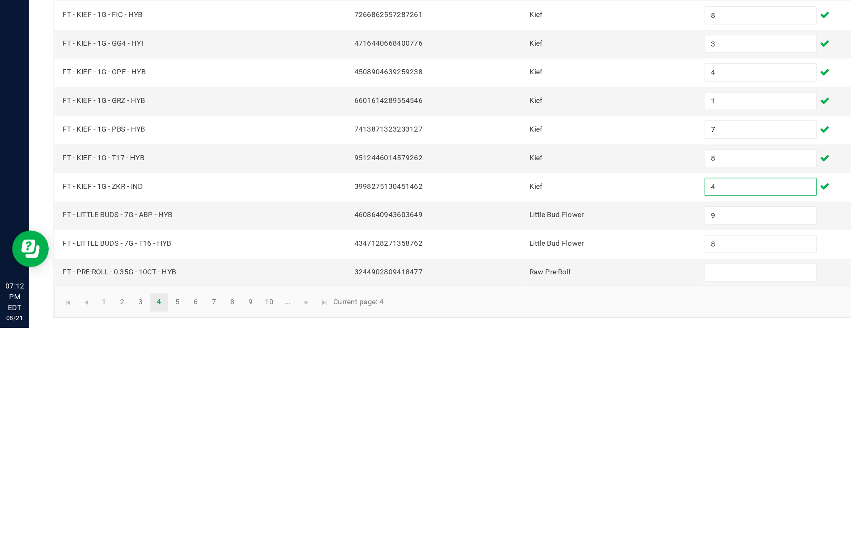
scroll to position [53, 0]
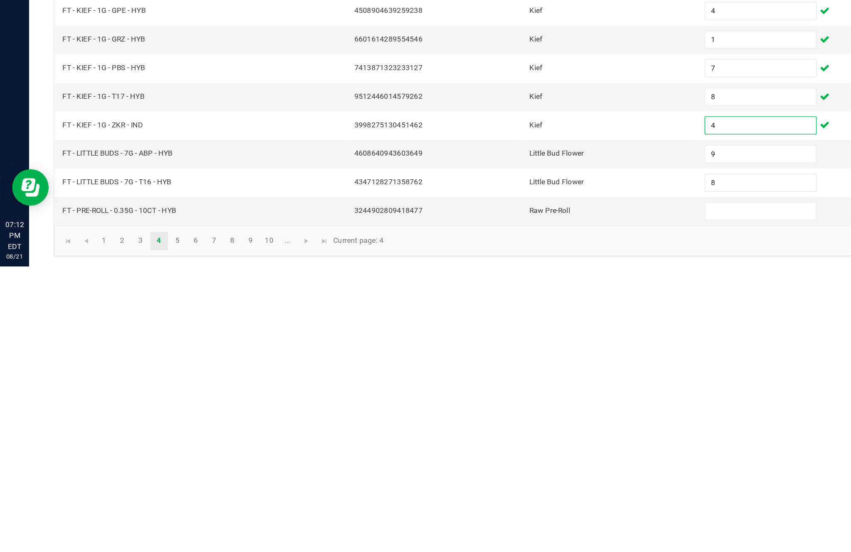
click at [506, 509] on input at bounding box center [519, 515] width 76 height 12
click at [139, 529] on link "6" at bounding box center [134, 535] width 12 height 12
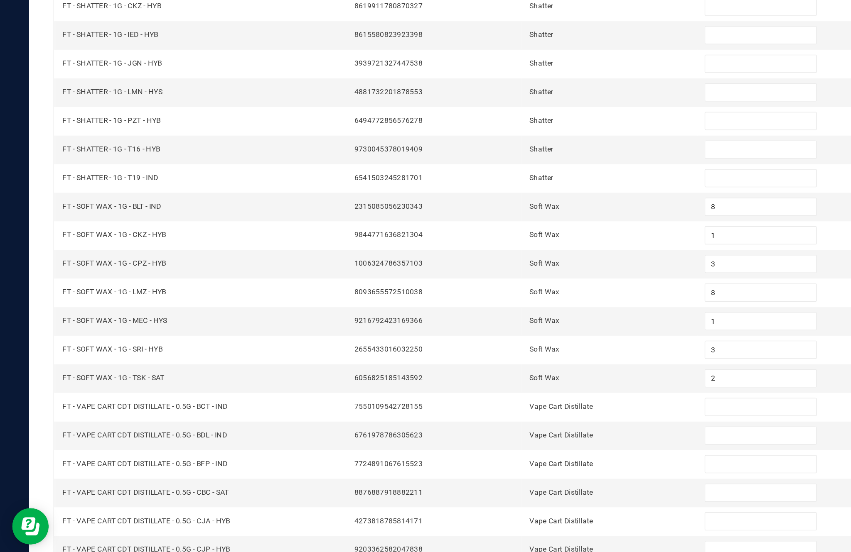
click at [127, 529] on link "5" at bounding box center [121, 535] width 12 height 12
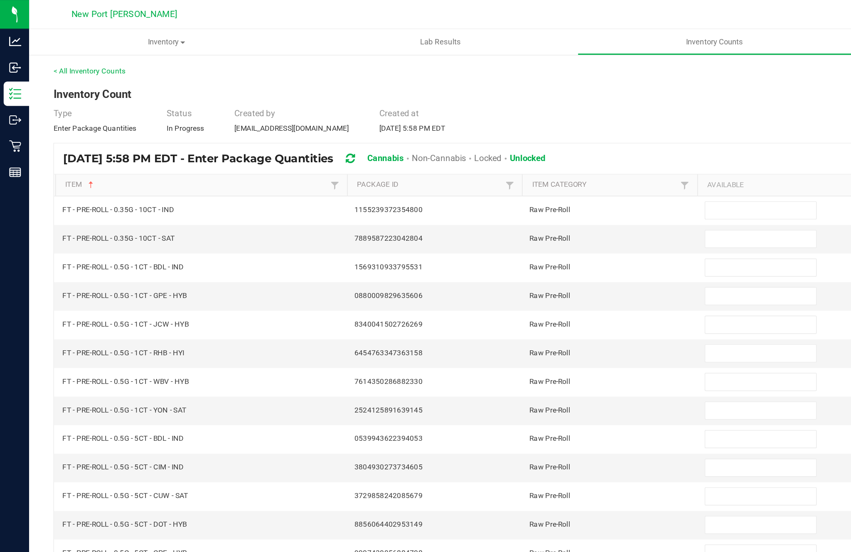
scroll to position [0, 0]
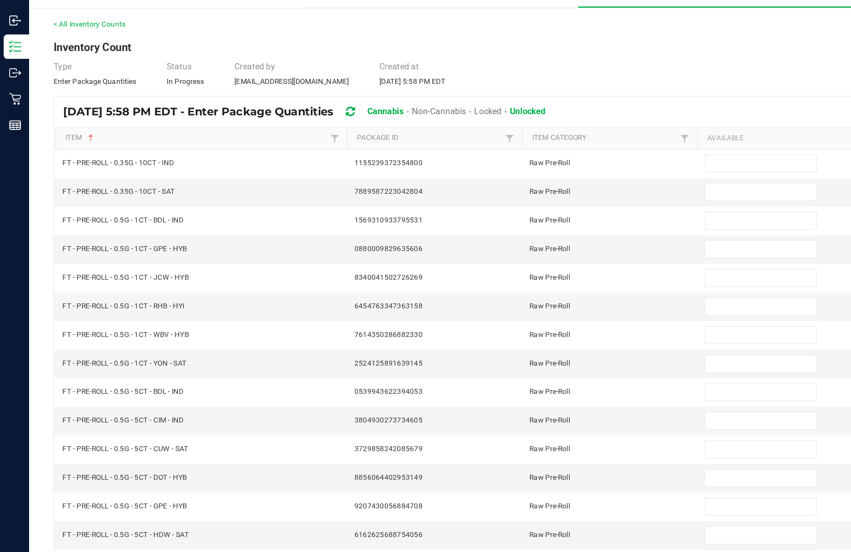
click at [506, 138] on input at bounding box center [519, 144] width 76 height 12
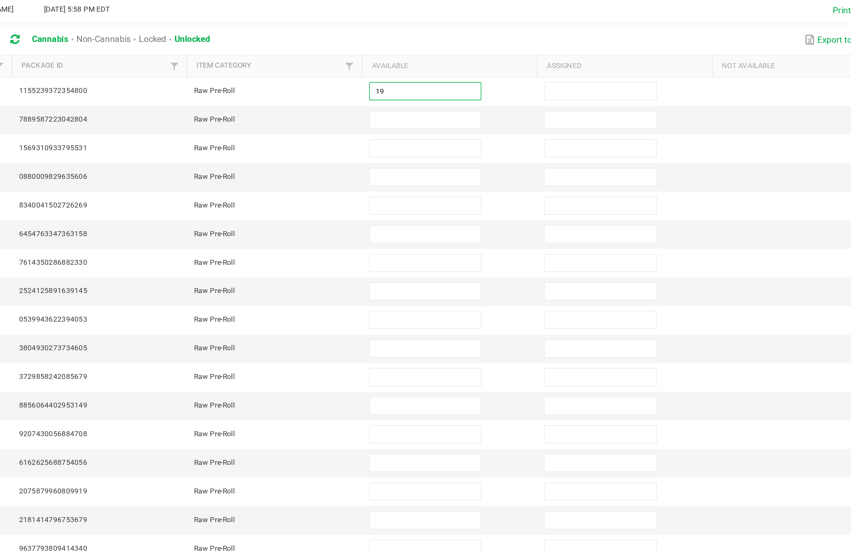
click at [481, 157] on input at bounding box center [519, 163] width 76 height 12
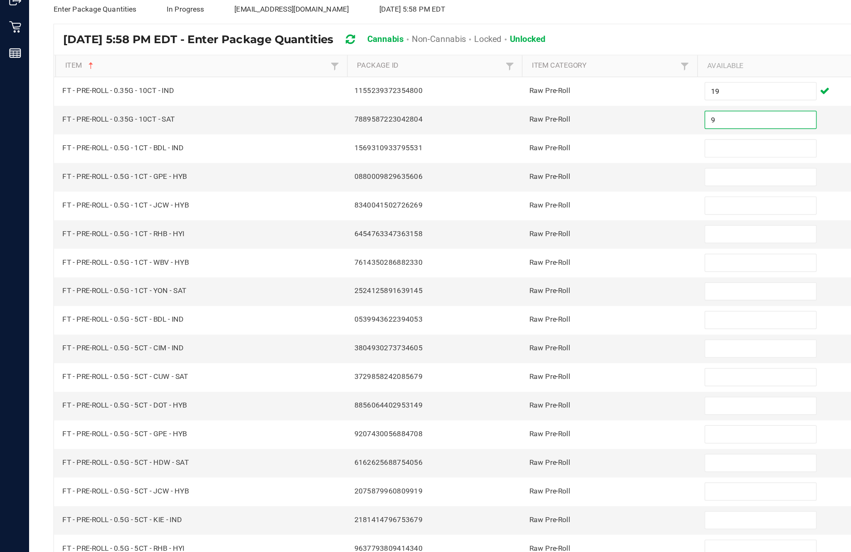
click at [503, 177] on input at bounding box center [519, 183] width 76 height 12
click at [508, 196] on input at bounding box center [519, 202] width 76 height 12
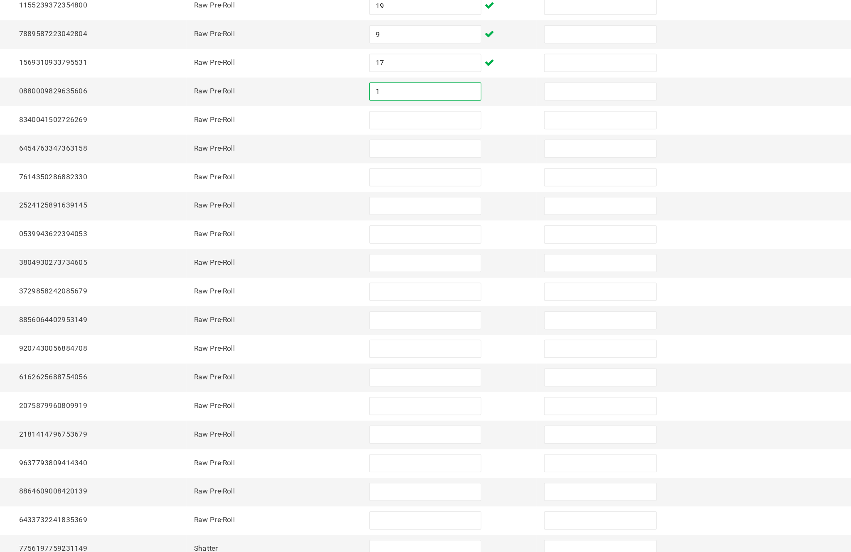
click at [481, 216] on input at bounding box center [519, 222] width 76 height 12
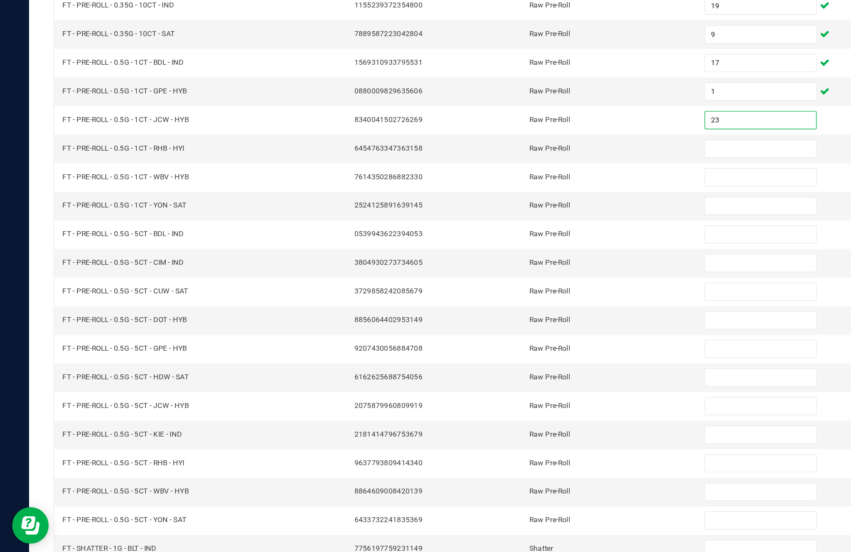
click at [517, 236] on input at bounding box center [519, 242] width 76 height 12
click at [515, 255] on input at bounding box center [519, 261] width 76 height 12
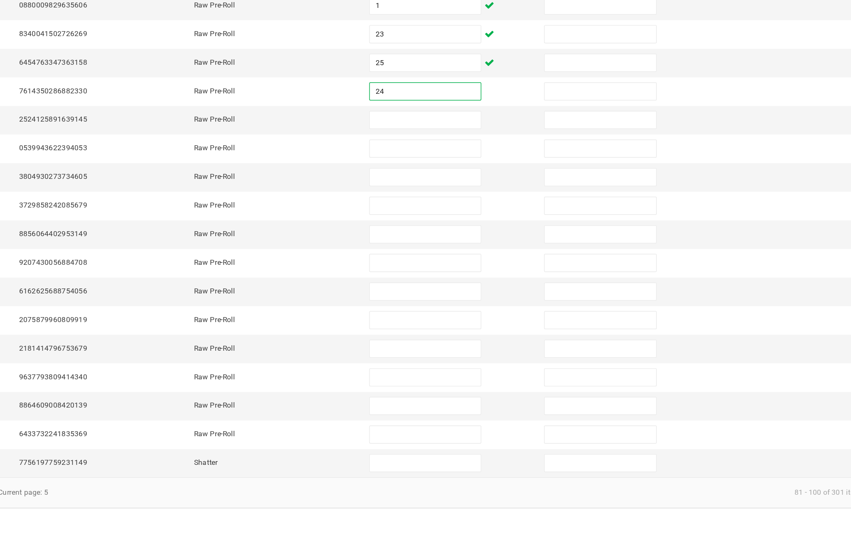
click at [481, 275] on input at bounding box center [519, 281] width 76 height 12
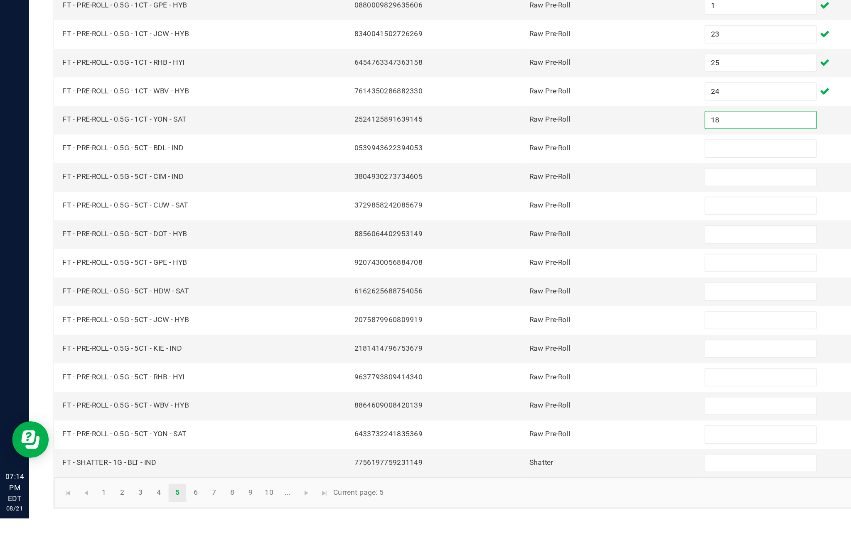
click at [515, 294] on input at bounding box center [519, 300] width 76 height 12
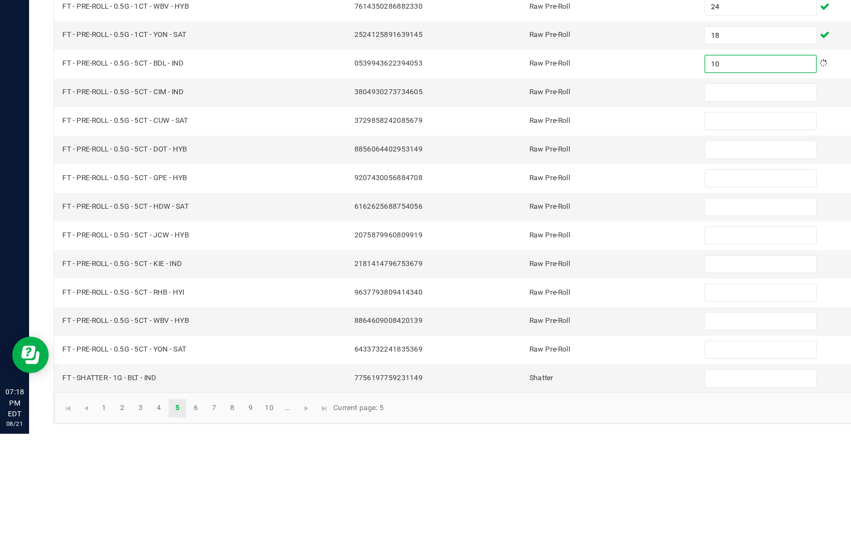
click at [509, 314] on input at bounding box center [519, 320] width 76 height 12
click at [525, 333] on input at bounding box center [519, 339] width 76 height 12
click at [517, 353] on input at bounding box center [519, 359] width 76 height 12
click at [516, 372] on input at bounding box center [519, 378] width 76 height 12
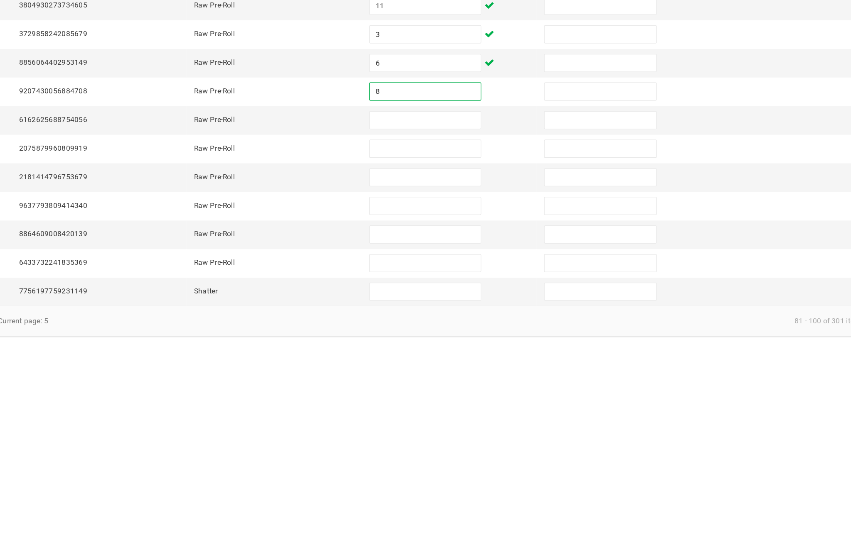
click at [481, 392] on input at bounding box center [519, 398] width 76 height 12
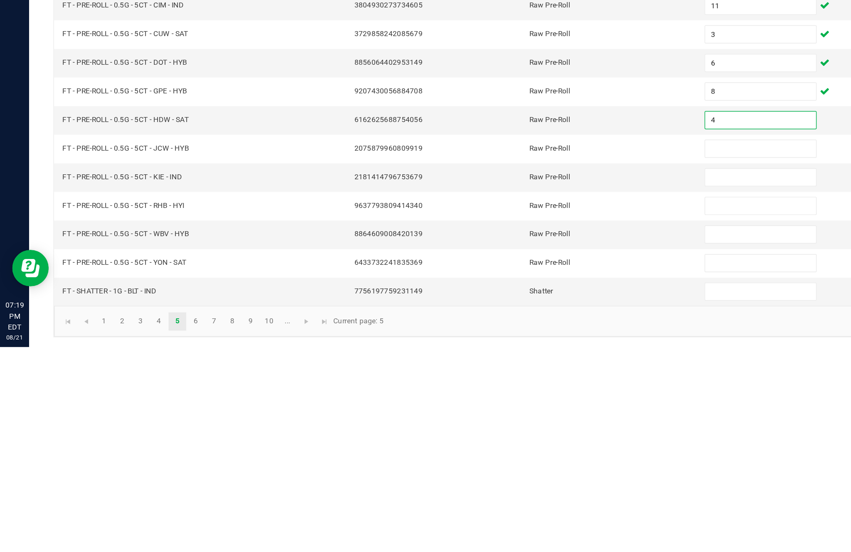
click at [519, 411] on input at bounding box center [519, 417] width 76 height 12
click at [514, 431] on input at bounding box center [519, 437] width 76 height 12
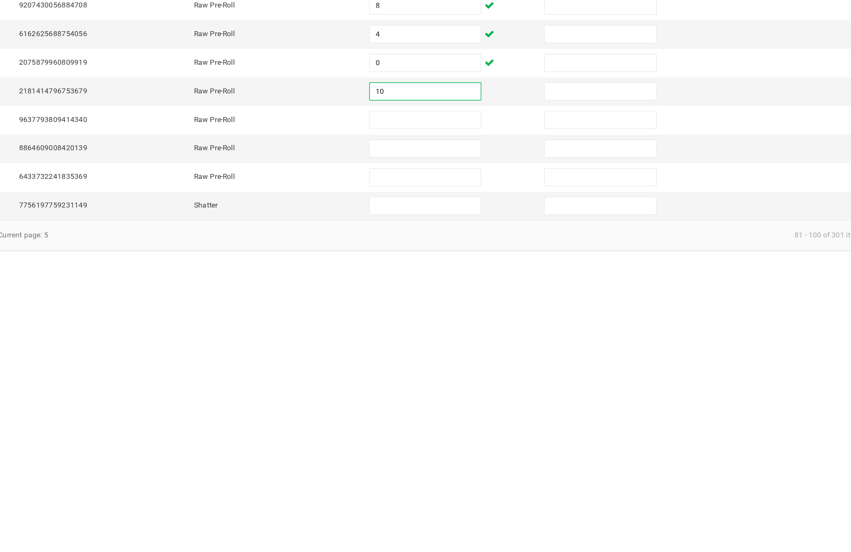
click at [481, 450] on input at bounding box center [519, 456] width 76 height 12
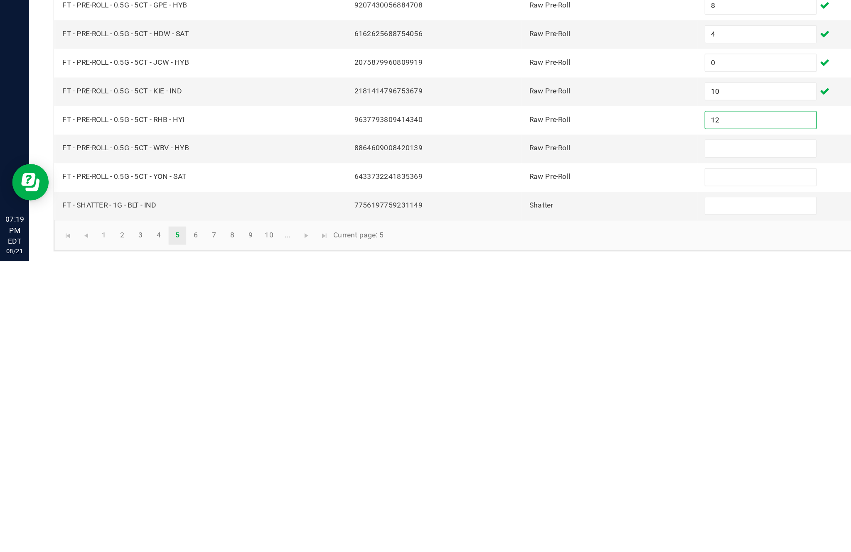
click at [510, 470] on input at bounding box center [519, 476] width 76 height 12
click at [505, 489] on input at bounding box center [519, 495] width 76 height 12
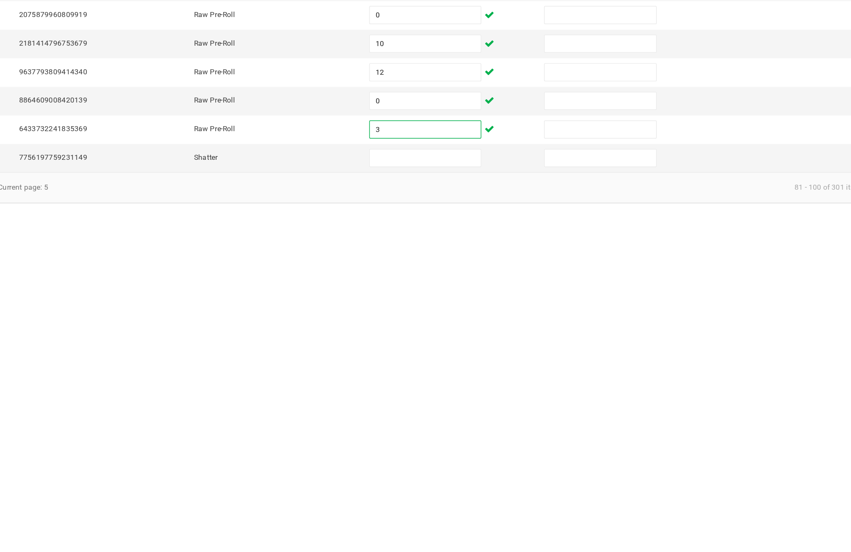
click at [481, 509] on input at bounding box center [519, 515] width 76 height 12
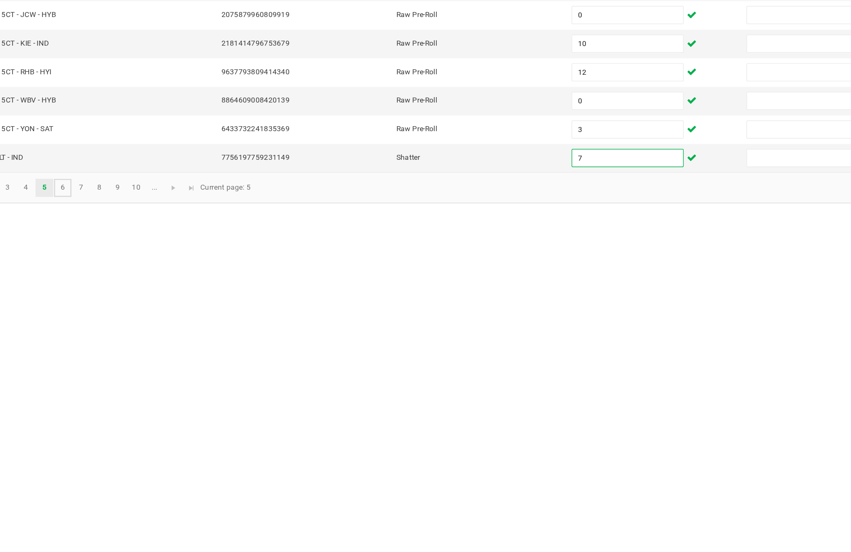
click at [128, 529] on link "6" at bounding box center [134, 535] width 12 height 12
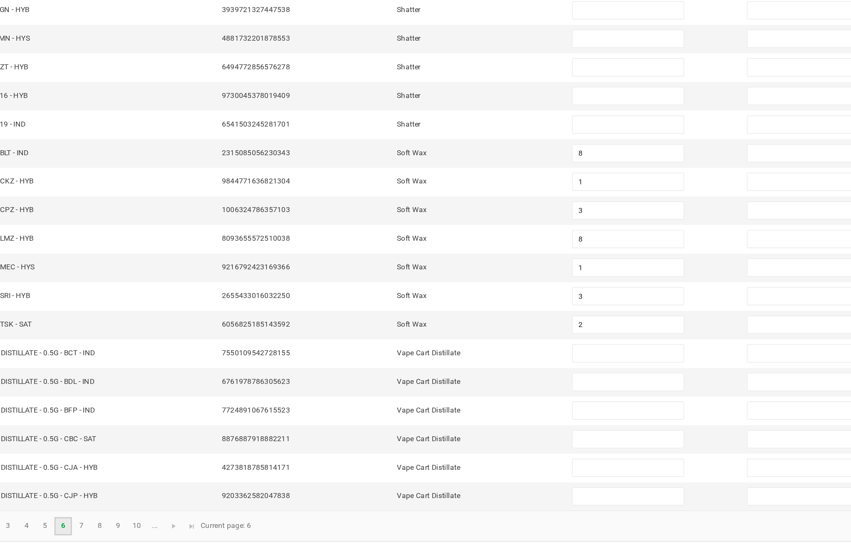
scroll to position [53, 0]
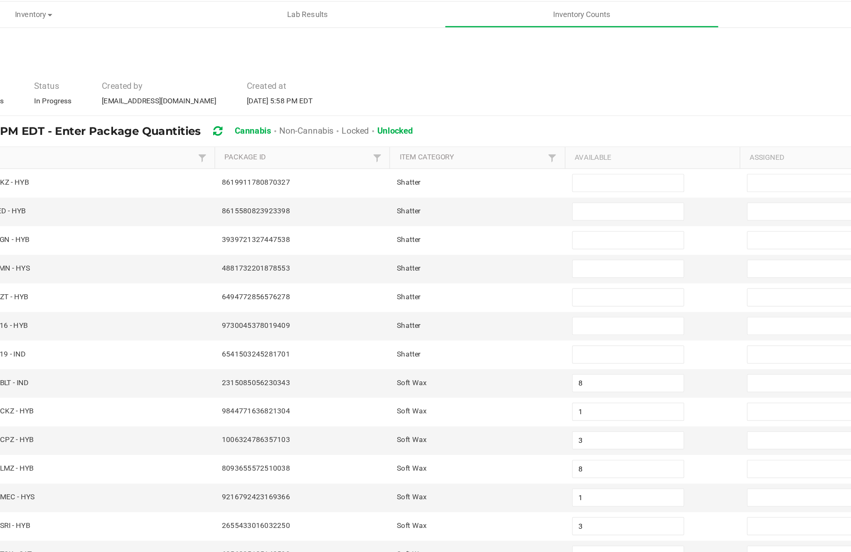
click at [481, 138] on input at bounding box center [519, 144] width 76 height 12
click at [481, 157] on input at bounding box center [519, 163] width 76 height 12
click at [481, 177] on input at bounding box center [519, 183] width 76 height 12
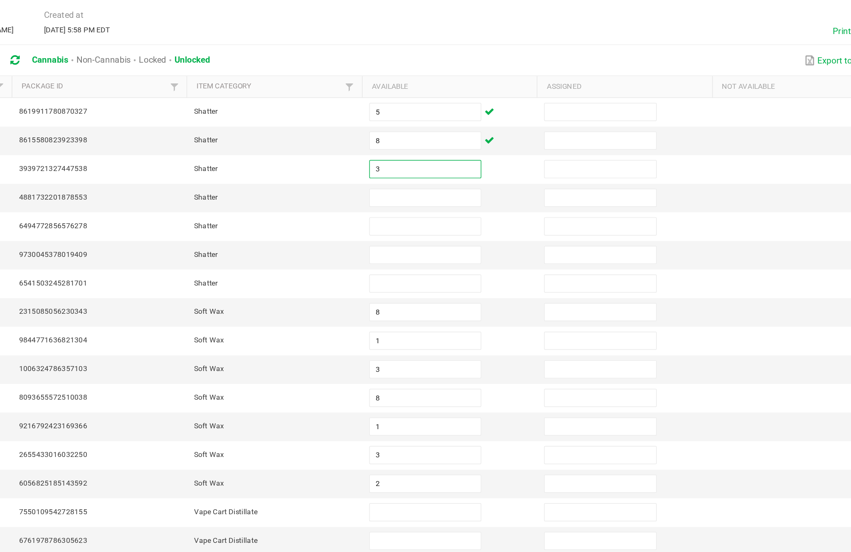
click at [481, 196] on input at bounding box center [519, 202] width 76 height 12
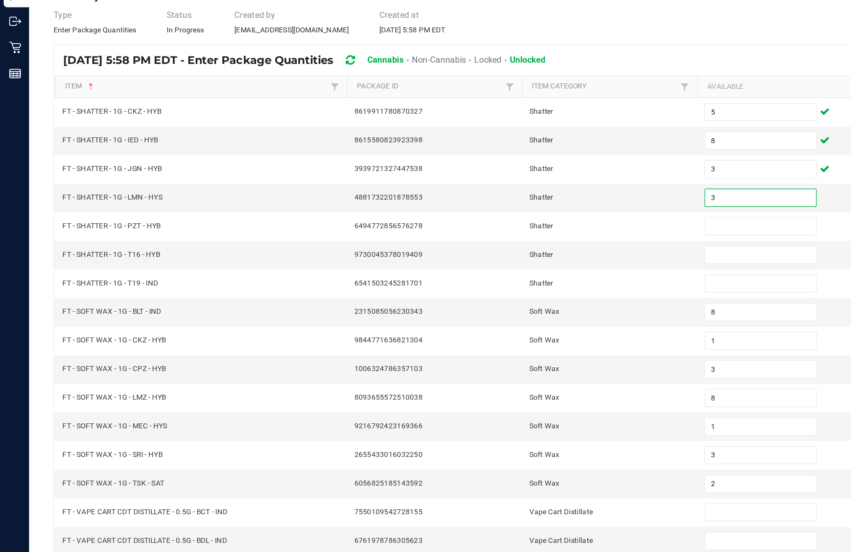
click at [501, 216] on input at bounding box center [519, 222] width 76 height 12
click at [511, 236] on input at bounding box center [519, 242] width 76 height 12
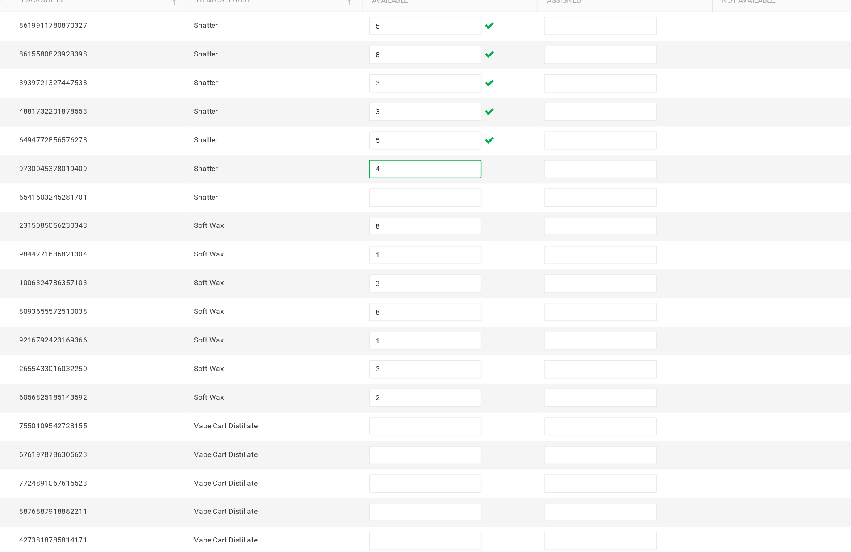
click at [481, 255] on input at bounding box center [519, 261] width 76 height 12
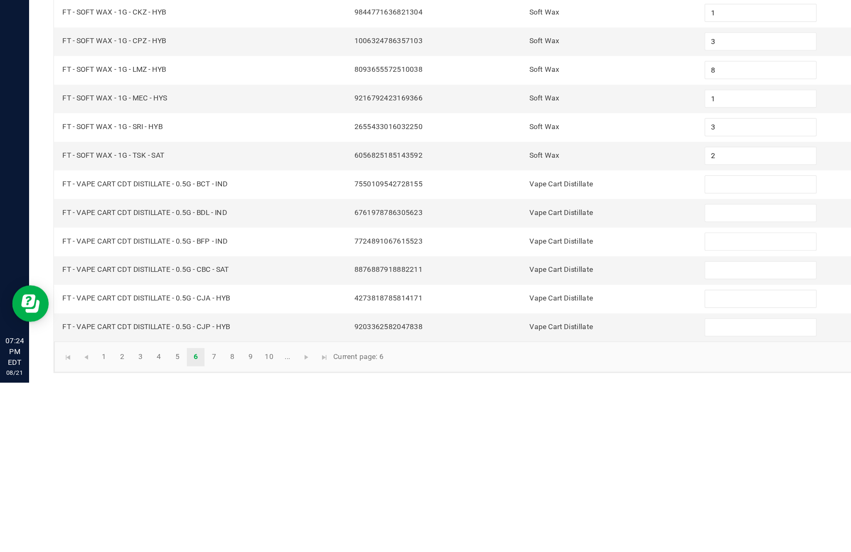
click at [510, 411] on input at bounding box center [519, 417] width 76 height 12
click at [507, 431] on input at bounding box center [519, 437] width 76 height 12
click at [511, 450] on input at bounding box center [519, 456] width 76 height 12
click at [513, 470] on input at bounding box center [519, 476] width 76 height 12
click at [505, 489] on input at bounding box center [519, 495] width 76 height 12
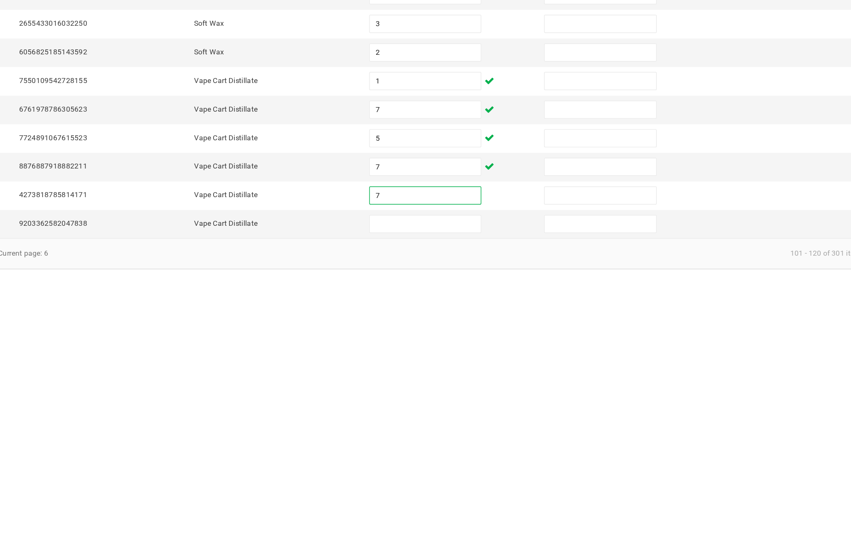
click at [481, 509] on input at bounding box center [519, 515] width 76 height 12
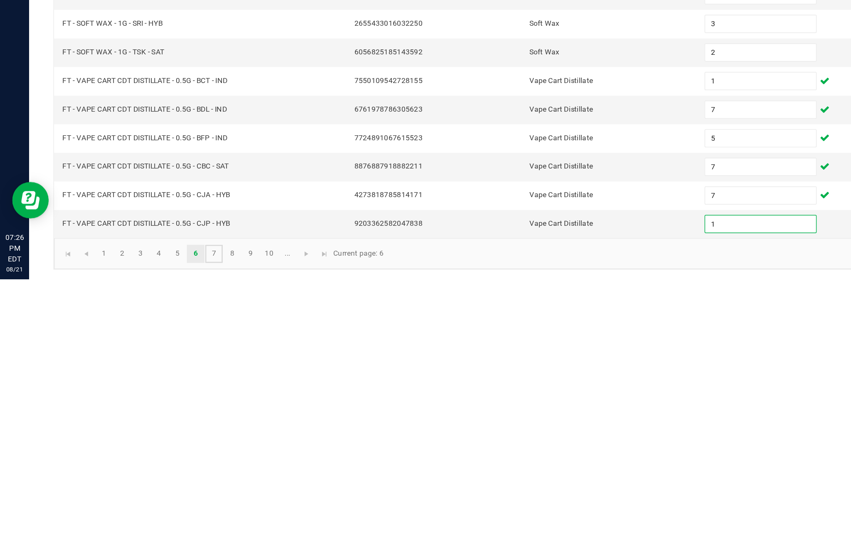
click at [152, 529] on link "7" at bounding box center [146, 535] width 12 height 12
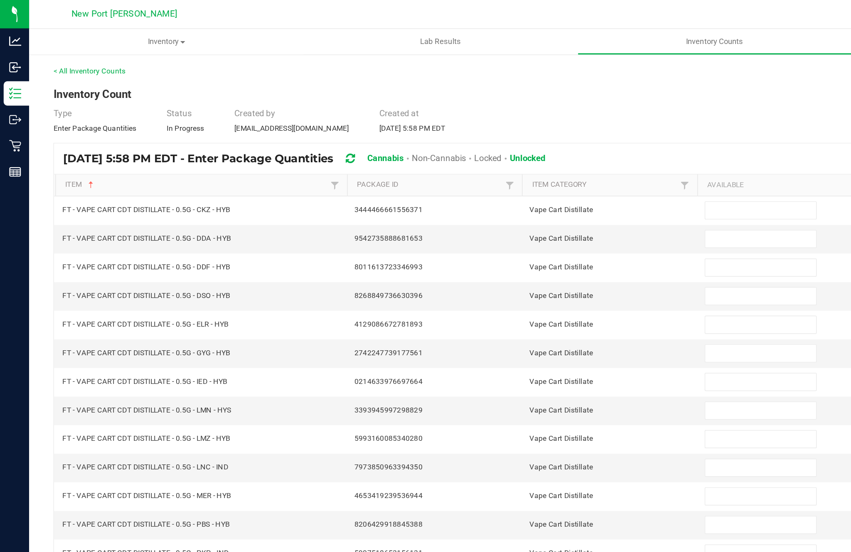
scroll to position [6, 0]
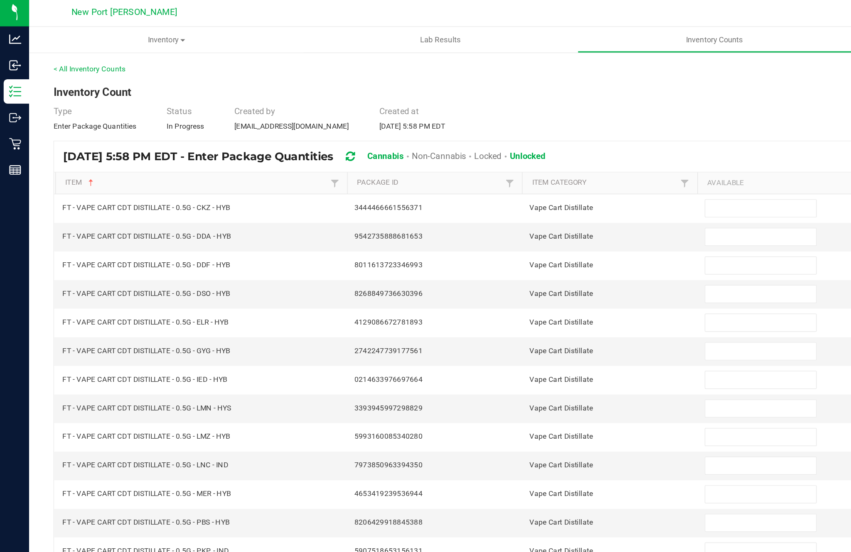
click at [503, 147] on input at bounding box center [519, 144] width 76 height 12
click at [497, 162] on input at bounding box center [519, 163] width 76 height 12
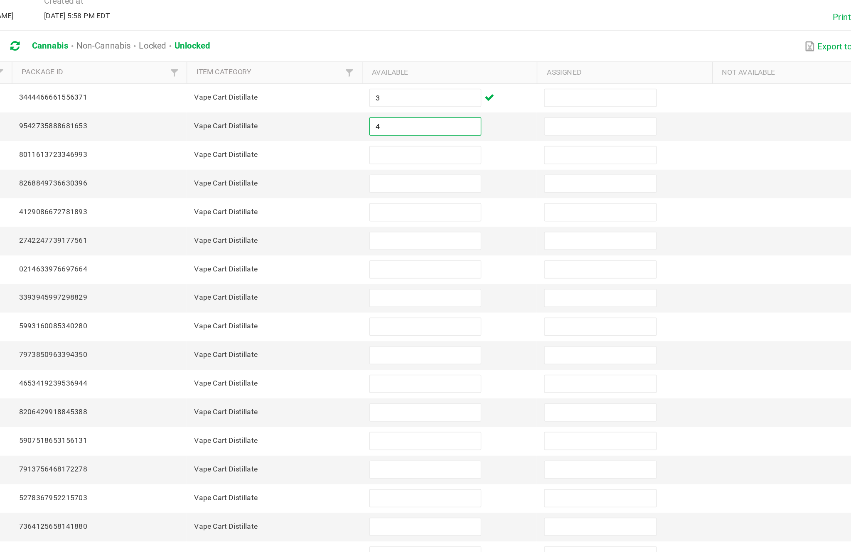
click at [481, 177] on input at bounding box center [519, 183] width 76 height 12
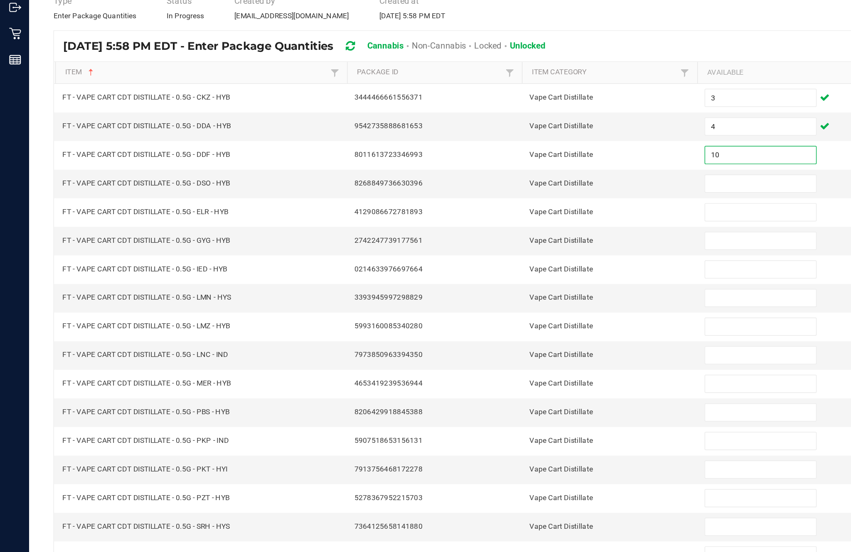
click at [503, 196] on input at bounding box center [519, 202] width 76 height 12
click at [513, 216] on input at bounding box center [519, 222] width 76 height 12
click at [508, 236] on input at bounding box center [519, 242] width 76 height 12
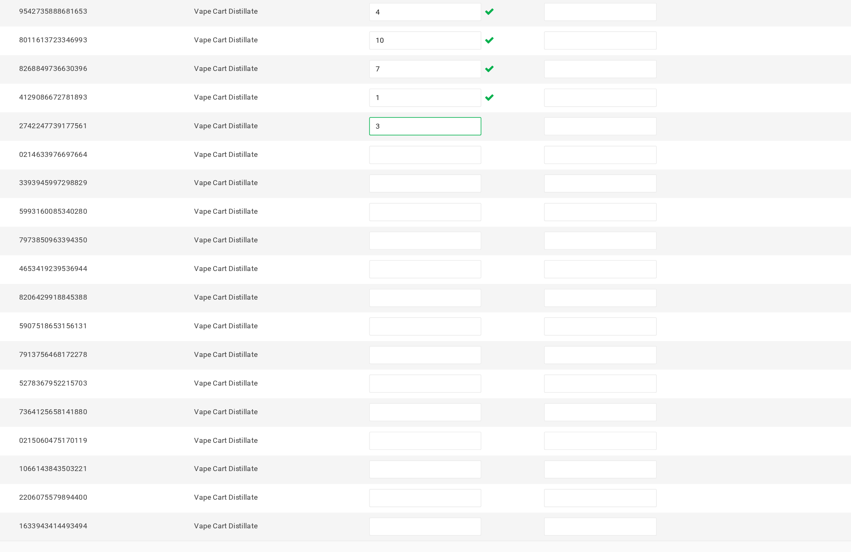
click at [481, 255] on input at bounding box center [519, 261] width 76 height 12
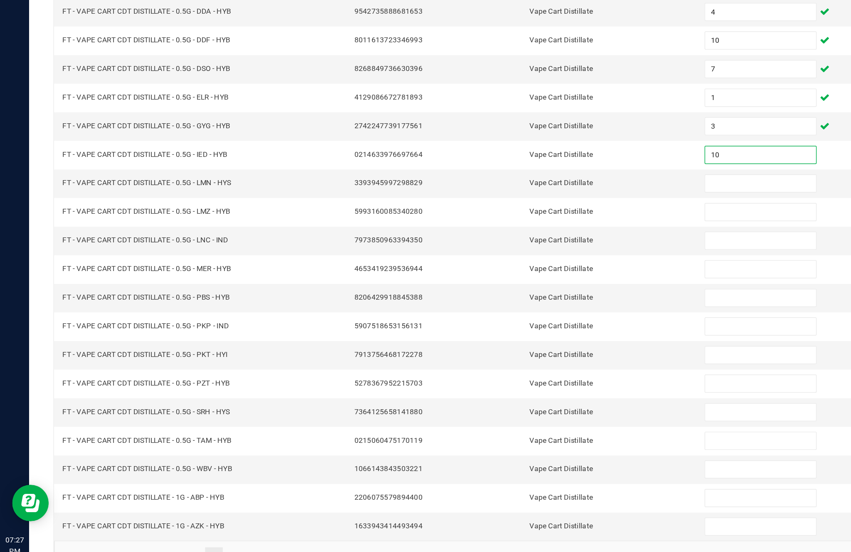
click at [502, 275] on input at bounding box center [519, 281] width 76 height 12
click at [504, 294] on input at bounding box center [519, 300] width 76 height 12
click at [522, 314] on input at bounding box center [519, 320] width 76 height 12
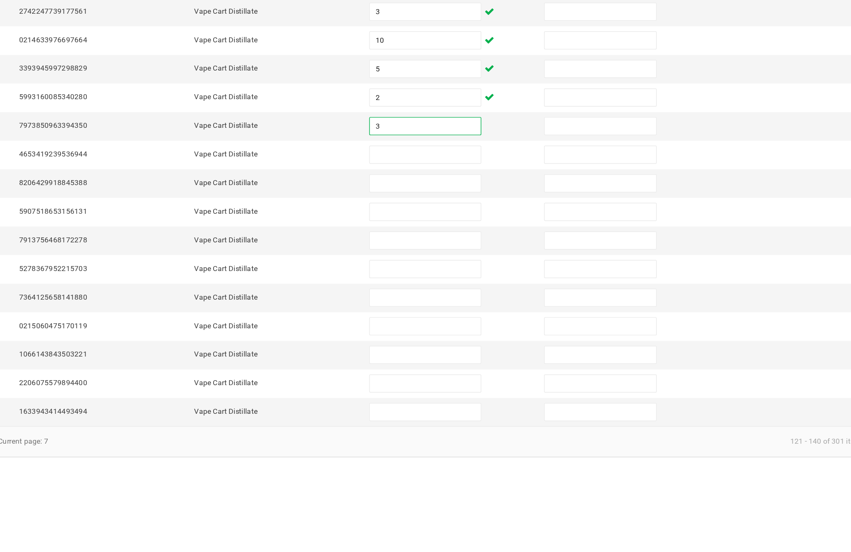
click at [481, 333] on input at bounding box center [519, 339] width 76 height 12
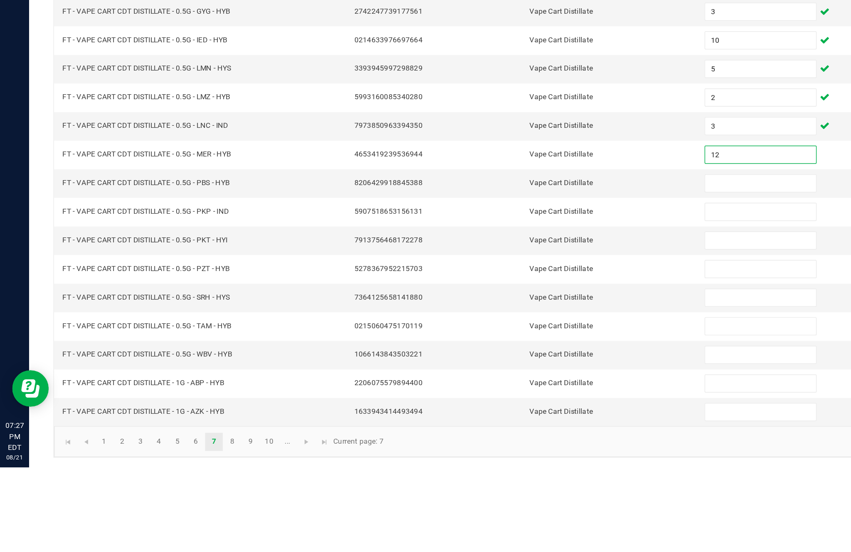
click at [507, 353] on input at bounding box center [519, 359] width 76 height 12
click at [514, 372] on input at bounding box center [519, 378] width 76 height 12
click at [503, 392] on input at bounding box center [519, 398] width 76 height 12
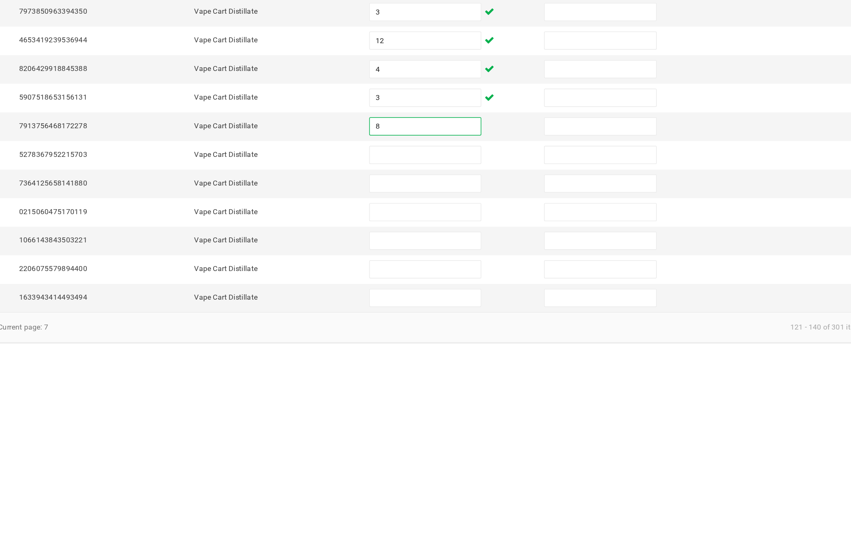
click at [481, 411] on input at bounding box center [519, 417] width 76 height 12
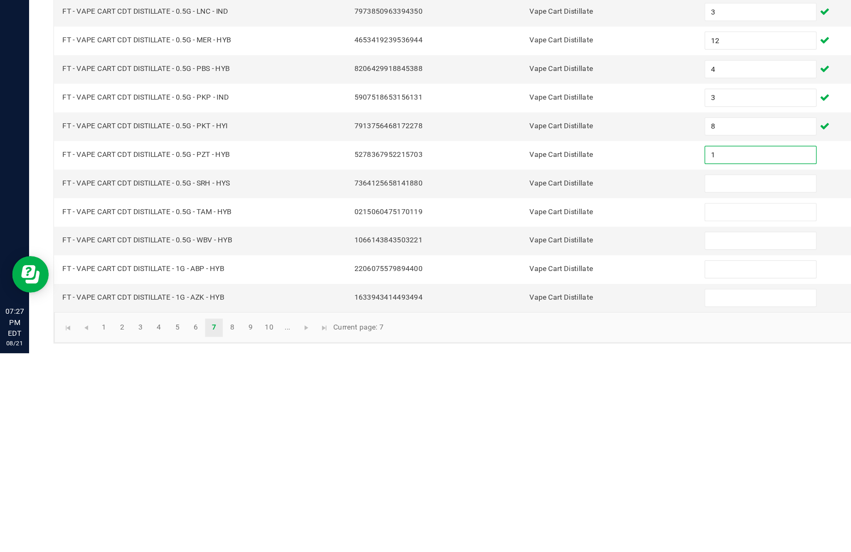
click at [520, 431] on input at bounding box center [519, 437] width 76 height 12
click at [505, 450] on input at bounding box center [519, 456] width 76 height 12
click at [501, 470] on input at bounding box center [519, 476] width 76 height 12
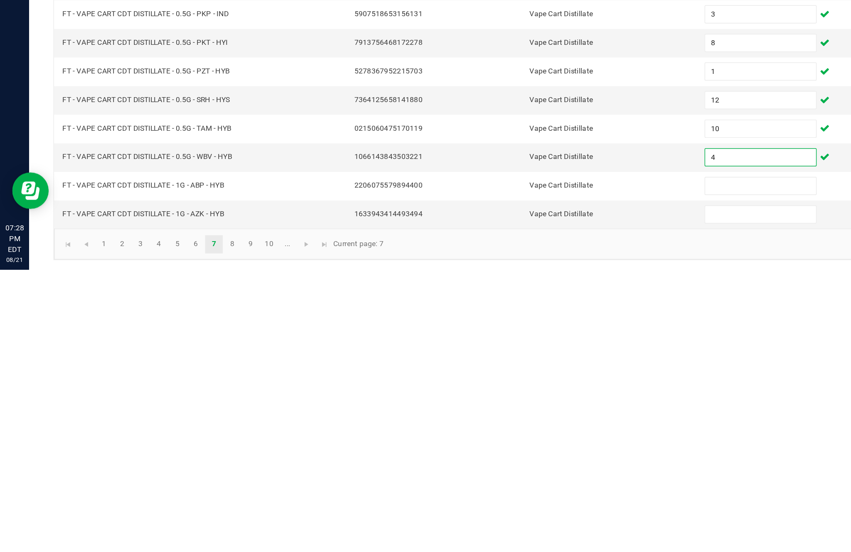
click at [508, 489] on input at bounding box center [519, 495] width 76 height 12
click at [503, 509] on input at bounding box center [519, 515] width 76 height 12
click at [164, 529] on link "8" at bounding box center [158, 535] width 12 height 12
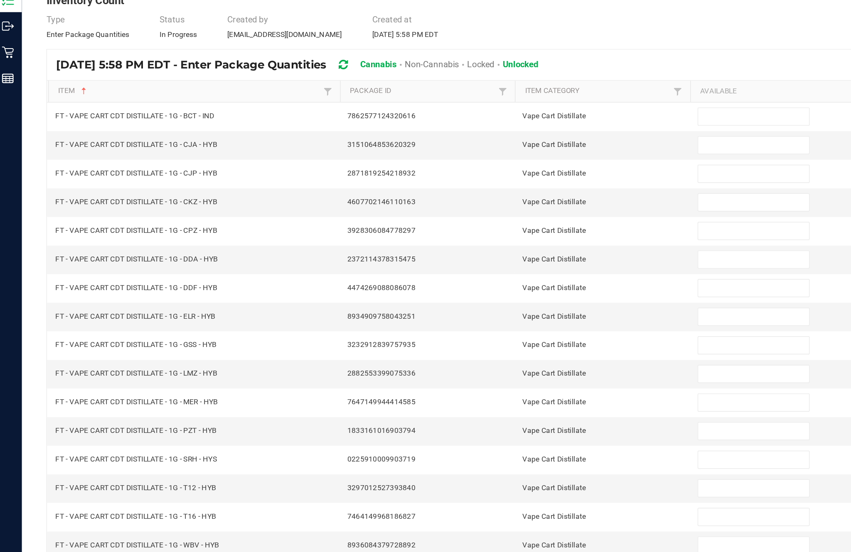
scroll to position [2, 0]
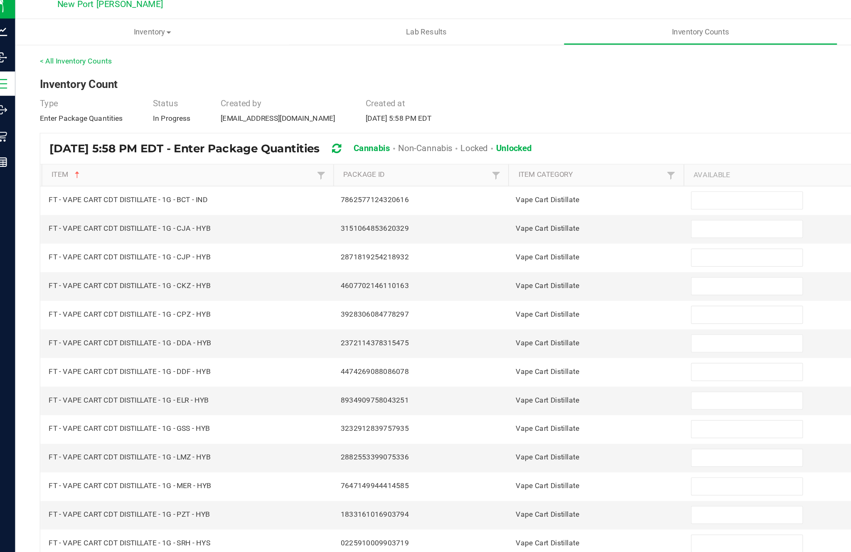
click at [499, 145] on input at bounding box center [519, 144] width 76 height 12
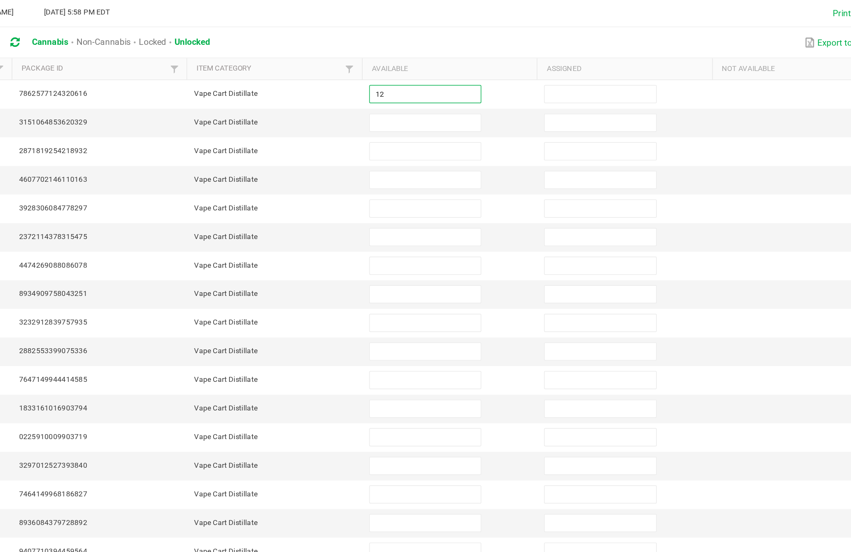
click at [481, 157] on input at bounding box center [519, 163] width 76 height 12
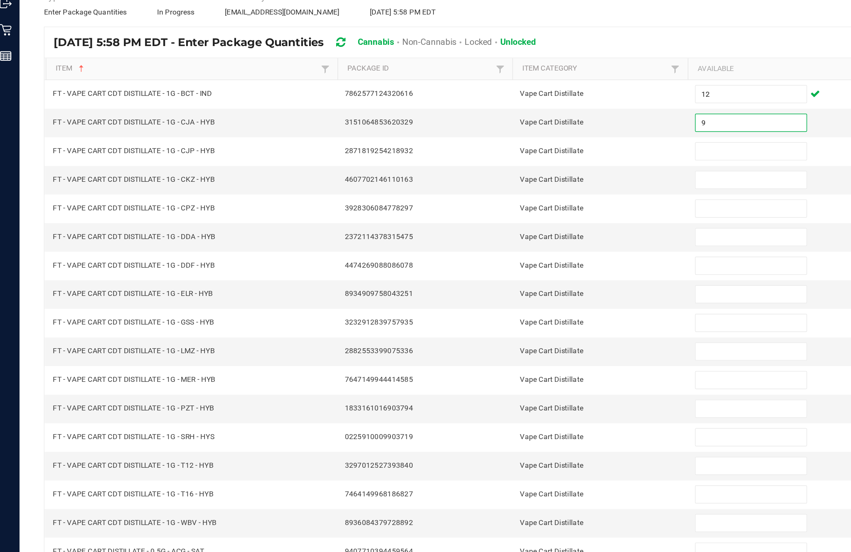
click at [502, 177] on input at bounding box center [519, 183] width 76 height 12
click at [491, 196] on input at bounding box center [519, 202] width 76 height 12
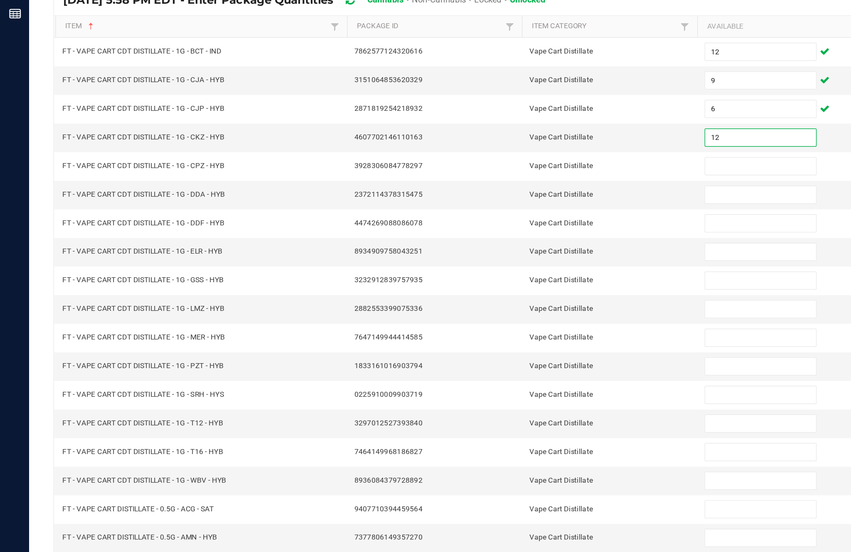
click at [513, 216] on input at bounding box center [519, 222] width 76 height 12
click at [512, 236] on input at bounding box center [519, 242] width 76 height 12
click at [502, 255] on input at bounding box center [519, 261] width 76 height 12
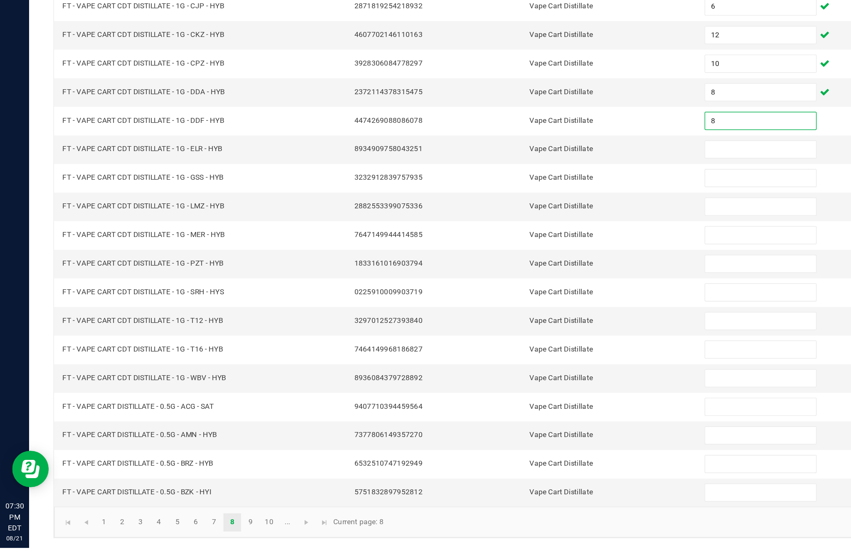
click at [510, 275] on input at bounding box center [519, 281] width 76 height 12
click at [505, 294] on input at bounding box center [519, 300] width 76 height 12
click at [508, 314] on input at bounding box center [519, 320] width 76 height 12
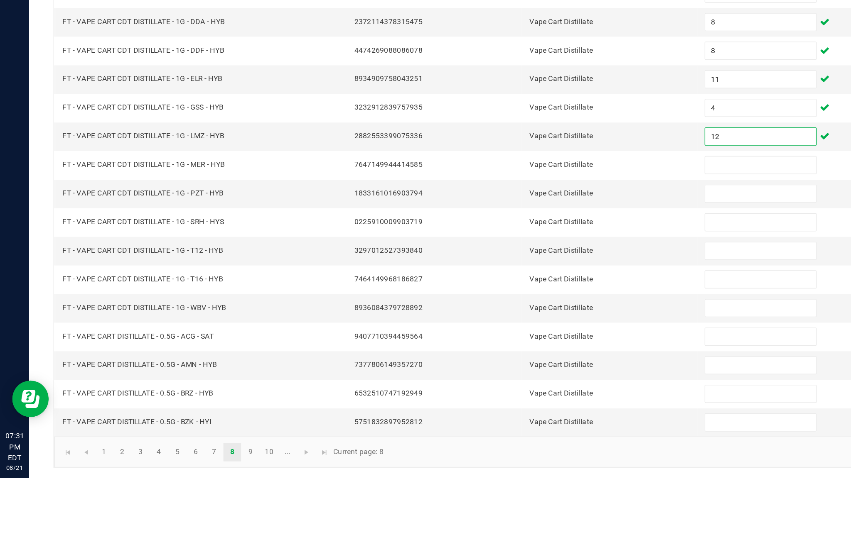
click at [509, 333] on input at bounding box center [519, 339] width 76 height 12
click at [503, 353] on input at bounding box center [519, 359] width 76 height 12
click at [504, 372] on input at bounding box center [519, 378] width 76 height 12
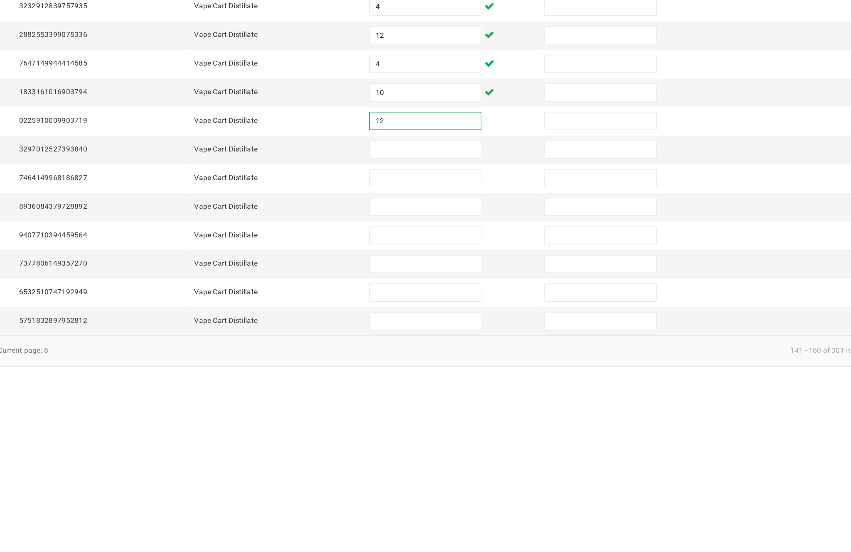
click at [481, 392] on input at bounding box center [519, 398] width 76 height 12
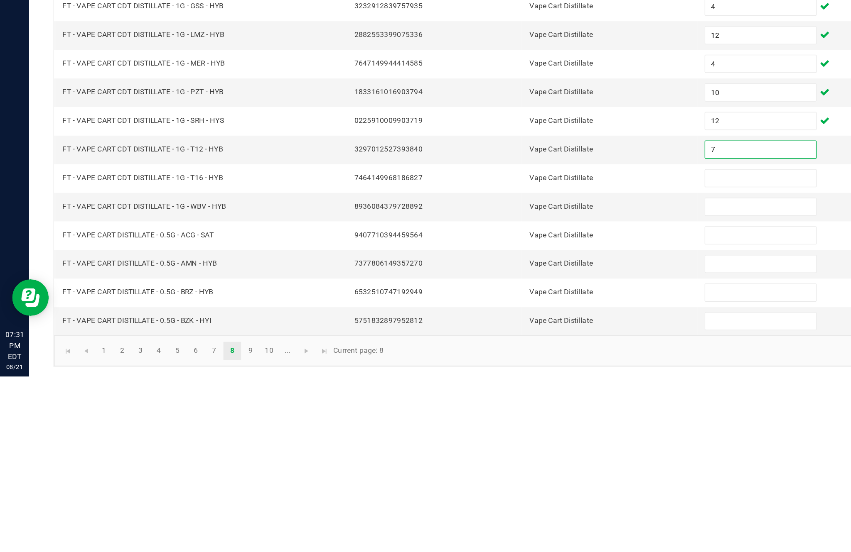
click at [512, 411] on input at bounding box center [519, 417] width 76 height 12
click at [514, 447] on td at bounding box center [535, 457] width 119 height 20
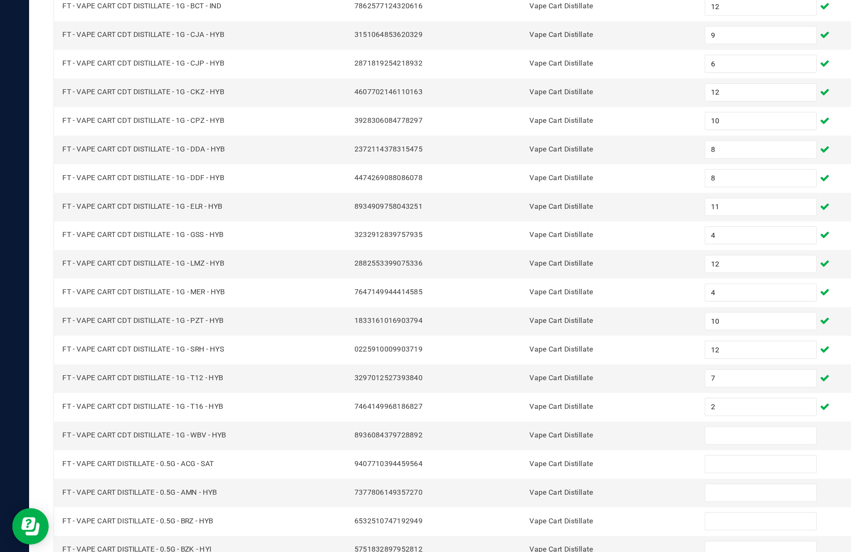
click at [501, 431] on input at bounding box center [519, 437] width 76 height 12
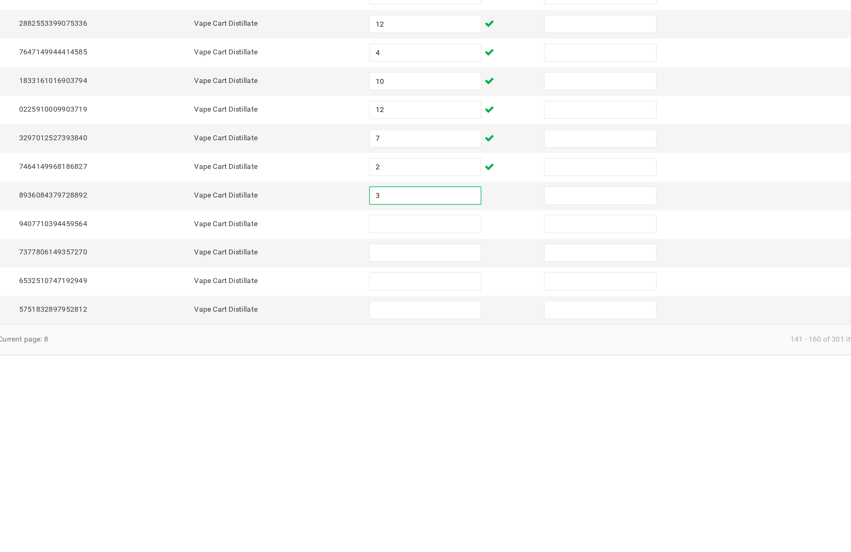
click at [481, 450] on input at bounding box center [519, 456] width 76 height 12
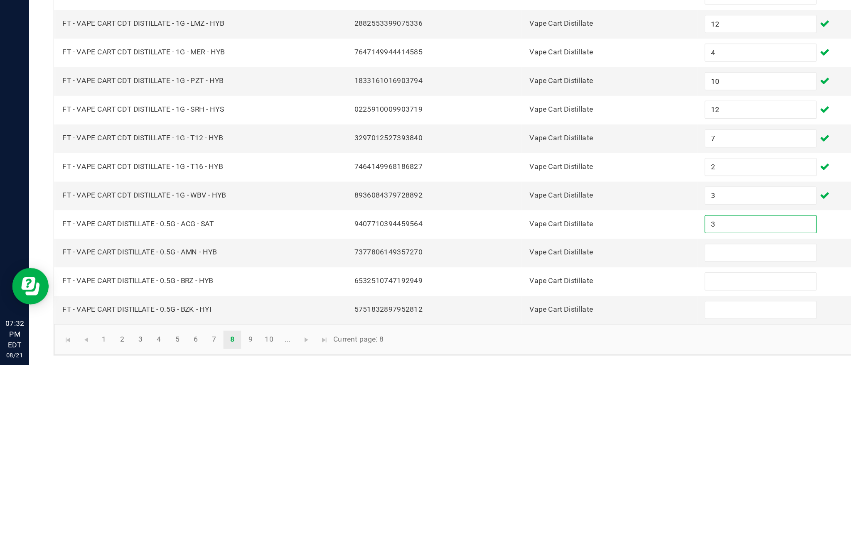
click at [507, 470] on input at bounding box center [519, 476] width 76 height 12
click at [516, 509] on input at bounding box center [519, 515] width 76 height 12
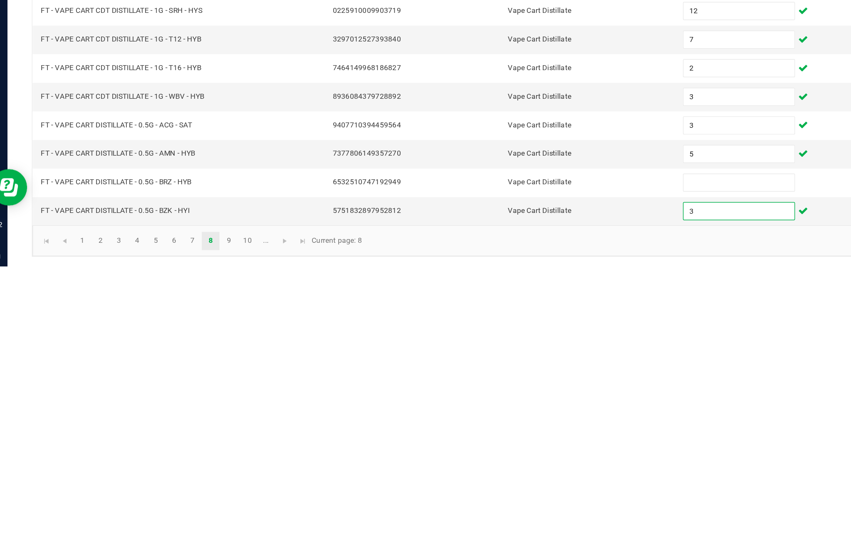
click at [492, 489] on input at bounding box center [519, 495] width 76 height 12
click at [496, 509] on input "3" at bounding box center [519, 515] width 76 height 12
click at [169, 529] on link "9" at bounding box center [171, 535] width 12 height 12
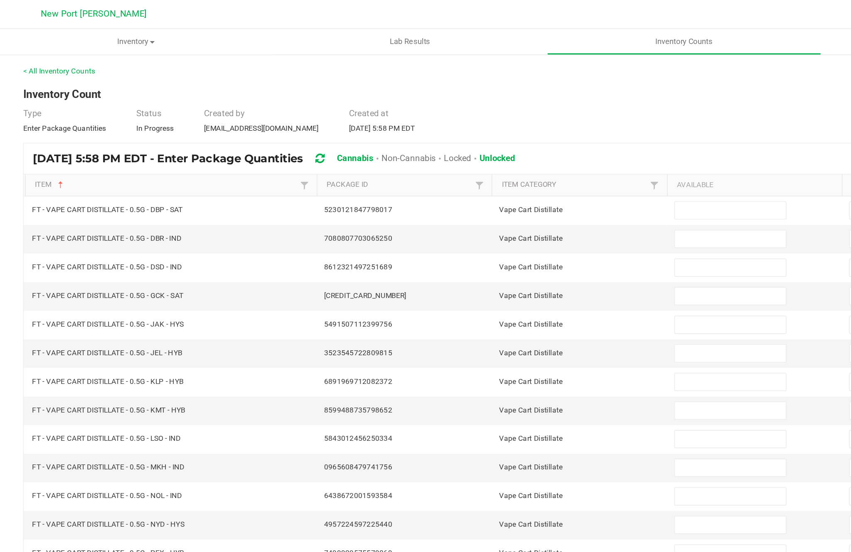
scroll to position [26, 0]
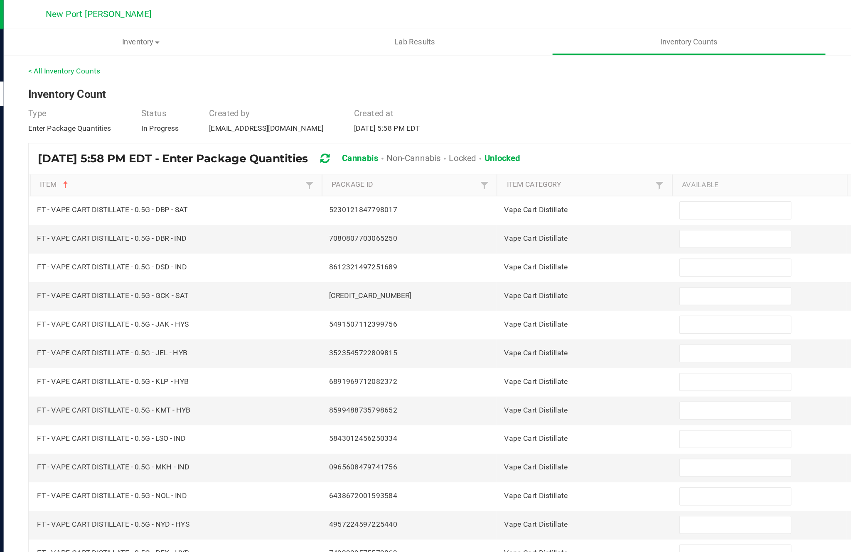
click at [494, 138] on input at bounding box center [519, 144] width 76 height 12
click at [497, 157] on input at bounding box center [519, 163] width 76 height 12
click at [491, 177] on input at bounding box center [519, 183] width 76 height 12
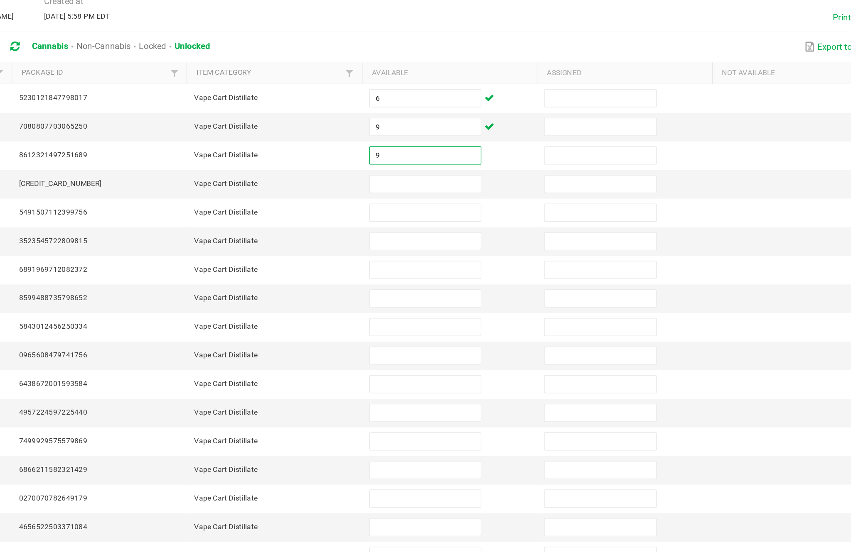
click at [481, 196] on input at bounding box center [519, 202] width 76 height 12
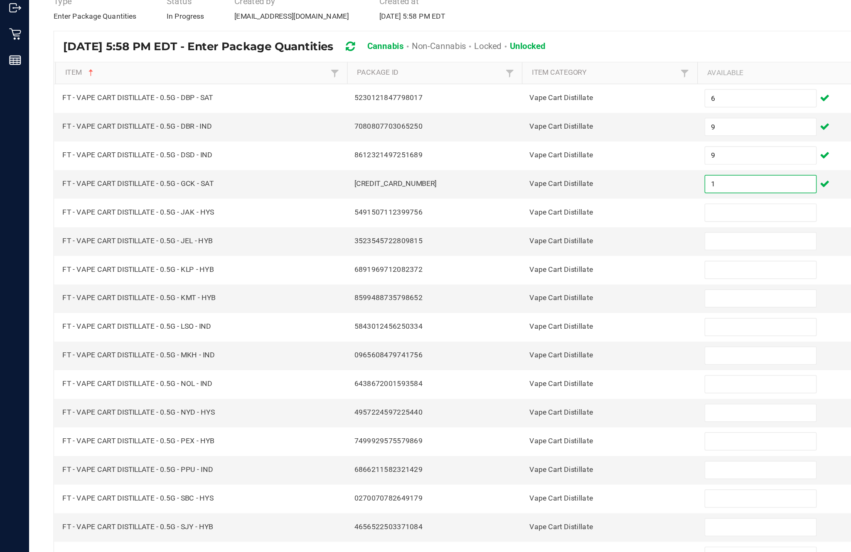
click at [499, 196] on input "1" at bounding box center [519, 202] width 76 height 12
click at [507, 216] on input at bounding box center [519, 222] width 76 height 12
click at [505, 236] on input at bounding box center [519, 242] width 76 height 12
click at [508, 255] on input at bounding box center [519, 261] width 76 height 12
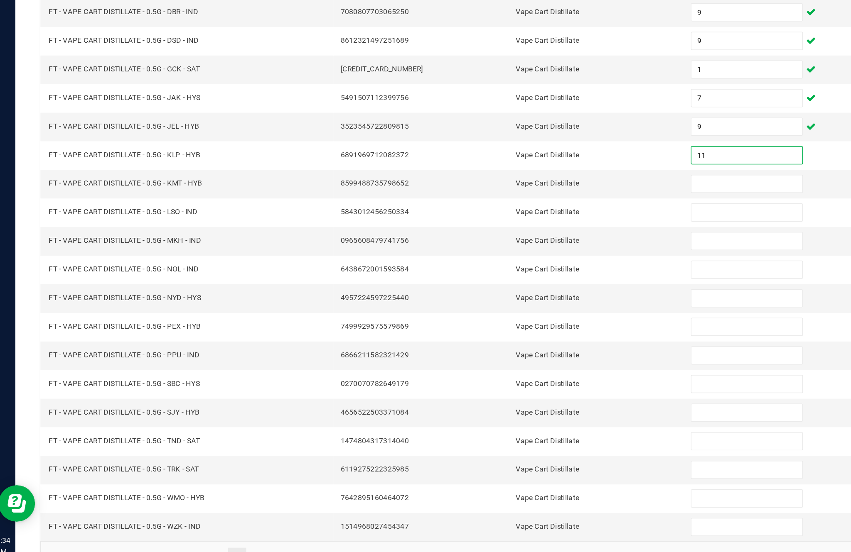
click at [495, 275] on input at bounding box center [519, 281] width 76 height 12
click at [505, 294] on input at bounding box center [519, 300] width 76 height 12
click at [508, 314] on input at bounding box center [519, 320] width 76 height 12
click at [503, 333] on input at bounding box center [519, 339] width 76 height 12
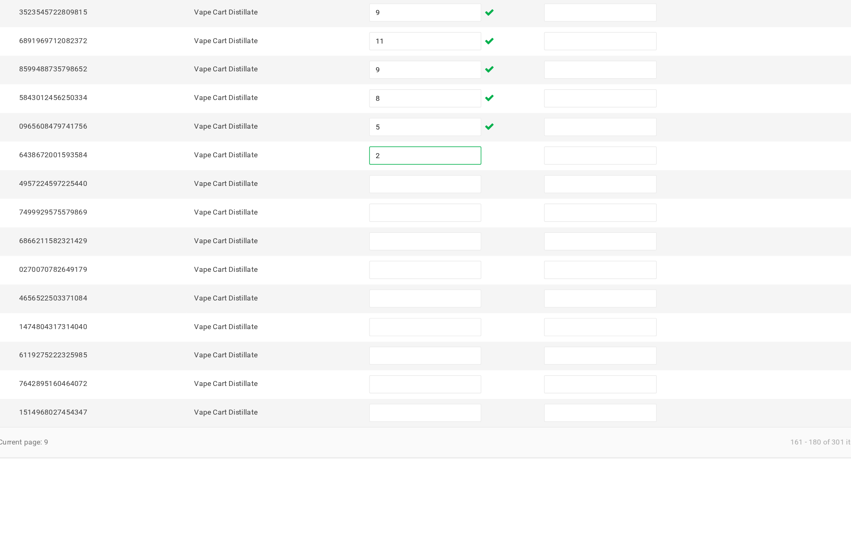
click at [481, 353] on input at bounding box center [519, 359] width 76 height 12
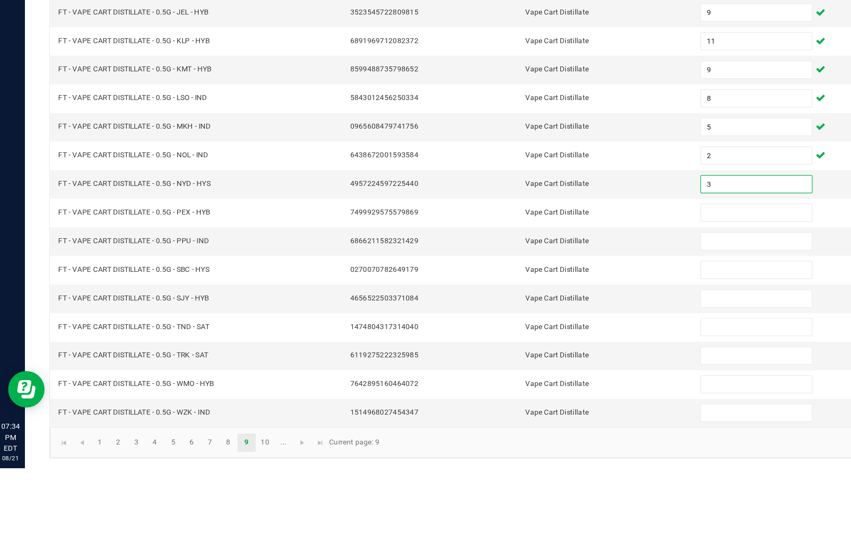
click at [510, 372] on input at bounding box center [519, 378] width 76 height 12
click at [506, 392] on input at bounding box center [519, 398] width 76 height 12
click at [496, 411] on input at bounding box center [519, 417] width 76 height 12
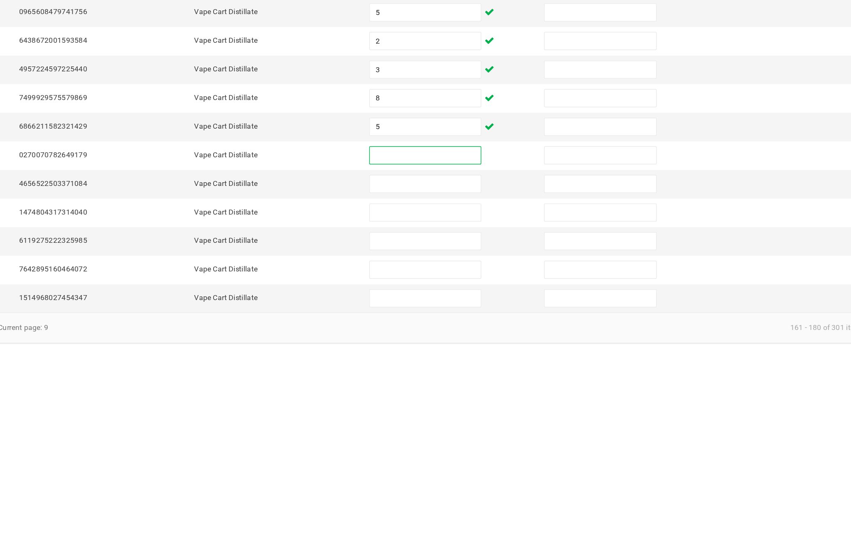
click at [481, 431] on input at bounding box center [519, 437] width 76 height 12
click at [481, 411] on input at bounding box center [519, 417] width 76 height 12
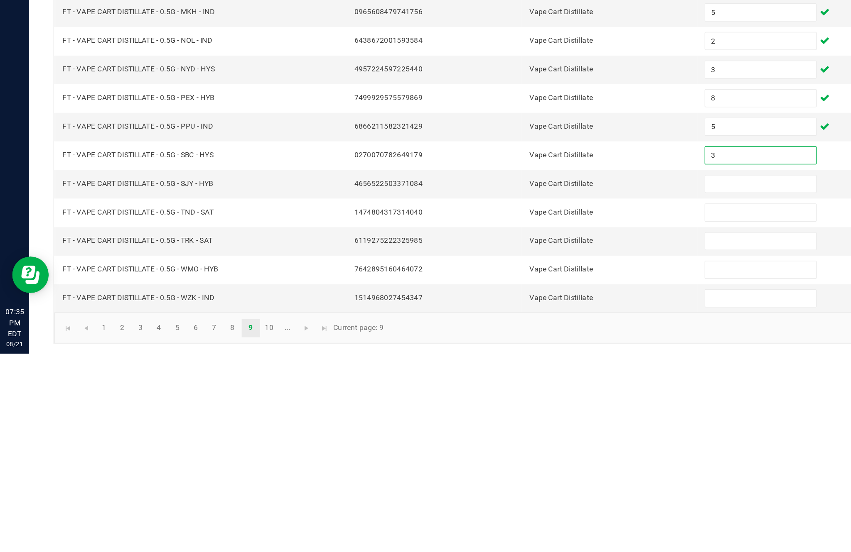
click at [510, 431] on input at bounding box center [519, 437] width 76 height 12
click at [499, 450] on input at bounding box center [519, 456] width 76 height 12
click at [516, 470] on input at bounding box center [519, 476] width 76 height 12
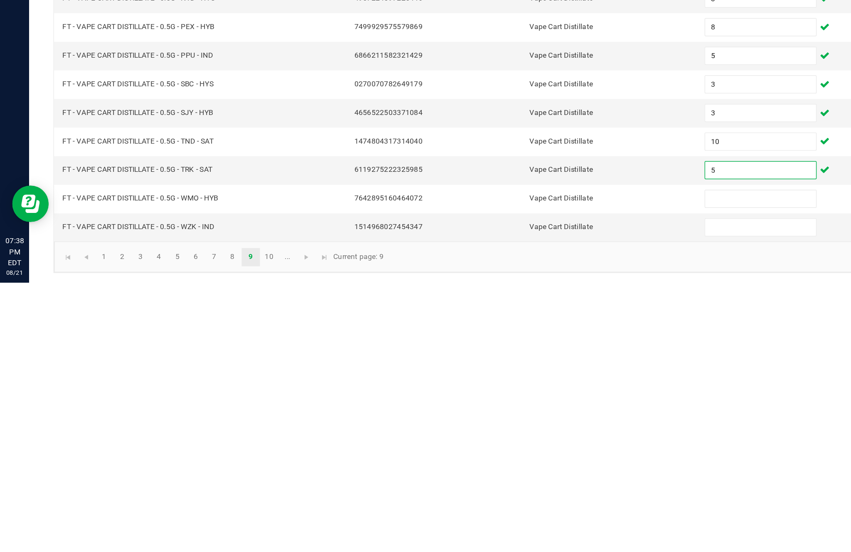
click at [508, 489] on input at bounding box center [519, 495] width 76 height 12
click at [518, 509] on input at bounding box center [519, 515] width 76 height 12
click at [202, 529] on link "..." at bounding box center [196, 535] width 12 height 12
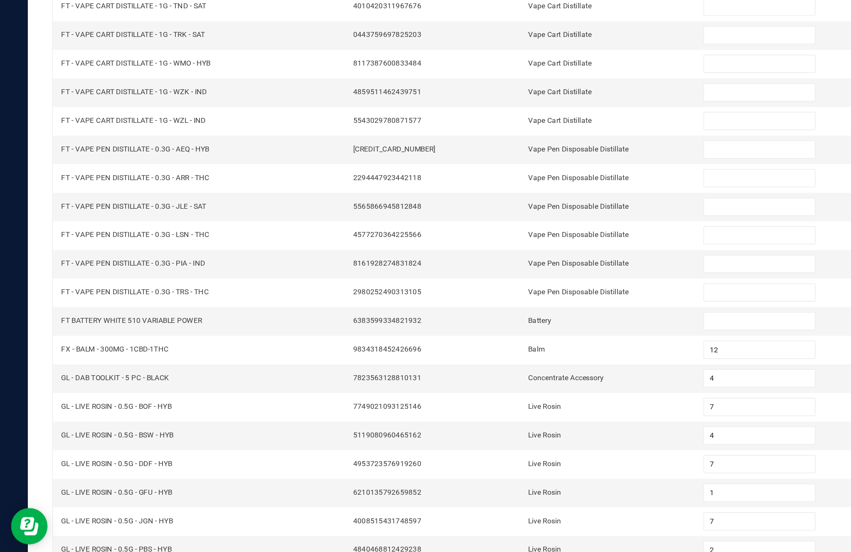
scroll to position [53, 0]
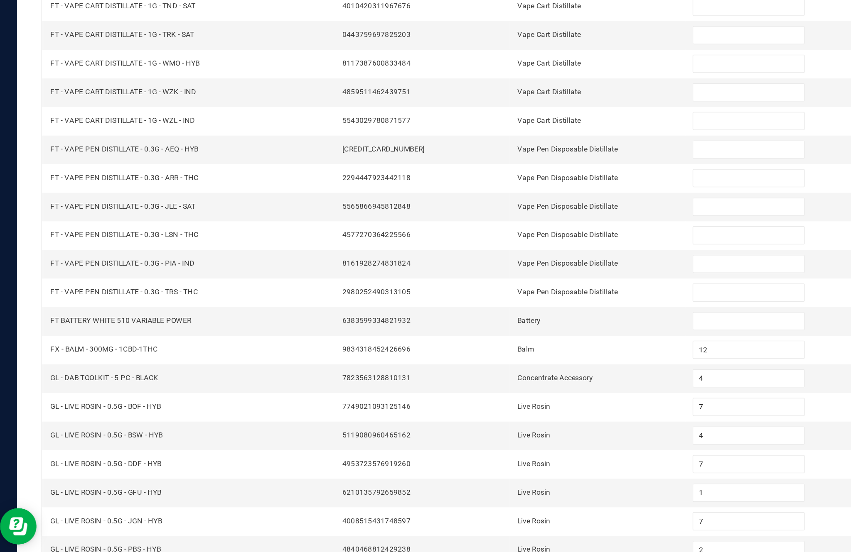
click at [76, 529] on link "..." at bounding box center [71, 535] width 12 height 12
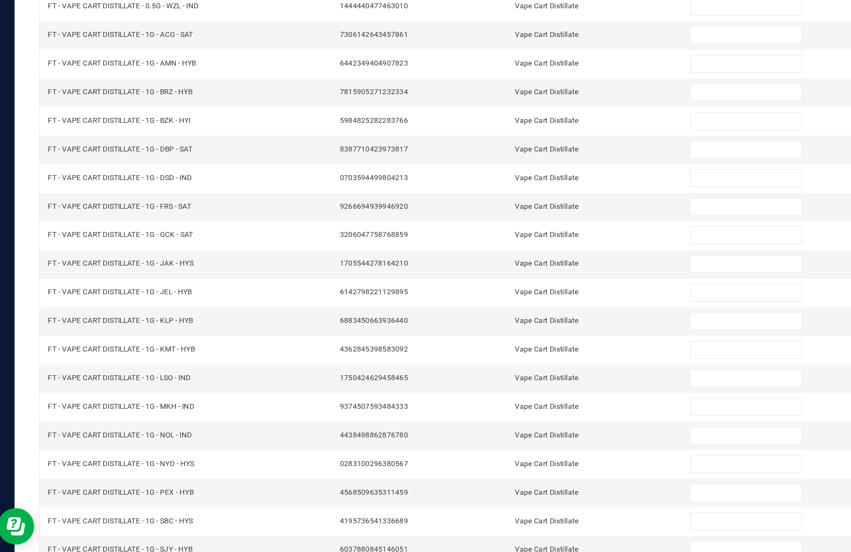
click at [173, 529] on link "9" at bounding box center [171, 535] width 12 height 12
click at [186, 529] on link "10" at bounding box center [184, 535] width 12 height 12
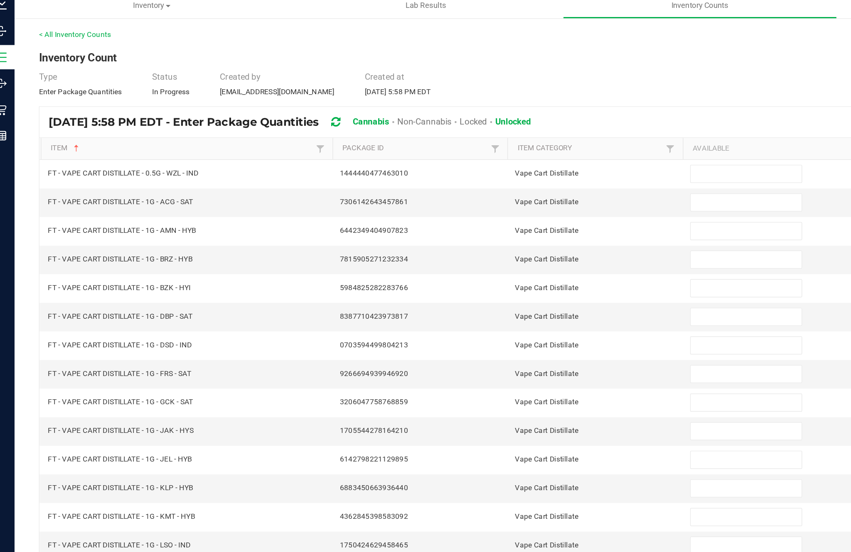
scroll to position [34, 0]
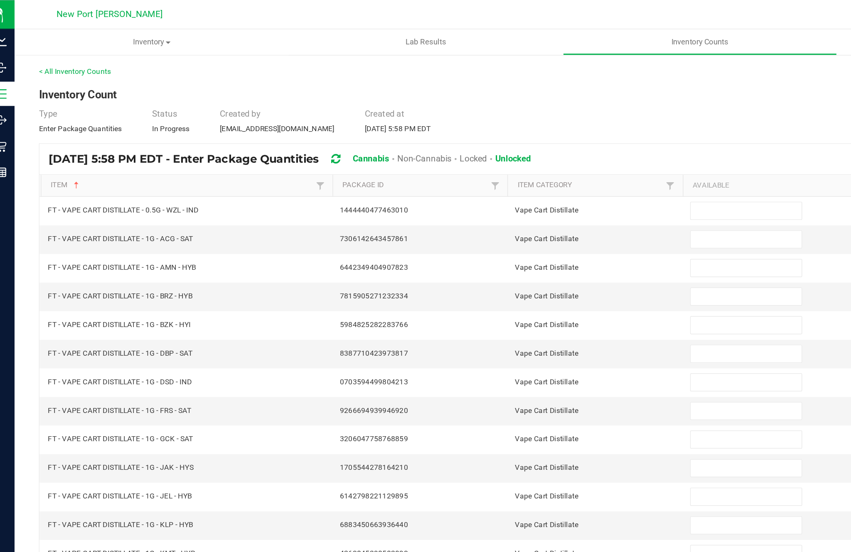
click at [502, 138] on input at bounding box center [519, 144] width 76 height 12
click at [499, 157] on input at bounding box center [519, 163] width 76 height 12
click at [507, 177] on input at bounding box center [519, 183] width 76 height 12
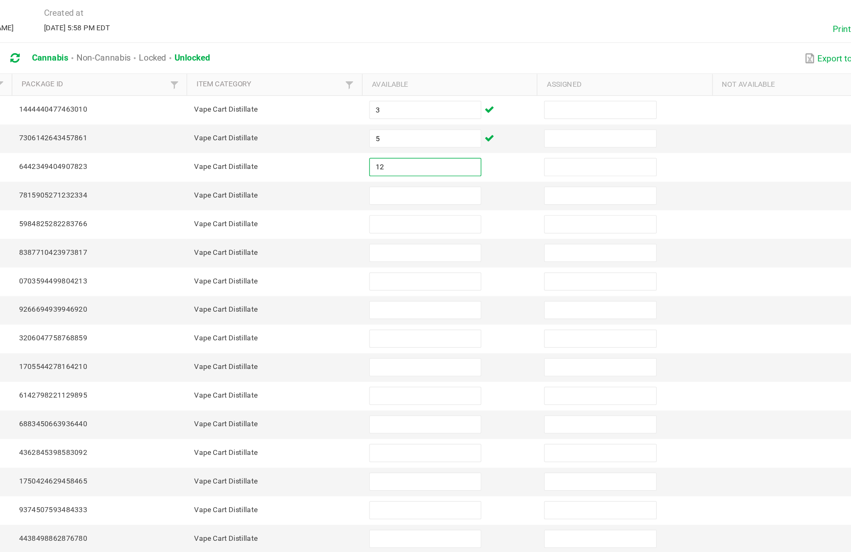
click at [481, 196] on input at bounding box center [519, 202] width 76 height 12
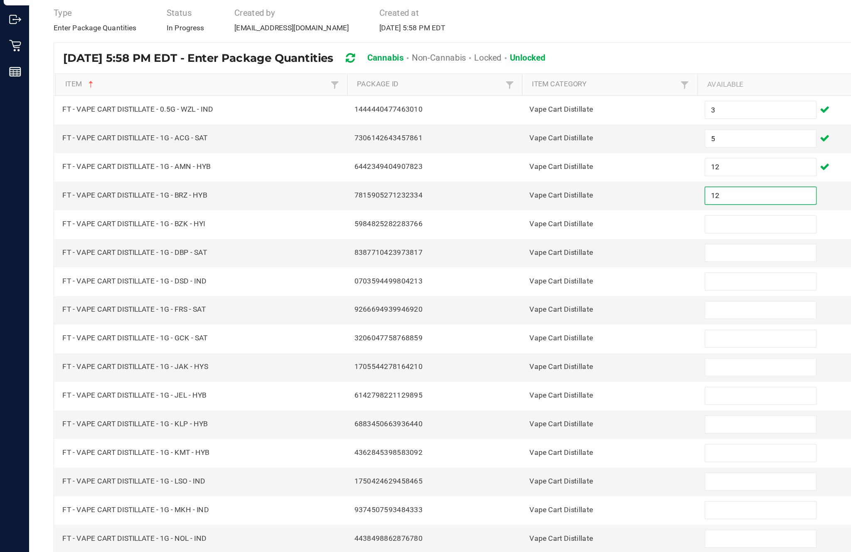
click at [505, 216] on input at bounding box center [519, 222] width 76 height 12
click at [516, 236] on input at bounding box center [519, 242] width 76 height 12
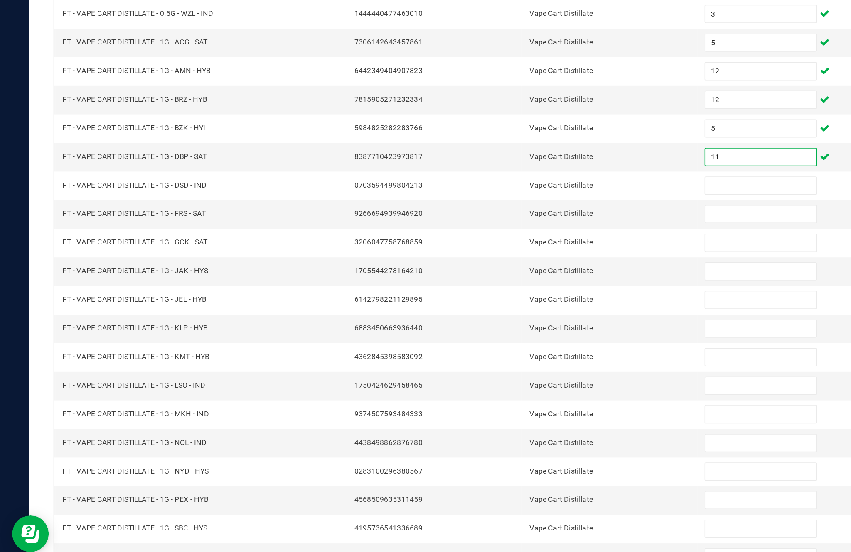
click at [515, 255] on input at bounding box center [519, 261] width 76 height 12
click at [515, 275] on input at bounding box center [519, 281] width 76 height 12
click at [513, 294] on input at bounding box center [519, 300] width 76 height 12
click at [508, 314] on input at bounding box center [519, 320] width 76 height 12
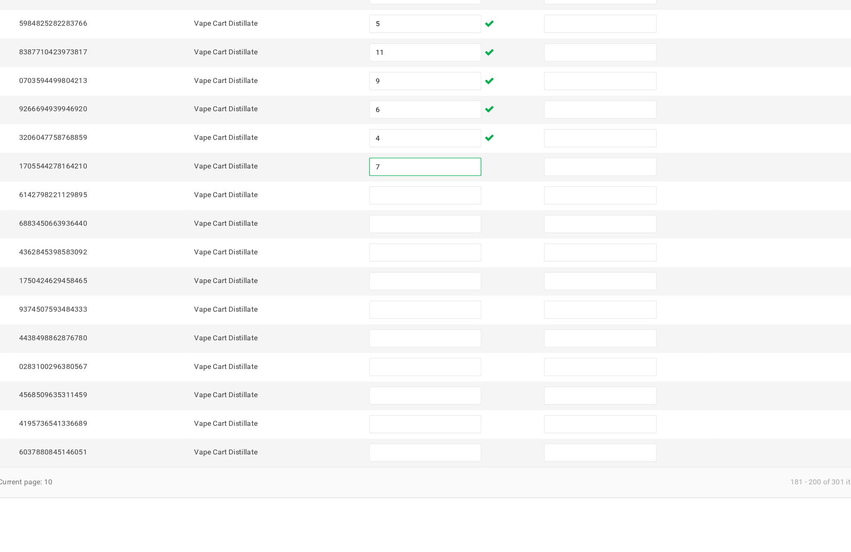
click at [481, 333] on input at bounding box center [519, 339] width 76 height 12
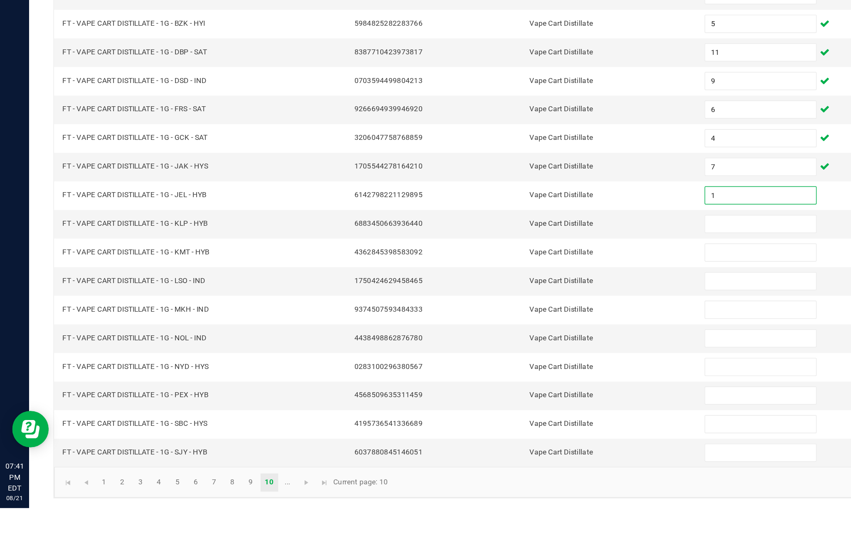
click at [514, 353] on input at bounding box center [519, 359] width 76 height 12
click at [515, 372] on input at bounding box center [519, 378] width 76 height 12
click at [505, 392] on input at bounding box center [519, 398] width 76 height 12
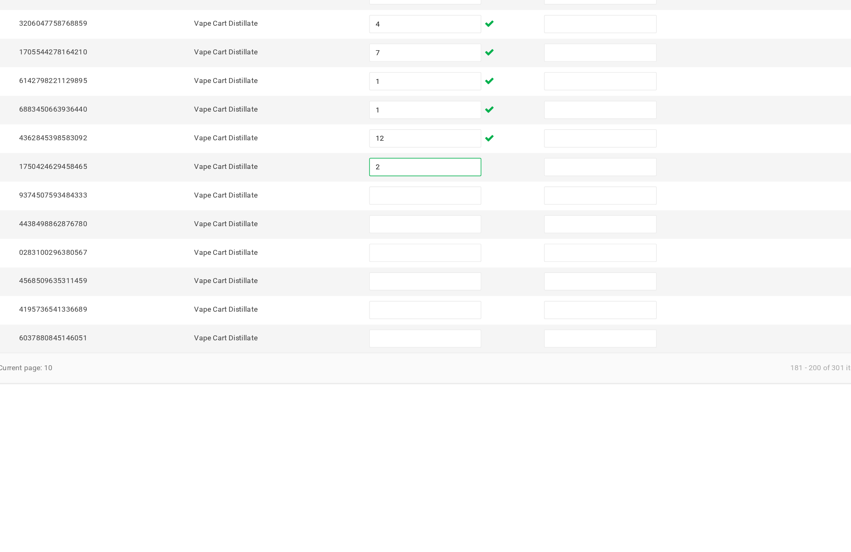
click at [481, 411] on input at bounding box center [519, 417] width 76 height 12
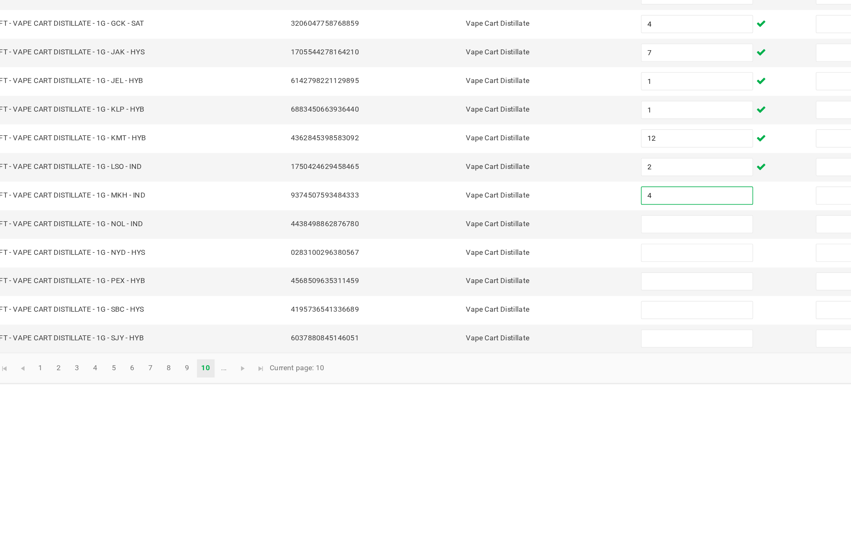
click at [481, 431] on input at bounding box center [519, 437] width 76 height 12
click at [481, 450] on input at bounding box center [519, 456] width 76 height 12
click at [481, 470] on input at bounding box center [519, 476] width 76 height 12
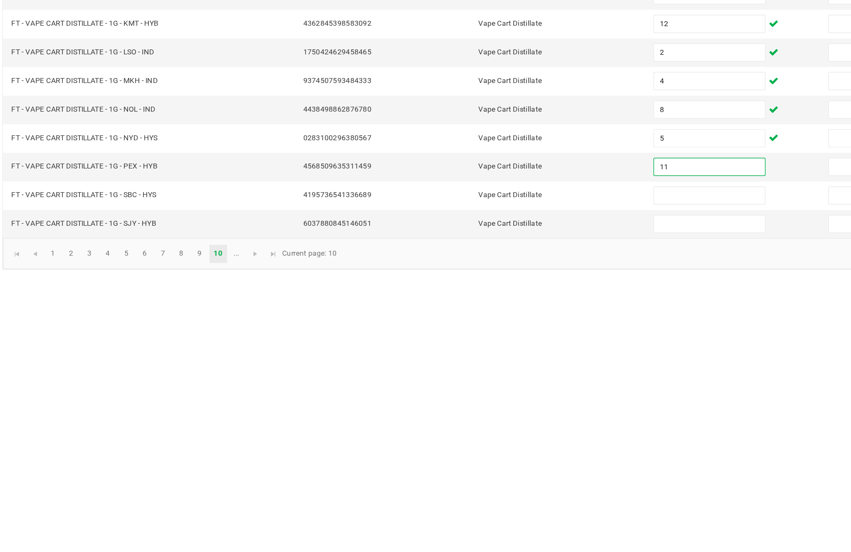
click at [481, 489] on input at bounding box center [519, 495] width 76 height 12
click at [481, 509] on input at bounding box center [519, 515] width 76 height 12
click at [190, 529] on link "..." at bounding box center [196, 535] width 12 height 12
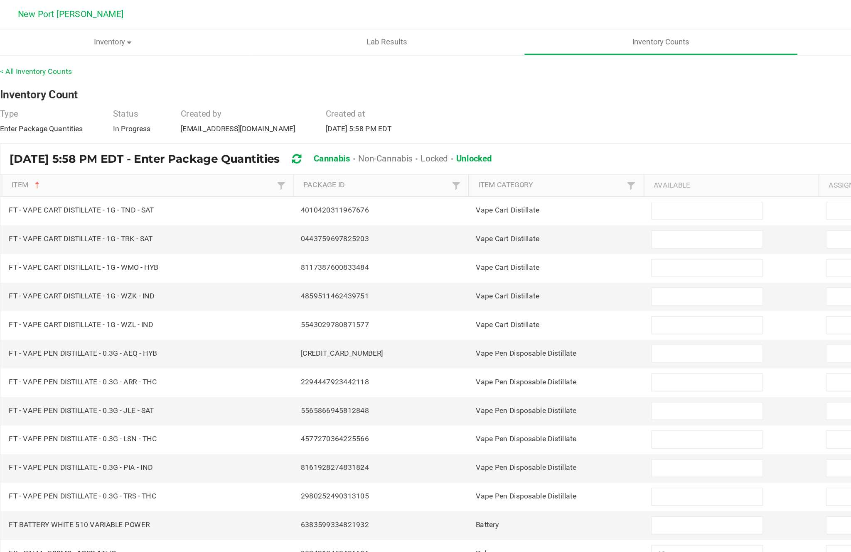
click at [481, 138] on input at bounding box center [519, 144] width 76 height 12
click at [481, 157] on input at bounding box center [519, 163] width 76 height 12
click at [481, 177] on input at bounding box center [519, 183] width 76 height 12
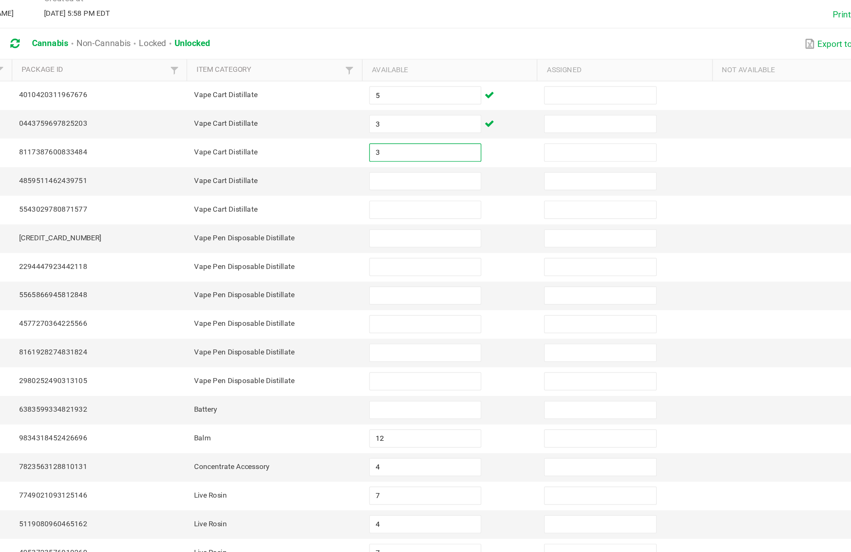
click at [481, 196] on input at bounding box center [519, 202] width 76 height 12
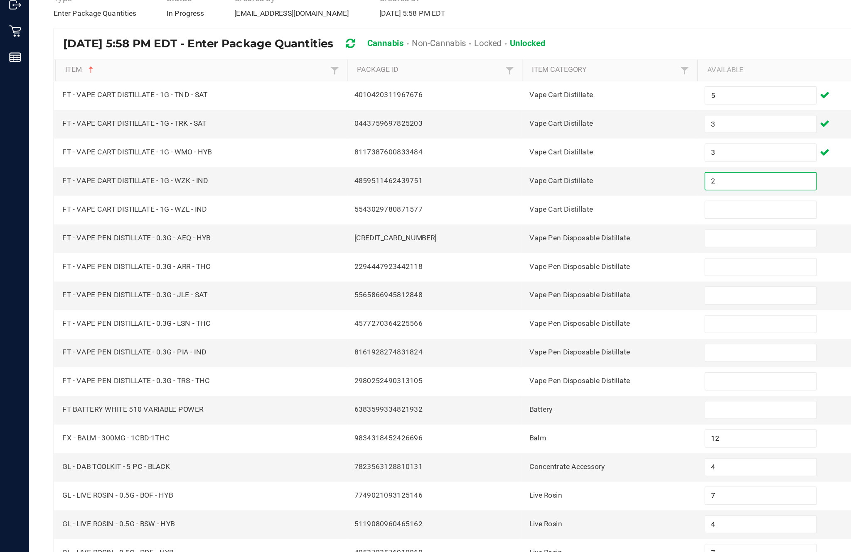
click at [502, 216] on input at bounding box center [519, 222] width 76 height 12
click at [505, 236] on input at bounding box center [519, 242] width 76 height 12
click at [501, 255] on input at bounding box center [519, 261] width 76 height 12
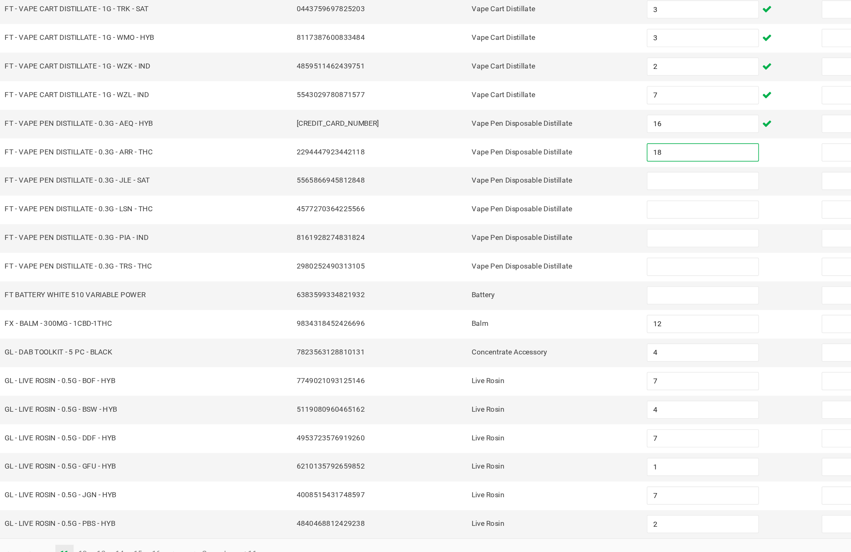
click at [481, 275] on input at bounding box center [519, 281] width 76 height 12
click at [481, 294] on input at bounding box center [519, 300] width 76 height 12
click at [481, 314] on input at bounding box center [519, 320] width 76 height 12
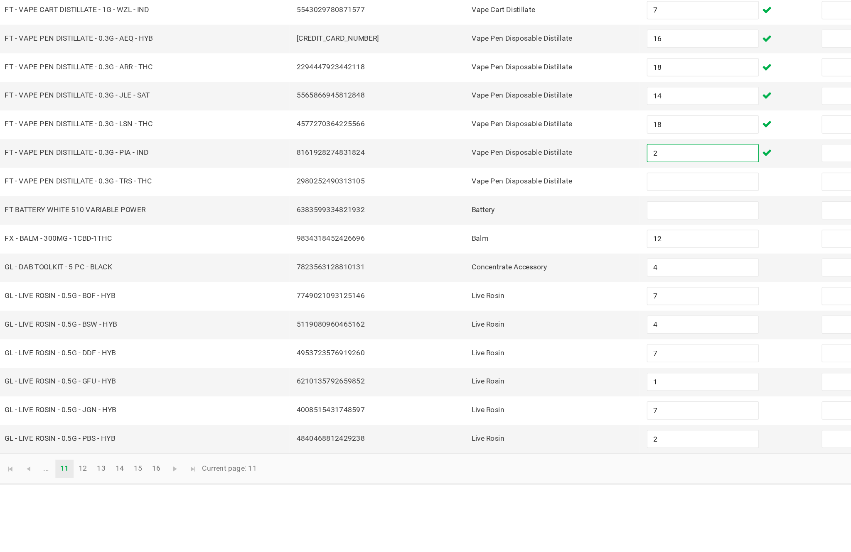
click at [481, 333] on input at bounding box center [519, 339] width 76 height 12
click at [481, 353] on input at bounding box center [519, 359] width 76 height 12
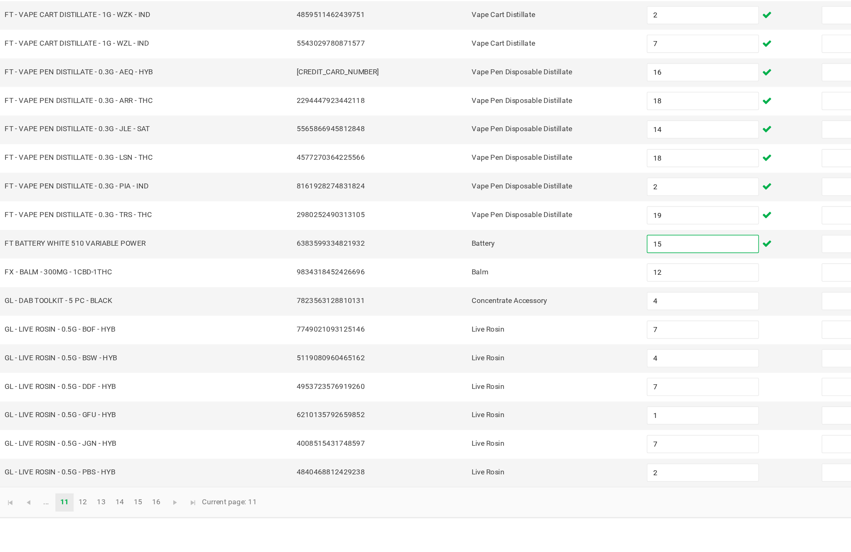
scroll to position [53, 0]
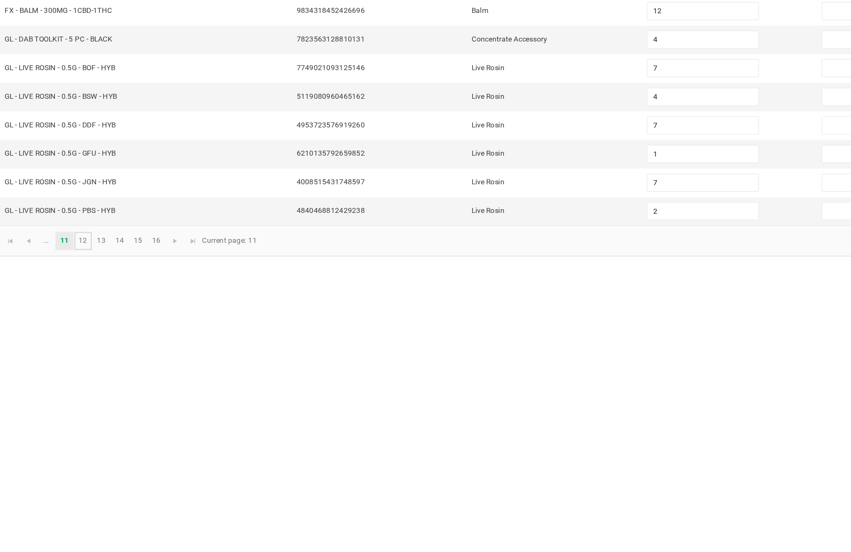
click at [90, 529] on link "12" at bounding box center [96, 535] width 12 height 12
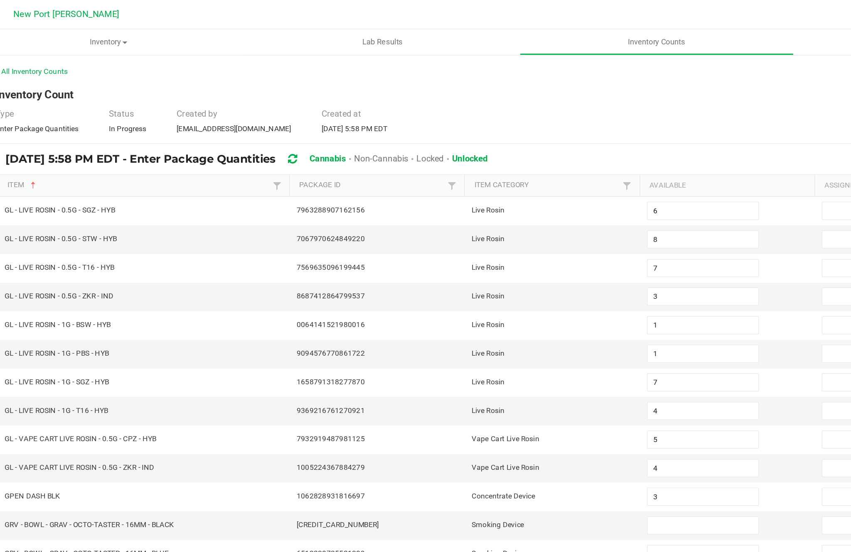
scroll to position [33, 0]
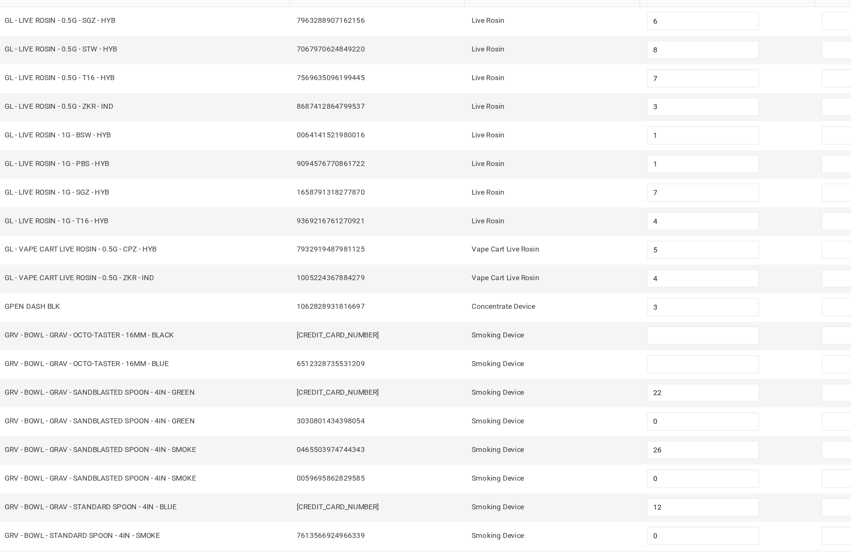
click at [481, 353] on input at bounding box center [519, 359] width 76 height 12
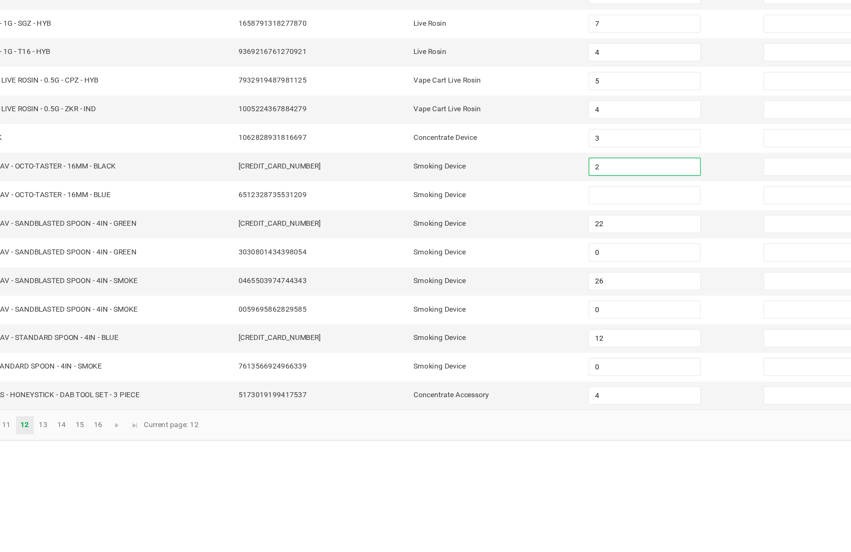
click at [481, 372] on input at bounding box center [519, 378] width 76 height 12
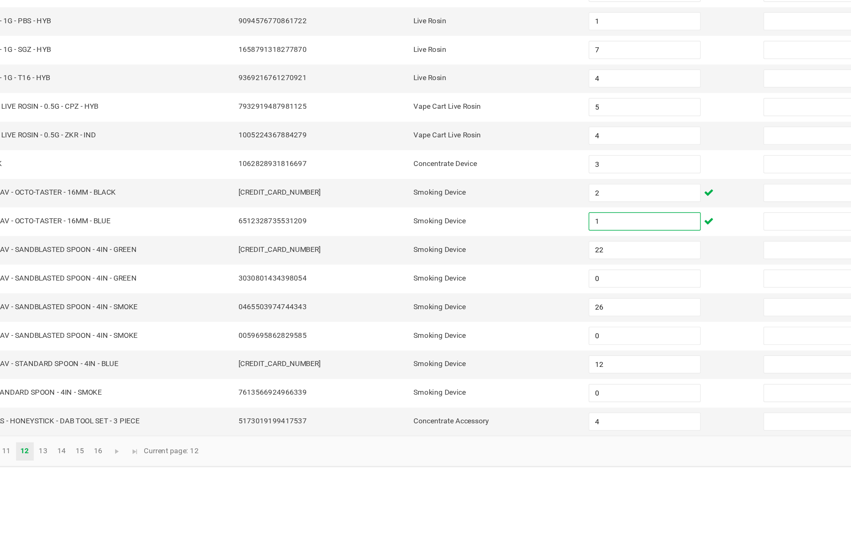
scroll to position [53, 0]
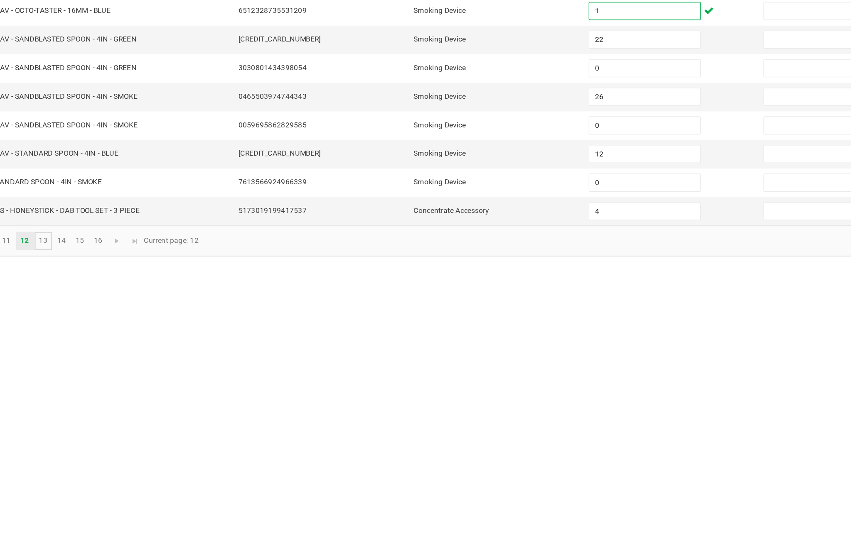
click at [103, 529] on link "13" at bounding box center [109, 535] width 12 height 12
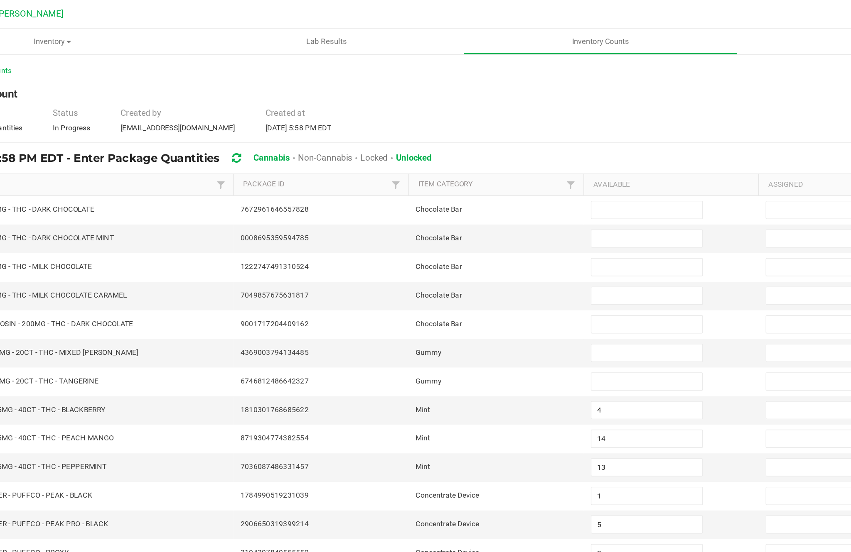
scroll to position [40, 0]
click at [481, 138] on input at bounding box center [519, 144] width 76 height 12
click at [481, 157] on input at bounding box center [519, 163] width 76 height 12
click at [481, 177] on input at bounding box center [519, 183] width 76 height 12
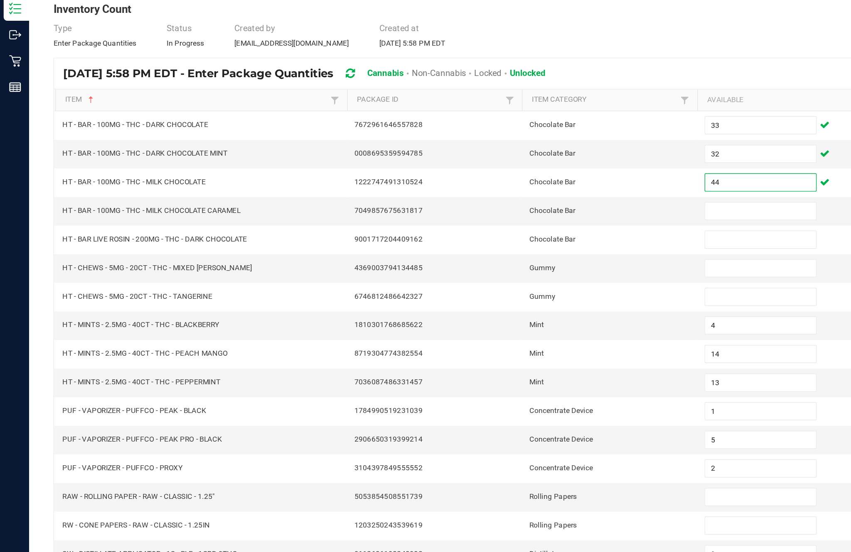
click at [518, 196] on input at bounding box center [519, 202] width 76 height 12
click at [509, 216] on input at bounding box center [519, 222] width 76 height 12
click at [512, 236] on input at bounding box center [519, 242] width 76 height 12
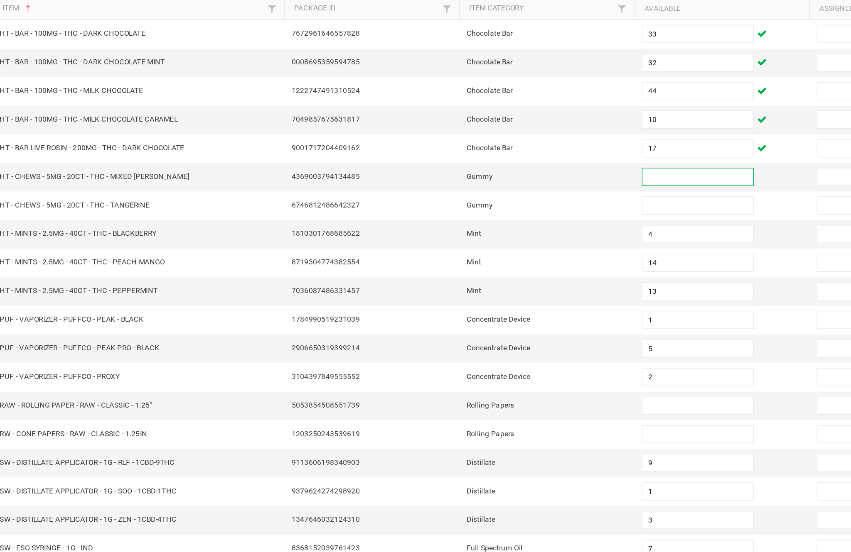
click at [481, 255] on input at bounding box center [519, 261] width 76 height 12
click at [481, 236] on input at bounding box center [519, 242] width 76 height 12
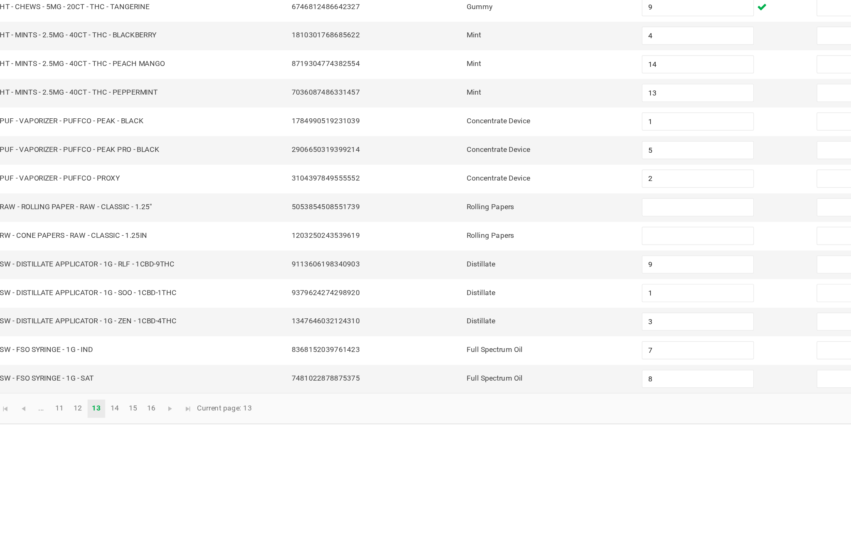
click at [481, 392] on input at bounding box center [519, 398] width 76 height 12
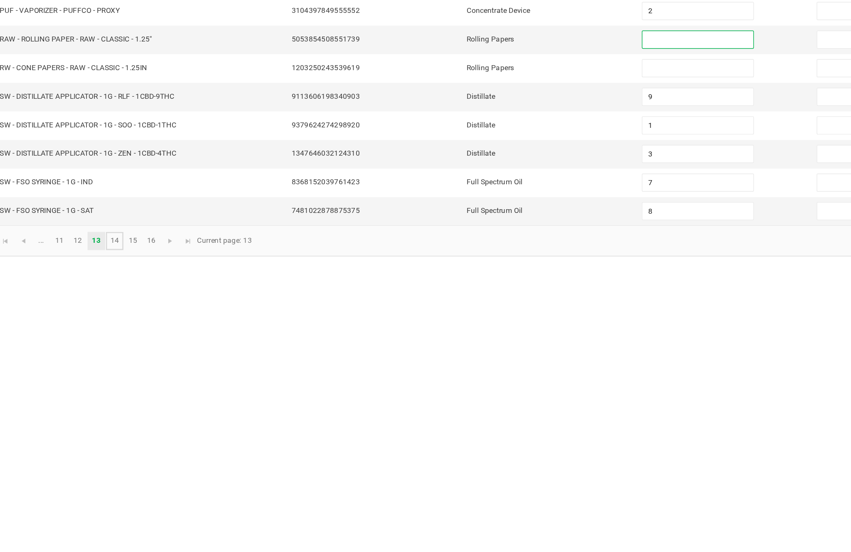
click at [115, 529] on link "14" at bounding box center [121, 535] width 12 height 12
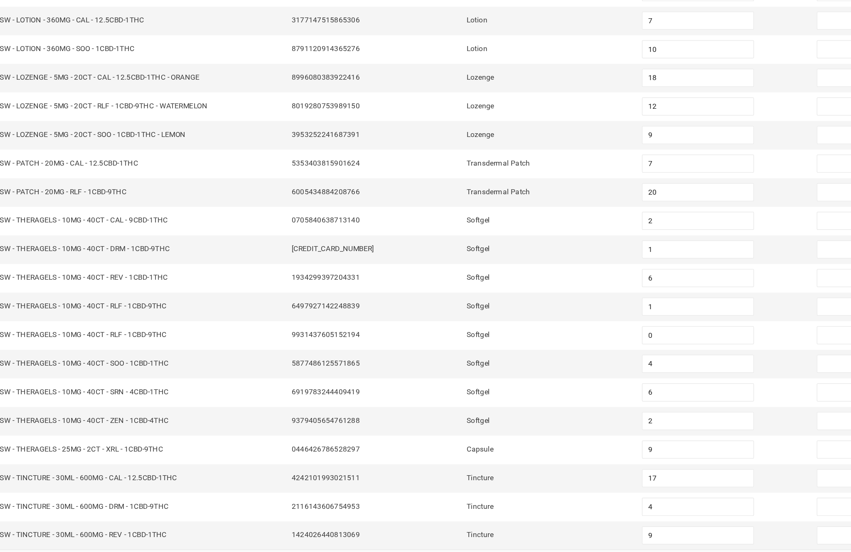
scroll to position [53, 0]
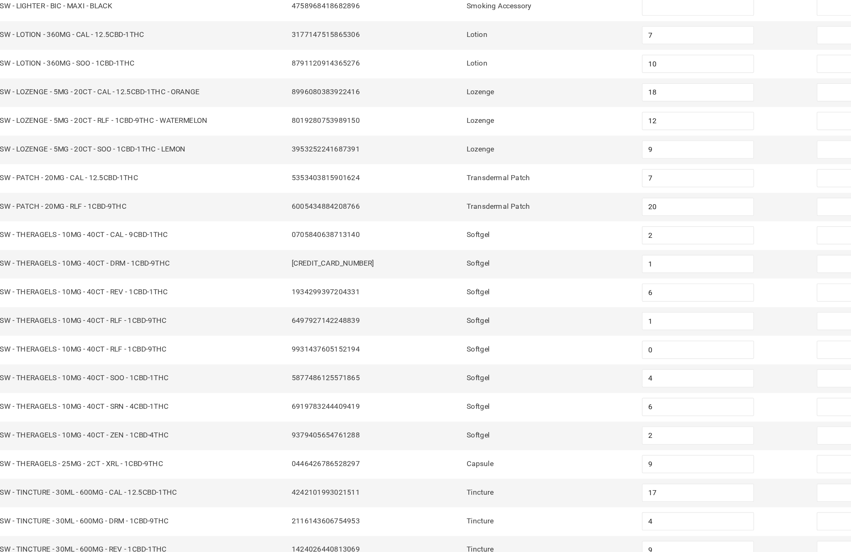
click at [128, 529] on link "15" at bounding box center [134, 535] width 12 height 12
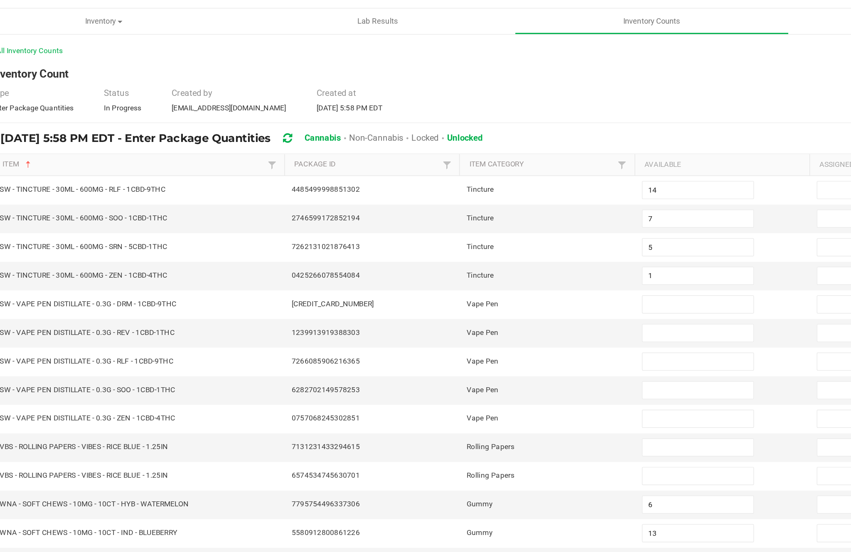
click at [481, 216] on input at bounding box center [519, 222] width 76 height 12
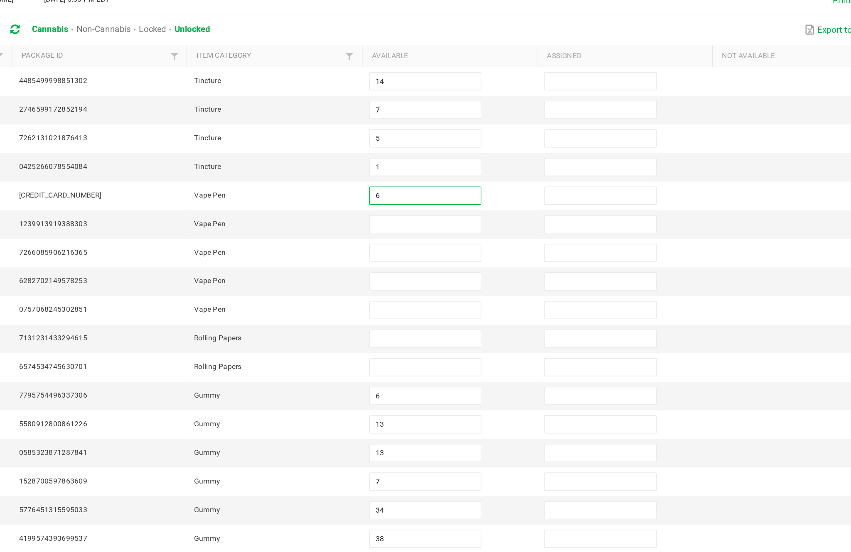
click at [481, 236] on input at bounding box center [519, 242] width 76 height 12
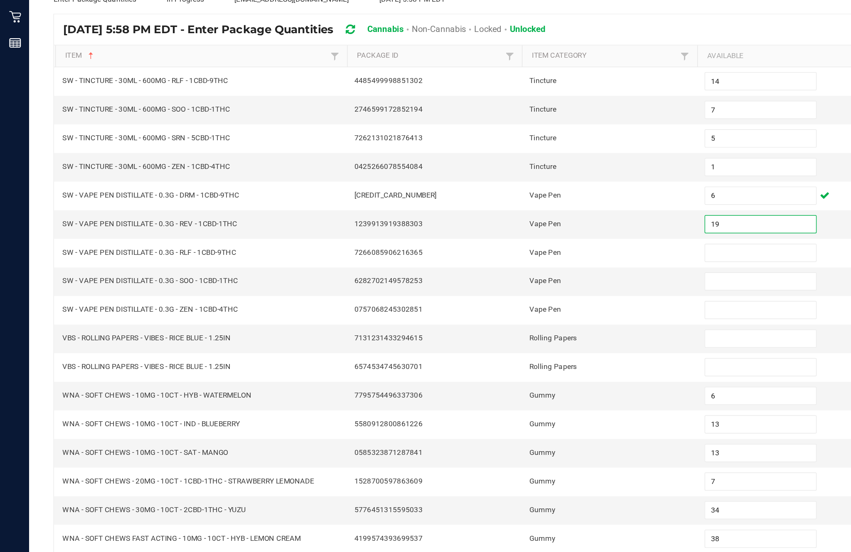
click at [508, 255] on input at bounding box center [519, 261] width 76 height 12
click at [510, 275] on input at bounding box center [519, 281] width 76 height 12
click at [508, 294] on input at bounding box center [519, 300] width 76 height 12
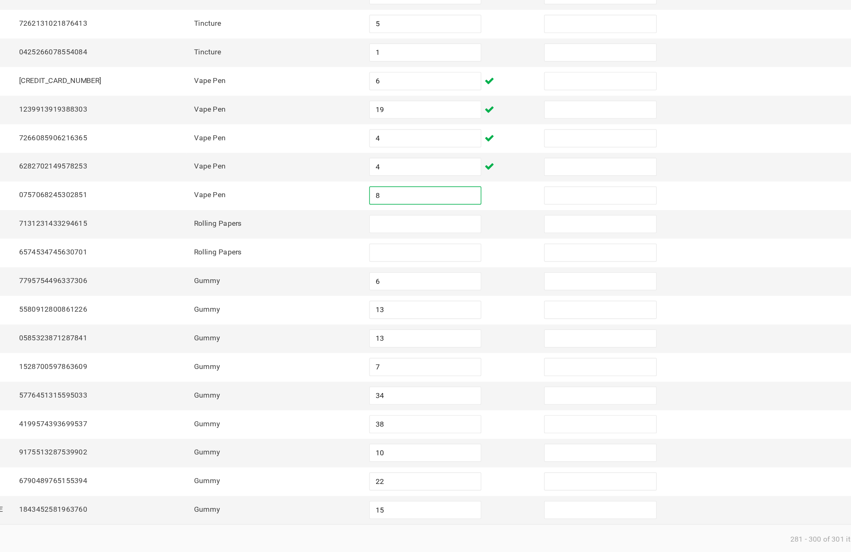
click at [481, 314] on input at bounding box center [519, 320] width 76 height 12
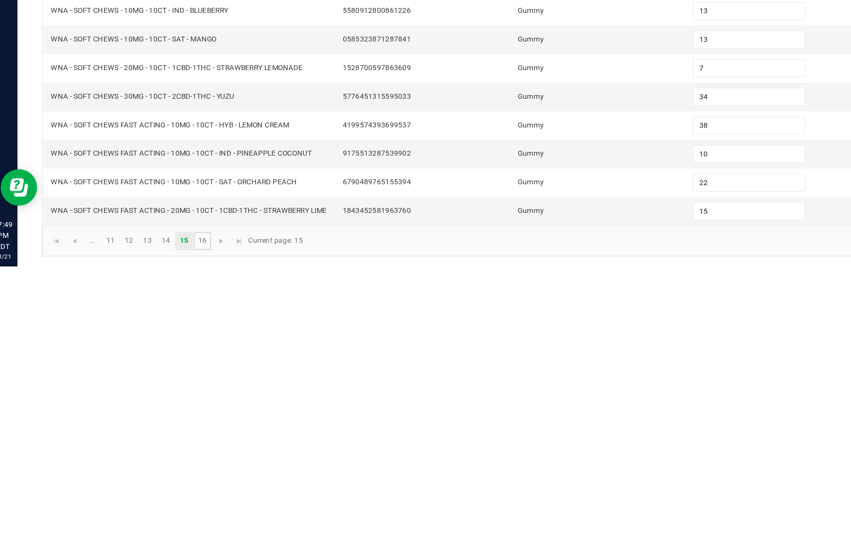
click at [152, 529] on link "16" at bounding box center [146, 535] width 12 height 12
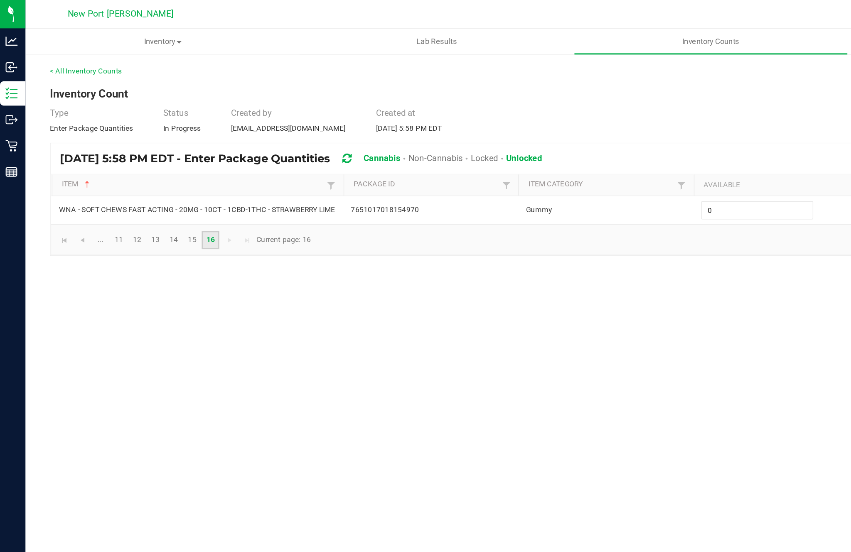
scroll to position [0, 0]
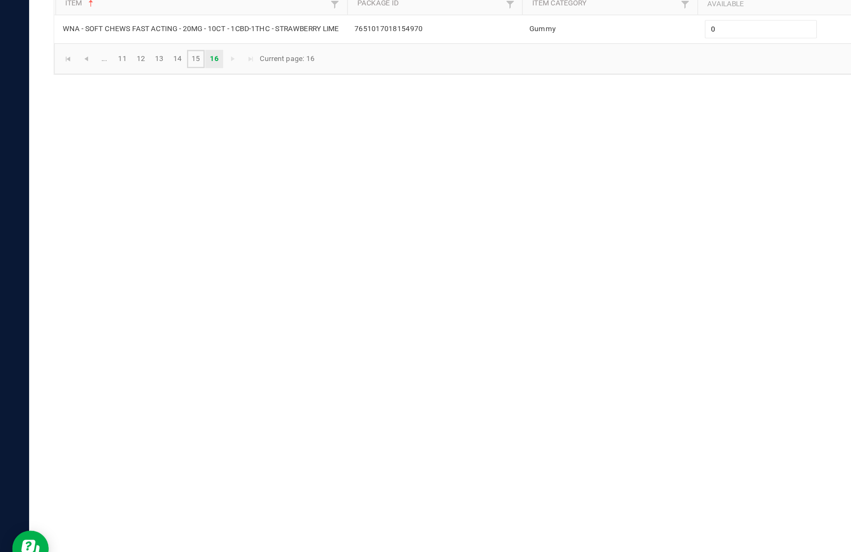
click at [140, 158] on link "15" at bounding box center [134, 164] width 12 height 12
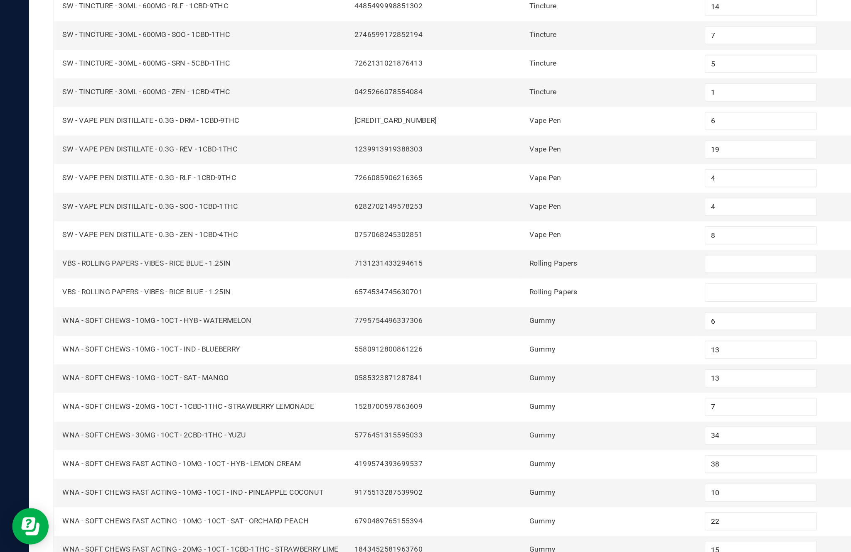
scroll to position [53, 0]
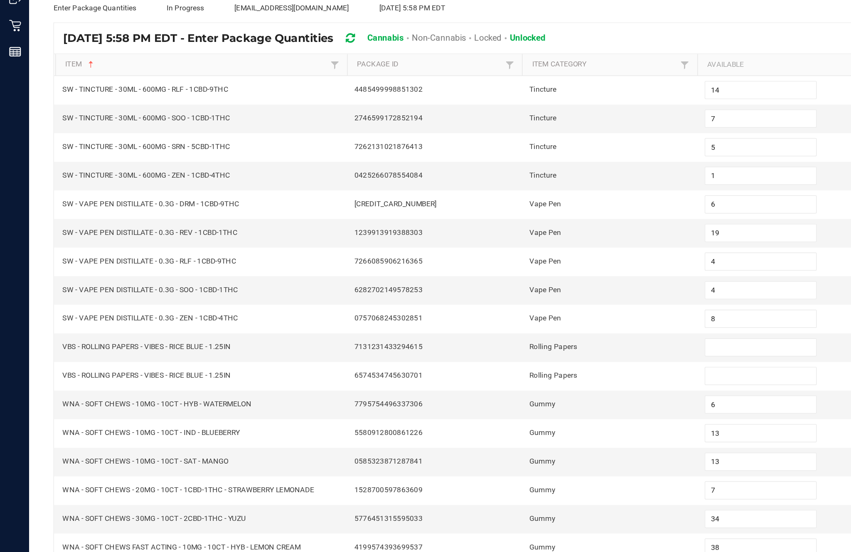
click at [505, 314] on input at bounding box center [519, 320] width 76 height 12
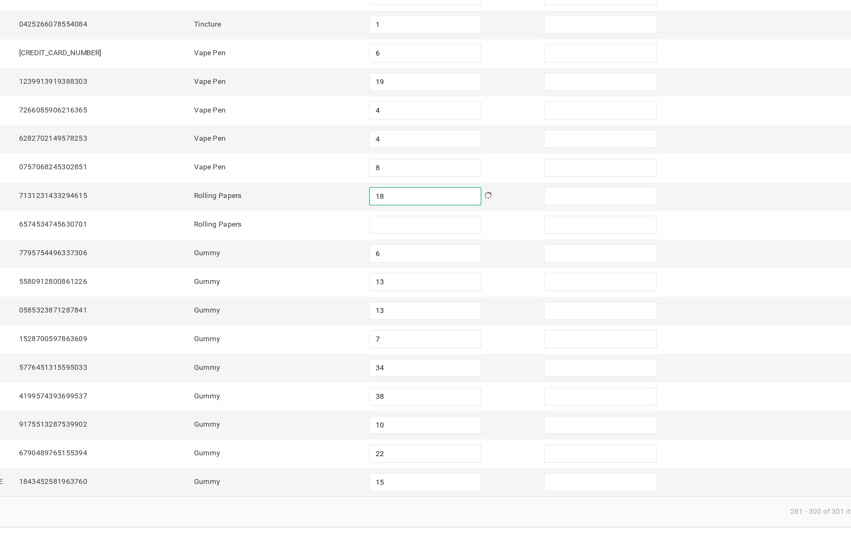
click at [481, 333] on input at bounding box center [519, 339] width 76 height 12
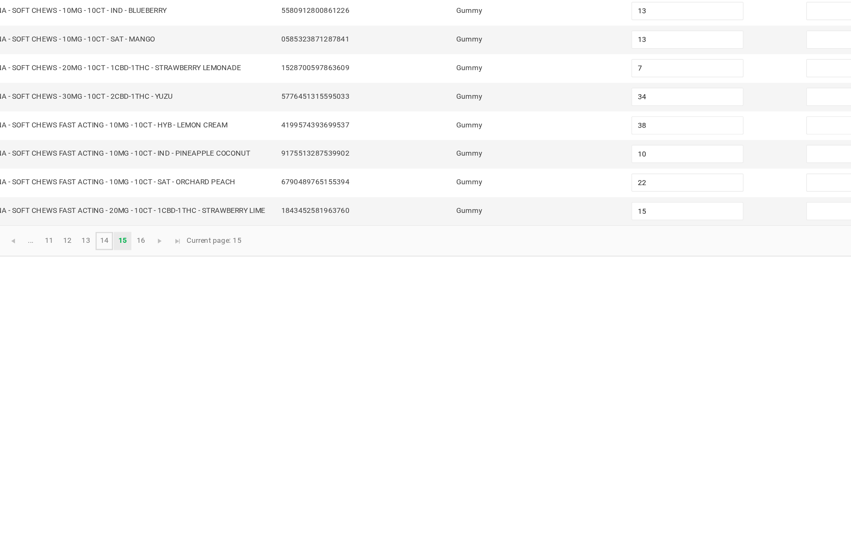
click at [115, 529] on link "14" at bounding box center [121, 535] width 12 height 12
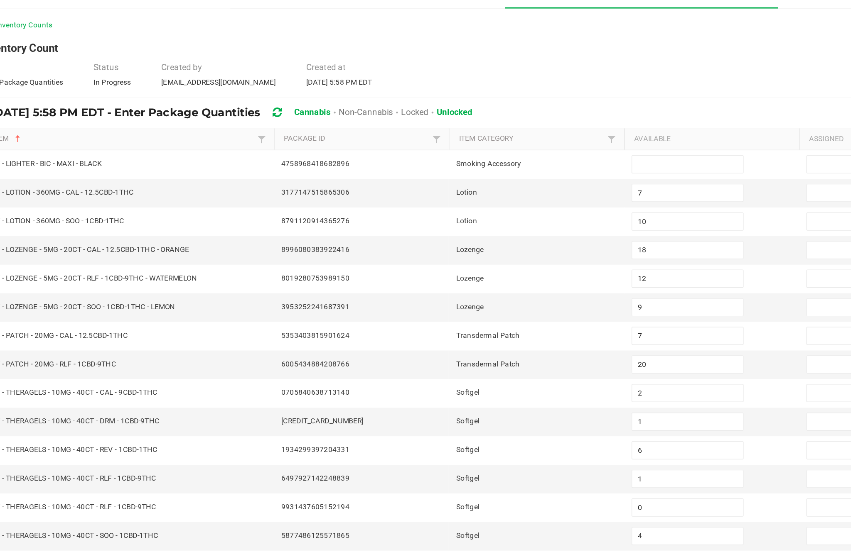
click at [481, 138] on input at bounding box center [519, 144] width 76 height 12
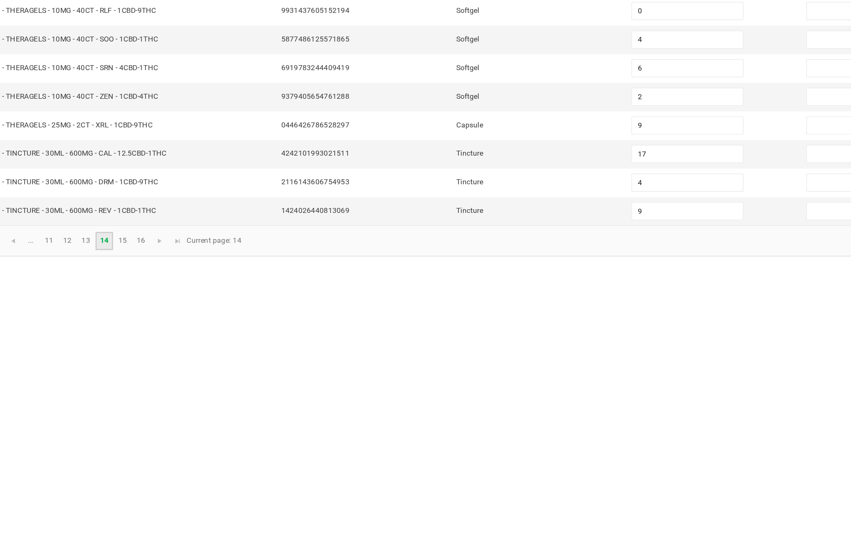
click at [115, 529] on link "14" at bounding box center [121, 535] width 12 height 12
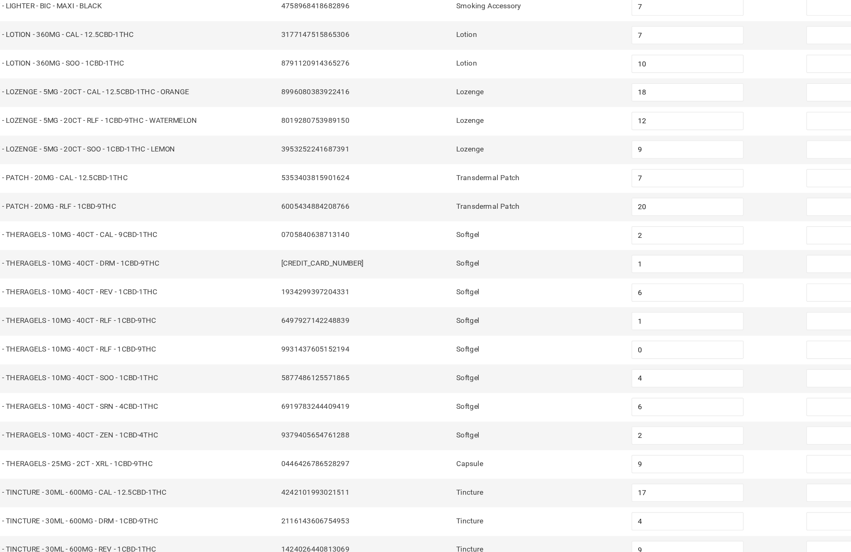
click at [103, 529] on link "13" at bounding box center [109, 535] width 12 height 12
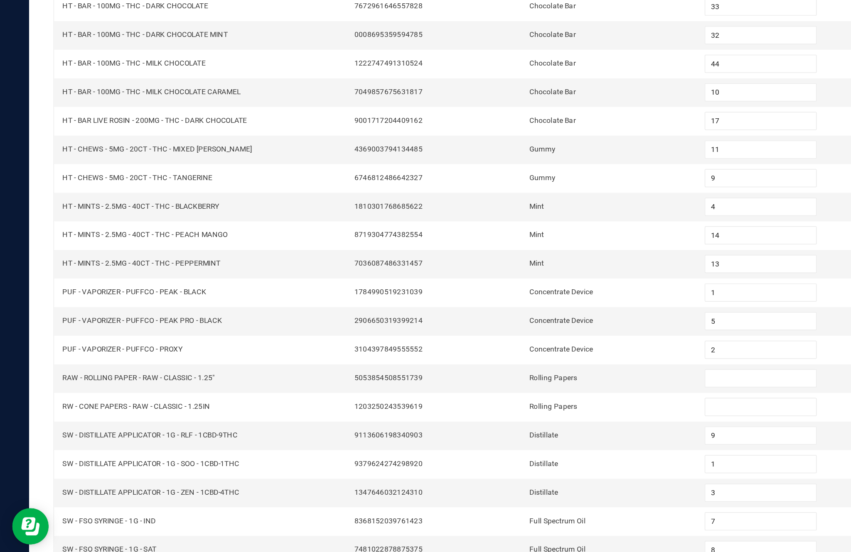
click at [508, 392] on input at bounding box center [519, 398] width 76 height 12
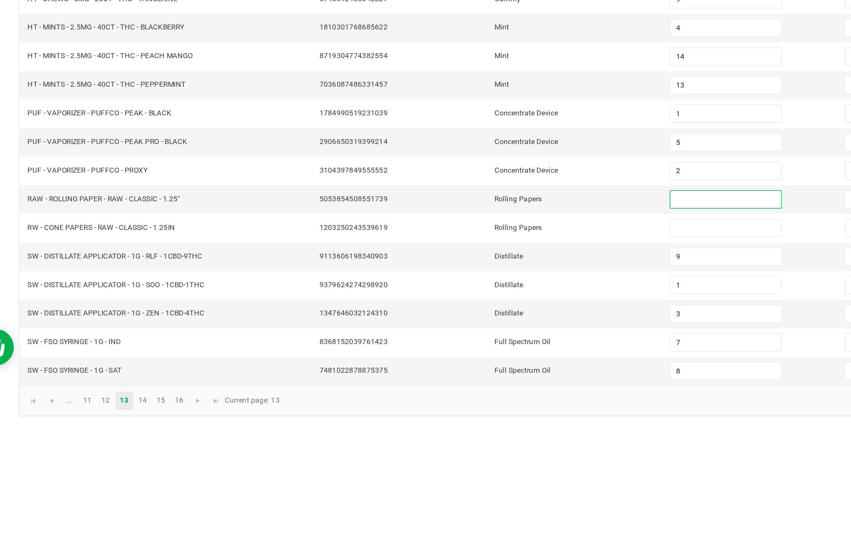
click at [481, 411] on input at bounding box center [519, 417] width 76 height 12
click at [488, 392] on input at bounding box center [519, 398] width 76 height 12
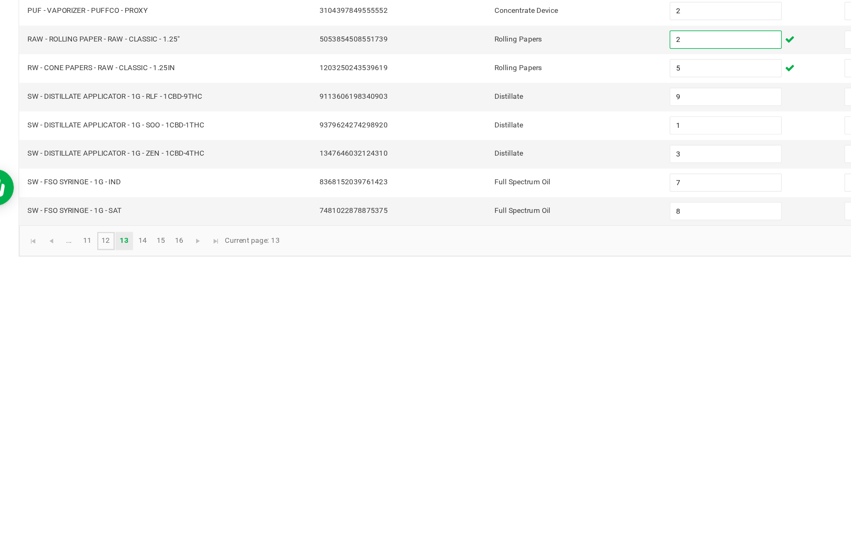
click at [90, 529] on link "12" at bounding box center [96, 535] width 12 height 12
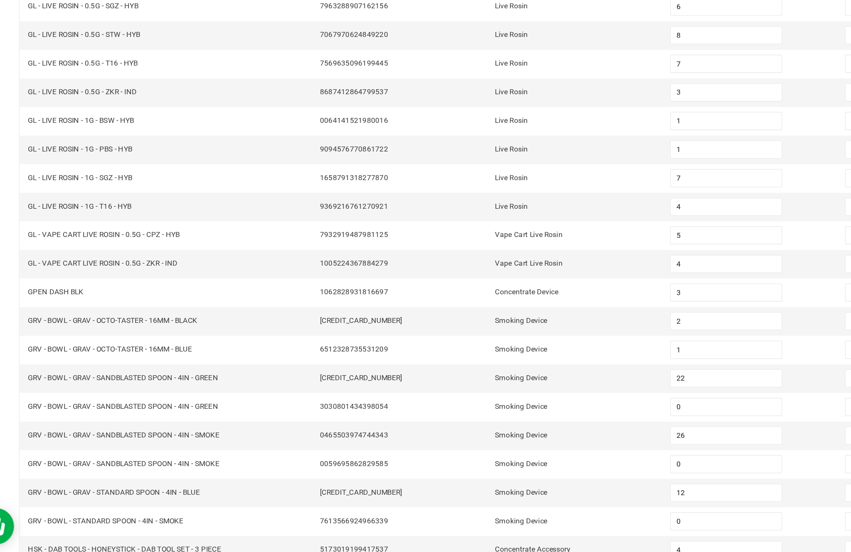
click at [90, 529] on link "12" at bounding box center [96, 535] width 12 height 12
click at [77, 529] on link "11" at bounding box center [83, 535] width 12 height 12
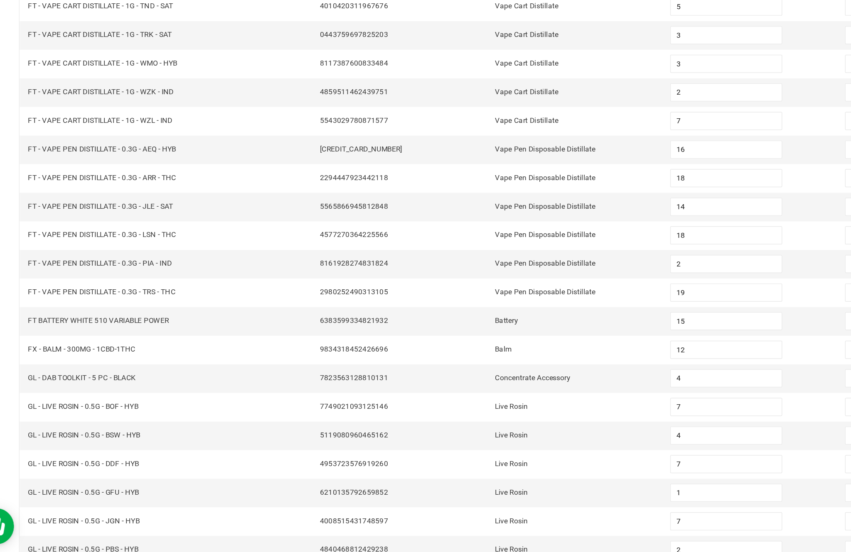
click at [65, 529] on link "..." at bounding box center [71, 535] width 12 height 12
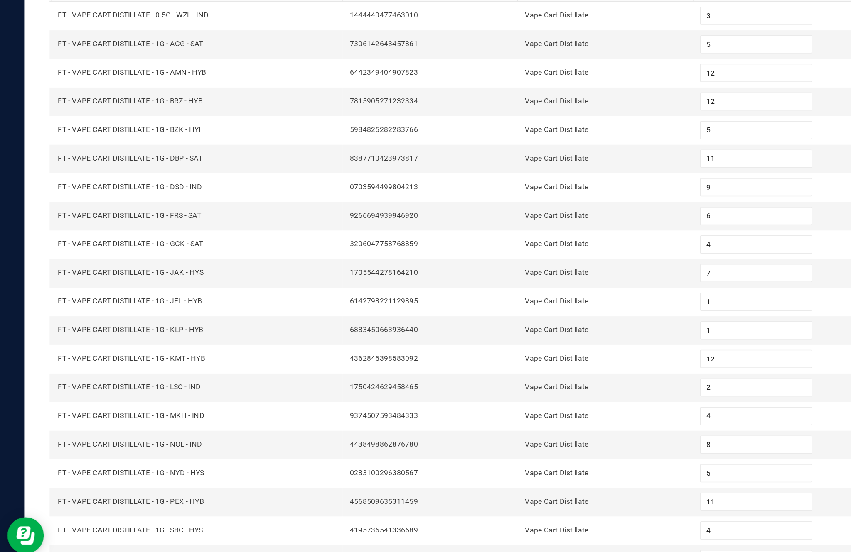
click at [177, 529] on link "9" at bounding box center [171, 535] width 12 height 12
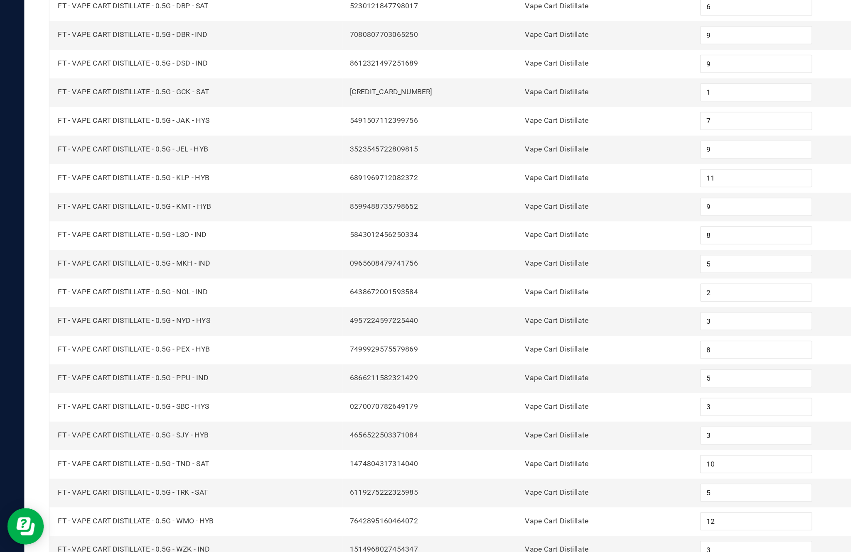
click at [162, 529] on link "8" at bounding box center [158, 535] width 12 height 12
click at [152, 529] on link "7" at bounding box center [146, 535] width 12 height 12
click at [140, 529] on link "6" at bounding box center [134, 535] width 12 height 12
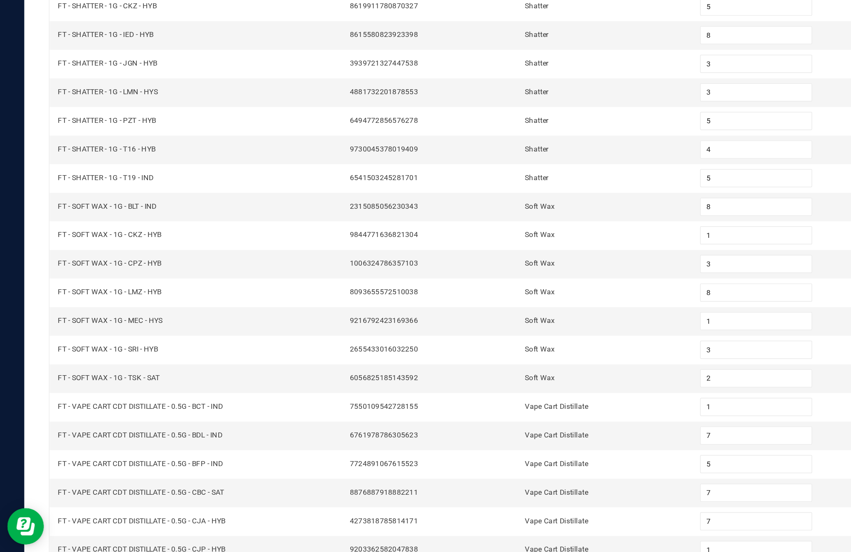
click at [127, 529] on link "5" at bounding box center [121, 535] width 12 height 12
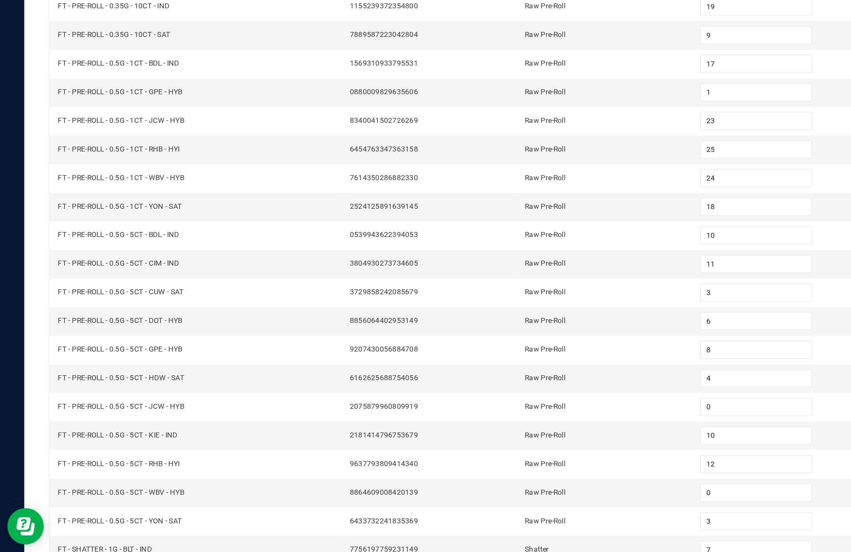
click at [115, 529] on link "4" at bounding box center [109, 535] width 12 height 12
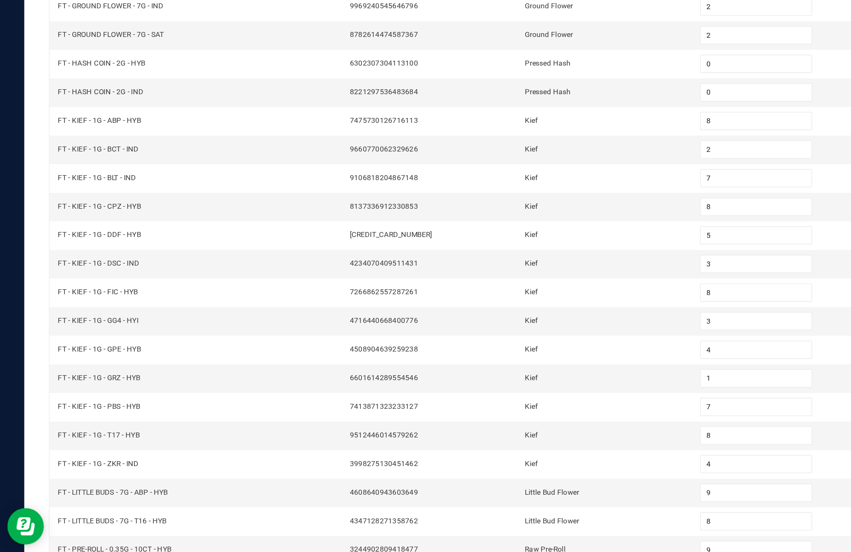
click at [102, 529] on link "3" at bounding box center [96, 535] width 12 height 12
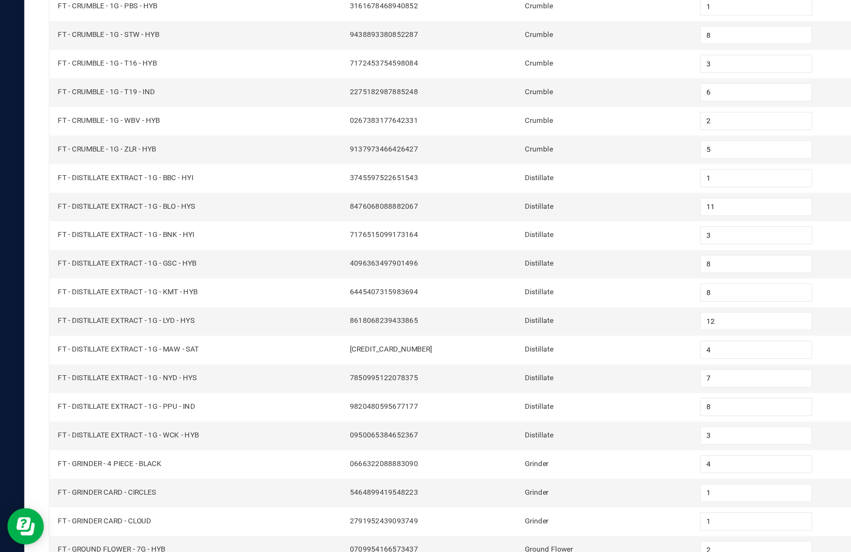
click at [77, 529] on link "1" at bounding box center [71, 535] width 12 height 12
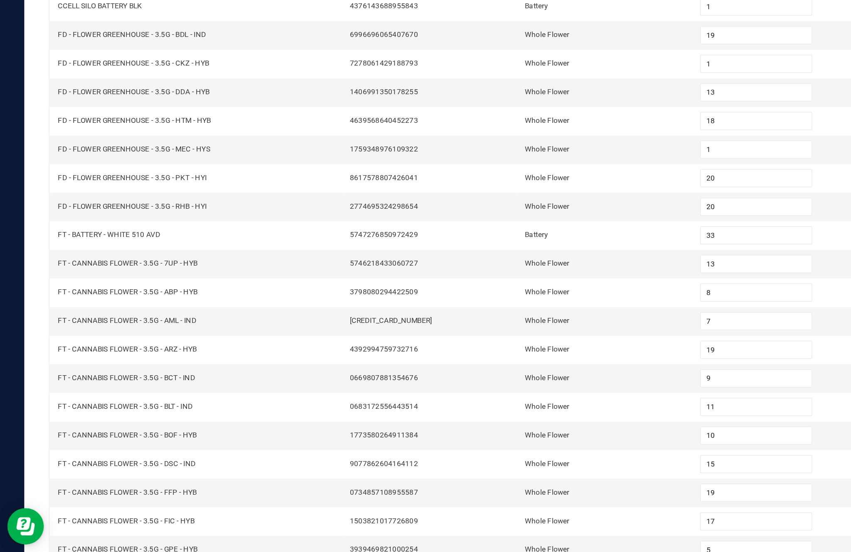
click at [89, 529] on link "2" at bounding box center [83, 535] width 12 height 12
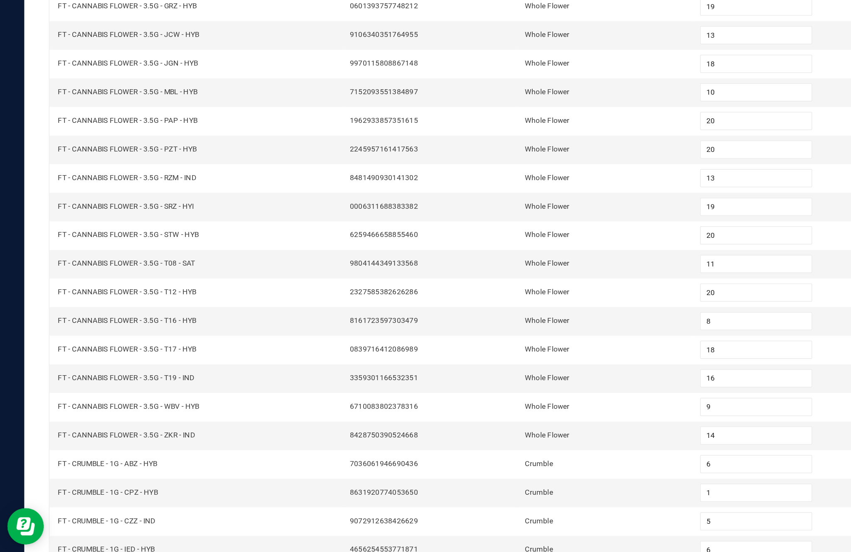
click at [102, 529] on link "3" at bounding box center [96, 535] width 12 height 12
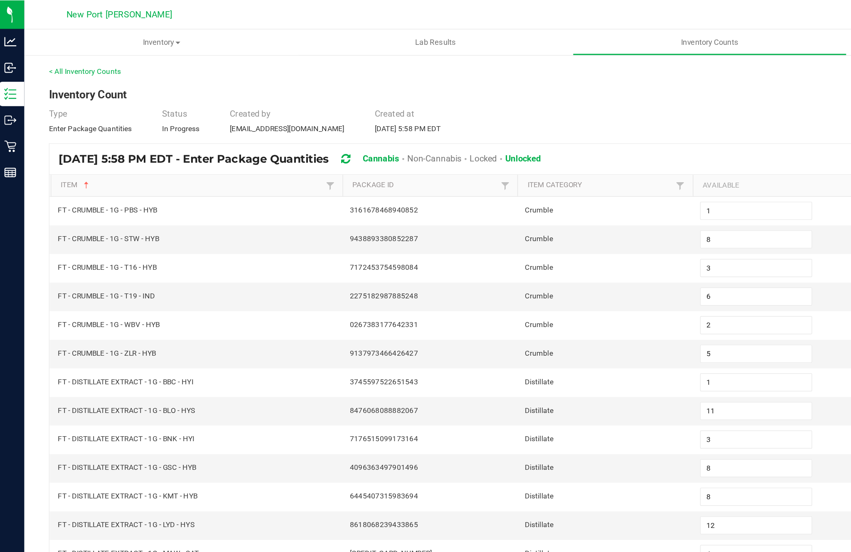
scroll to position [0, 0]
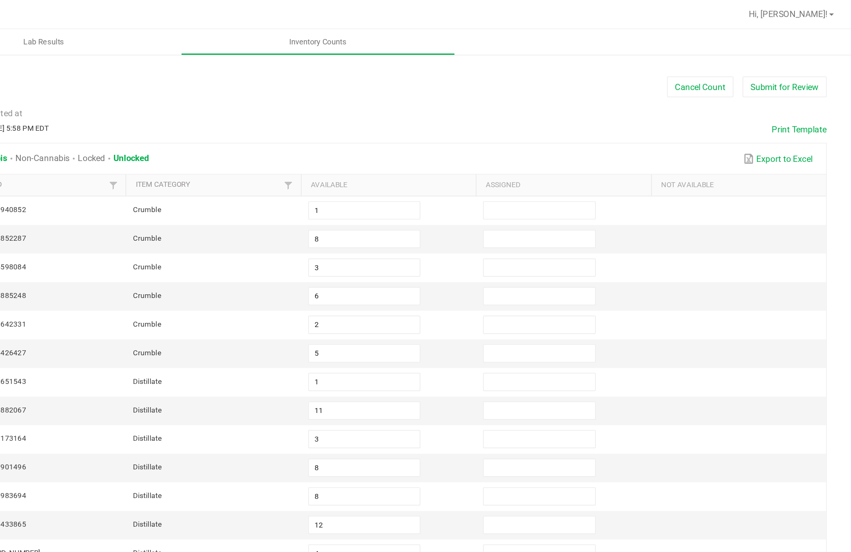
click at [777, 59] on button "Submit for Review" at bounding box center [805, 59] width 57 height 14
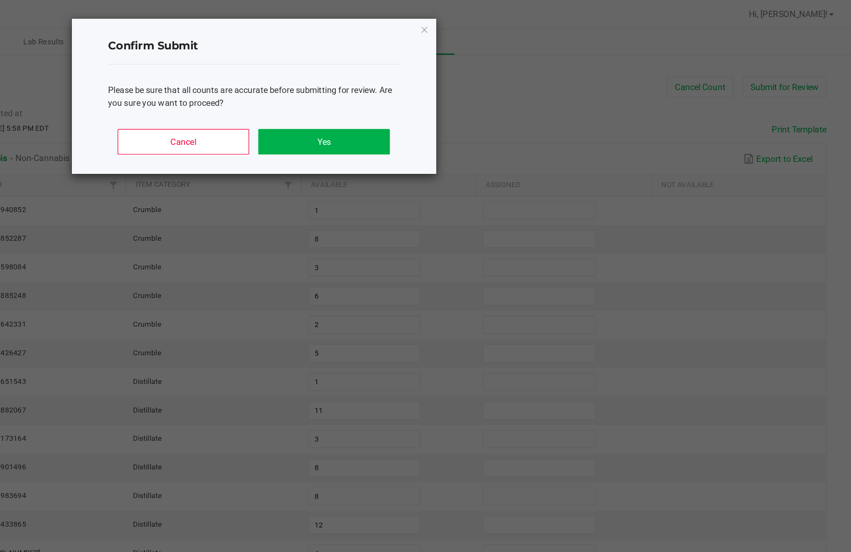
click at [447, 105] on button "Yes" at bounding box center [491, 96] width 89 height 17
